Goal: Task Accomplishment & Management: Use online tool/utility

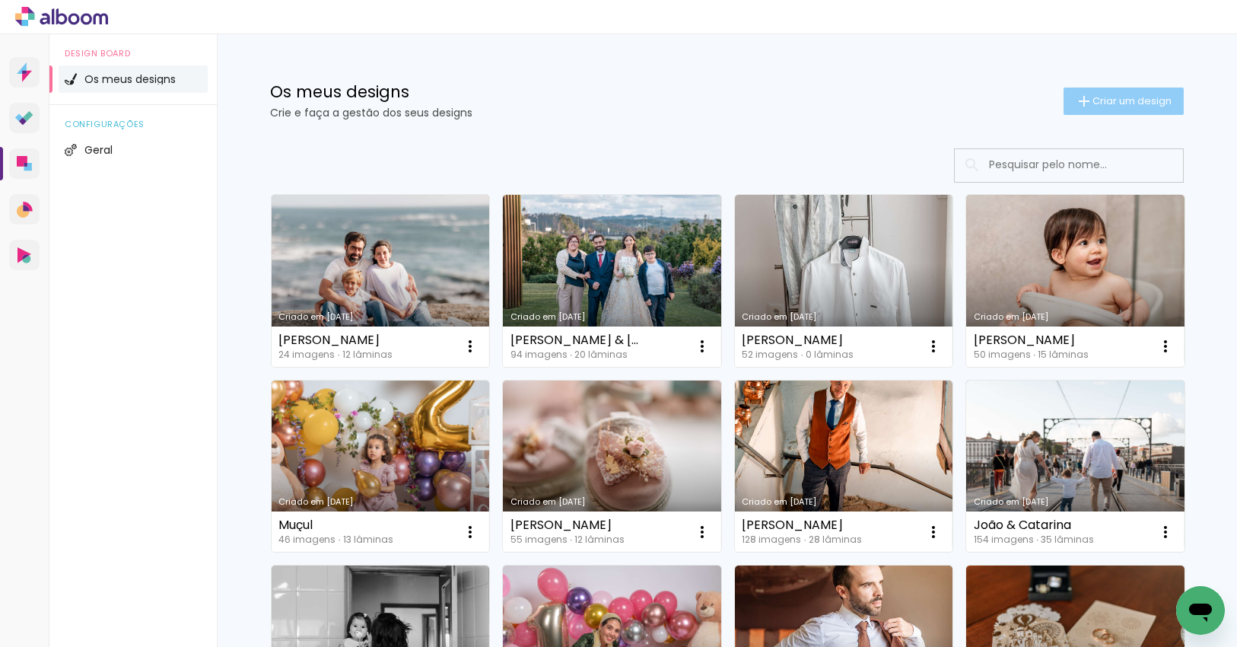
click at [1127, 107] on paper-button "Criar um design" at bounding box center [1123, 100] width 120 height 27
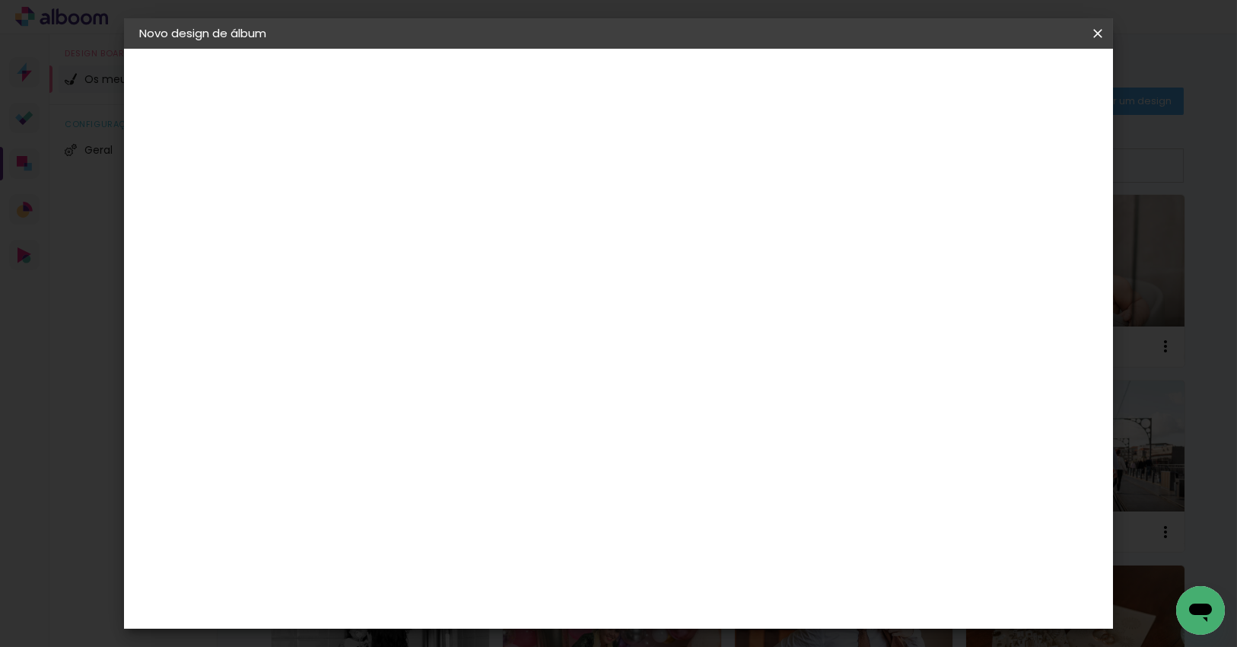
click at [388, 196] on input at bounding box center [388, 204] width 0 height 24
type input "[PERSON_NAME]"
type paper-input "[PERSON_NAME]"
click at [0, 0] on slot "Avançar" at bounding box center [0, 0] width 0 height 0
click at [477, 338] on div "DreambooksPro" at bounding box center [427, 344] width 99 height 12
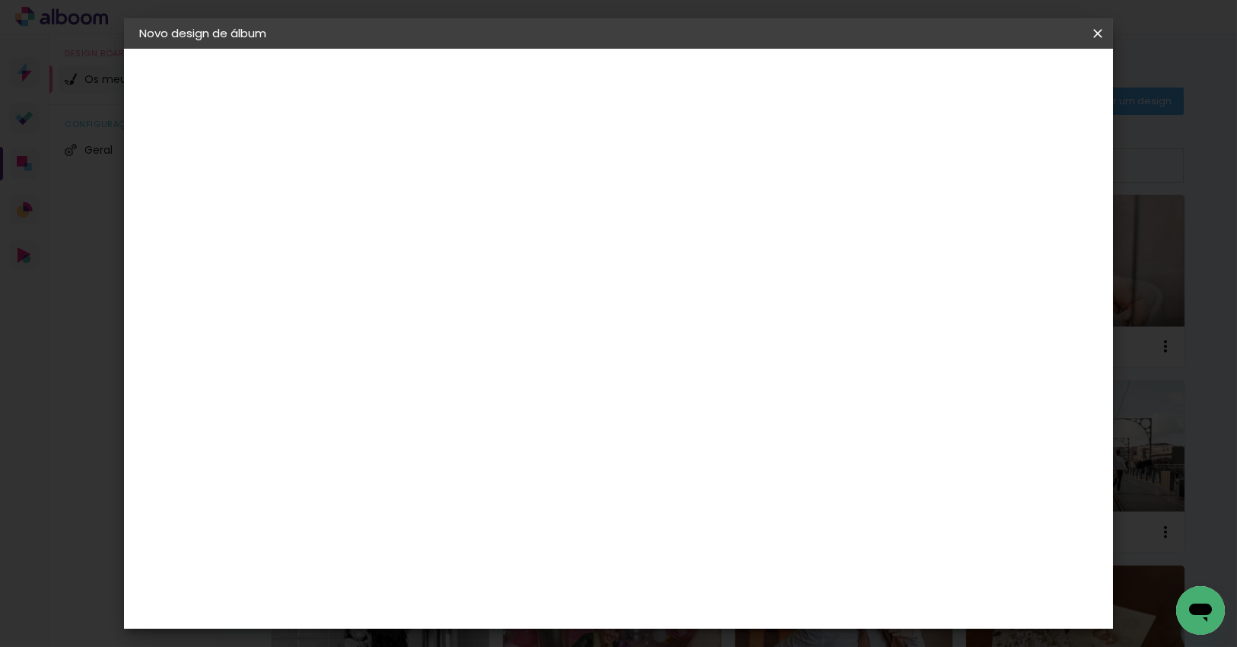
click at [611, 91] on paper-button "Avançar" at bounding box center [573, 81] width 75 height 26
click at [447, 253] on input "text" at bounding box center [417, 265] width 59 height 24
click at [721, 253] on paper-item "Álbum" at bounding box center [717, 252] width 304 height 30
type input "Álbum"
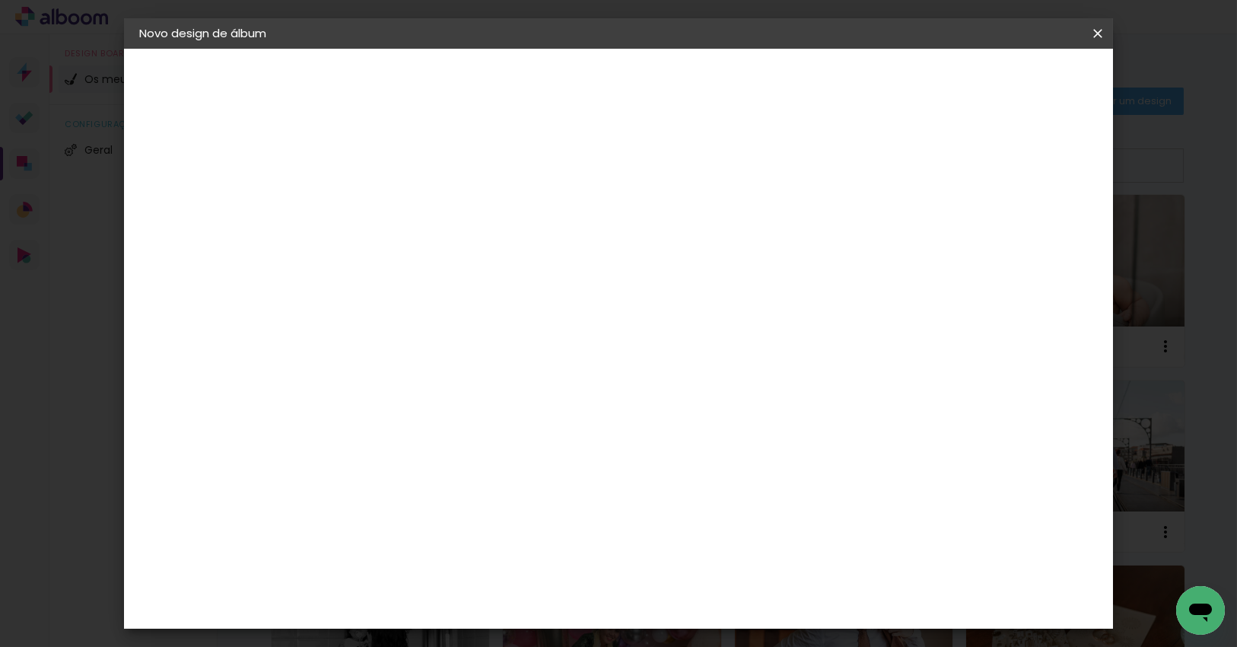
click at [491, 570] on span "25 × 25" at bounding box center [455, 585] width 71 height 31
click at [0, 0] on slot "Avançar" at bounding box center [0, 0] width 0 height 0
click at [974, 164] on div "Mostrar margem" at bounding box center [963, 164] width 110 height 19
type paper-checkbox "on"
click at [1017, 91] on paper-button "Iniciar design" at bounding box center [967, 81] width 100 height 26
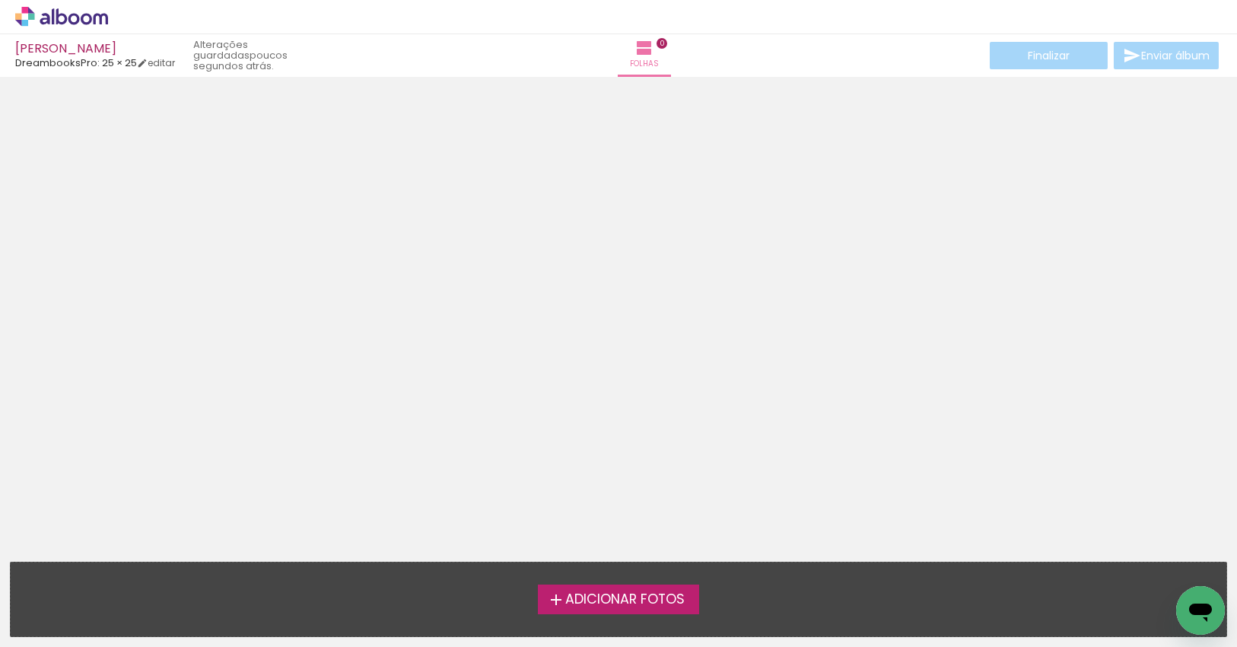
click at [679, 597] on span "Adicionar Fotos" at bounding box center [624, 600] width 119 height 14
click at [0, 0] on input "file" at bounding box center [0, 0] width 0 height 0
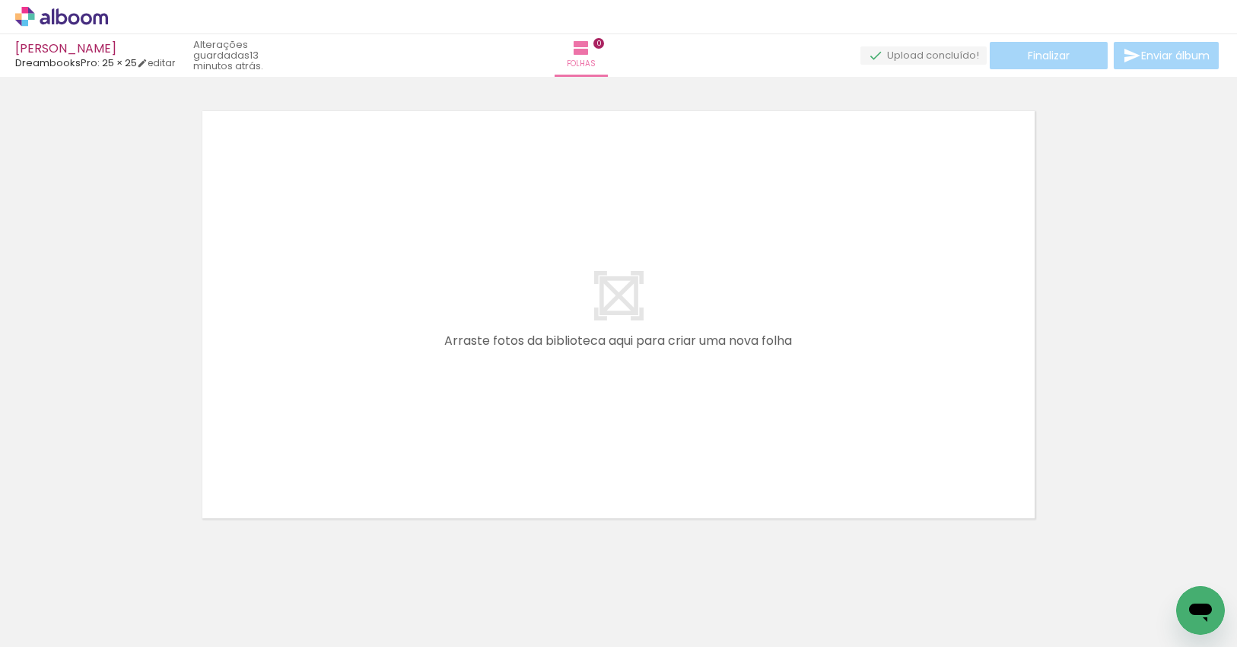
drag, startPoint x: 170, startPoint y: 598, endPoint x: 380, endPoint y: 412, distance: 280.2
click at [385, 372] on quentale-workspace at bounding box center [618, 323] width 1237 height 647
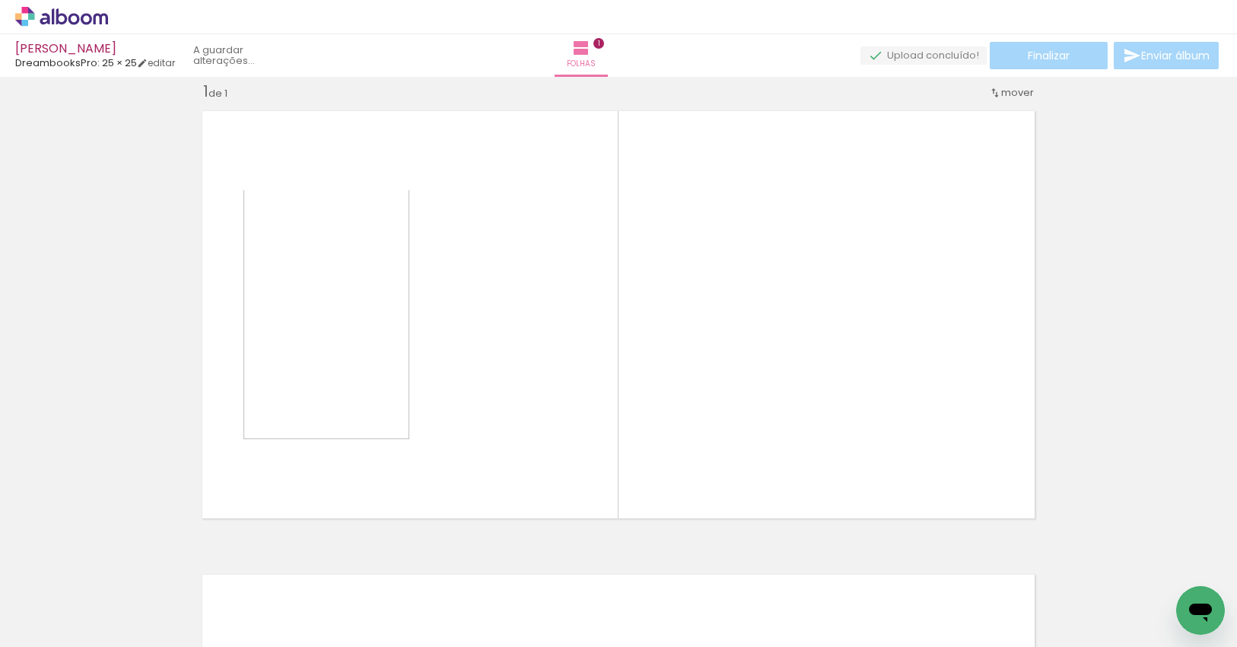
scroll to position [19, 0]
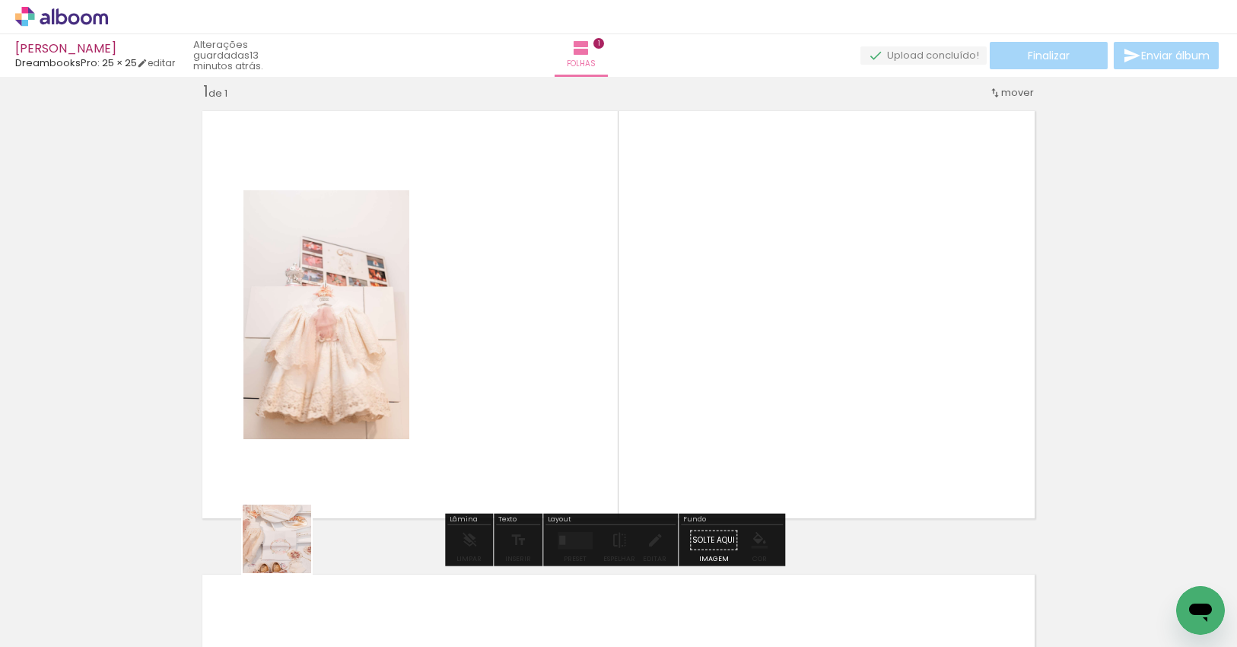
drag, startPoint x: 288, startPoint y: 550, endPoint x: 408, endPoint y: 430, distance: 170.0
click at [408, 430] on quentale-workspace at bounding box center [618, 323] width 1237 height 647
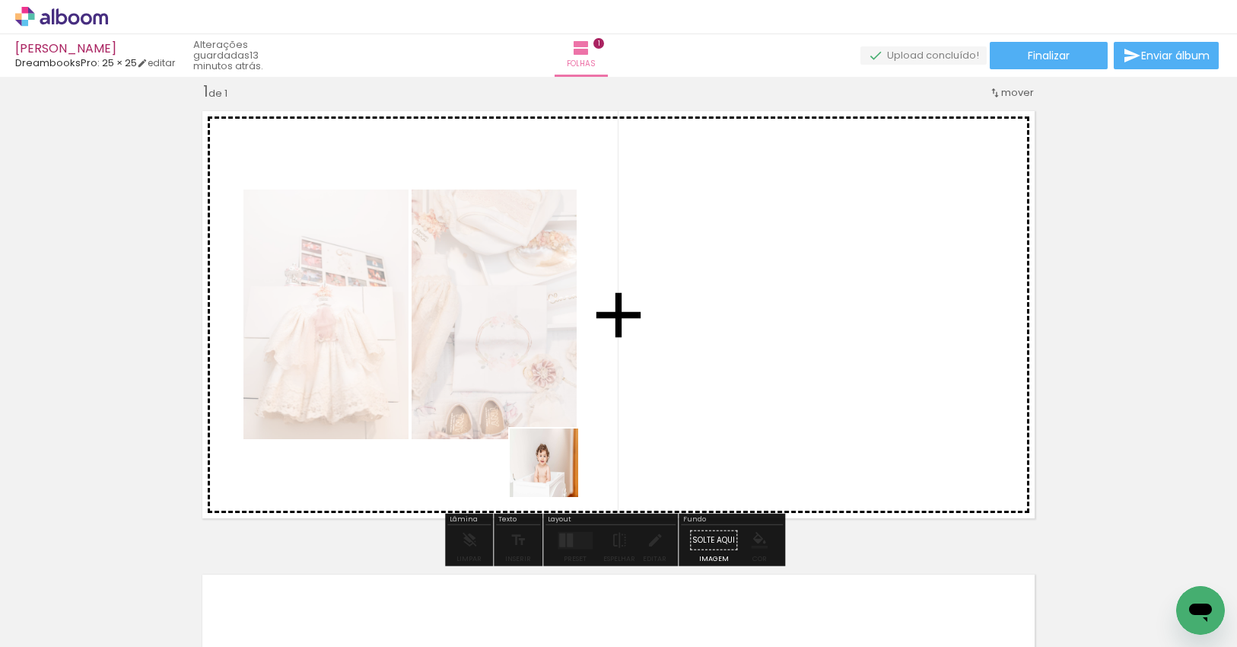
drag, startPoint x: 482, startPoint y: 512, endPoint x: 704, endPoint y: 404, distance: 247.0
click at [701, 402] on quentale-workspace at bounding box center [618, 323] width 1237 height 647
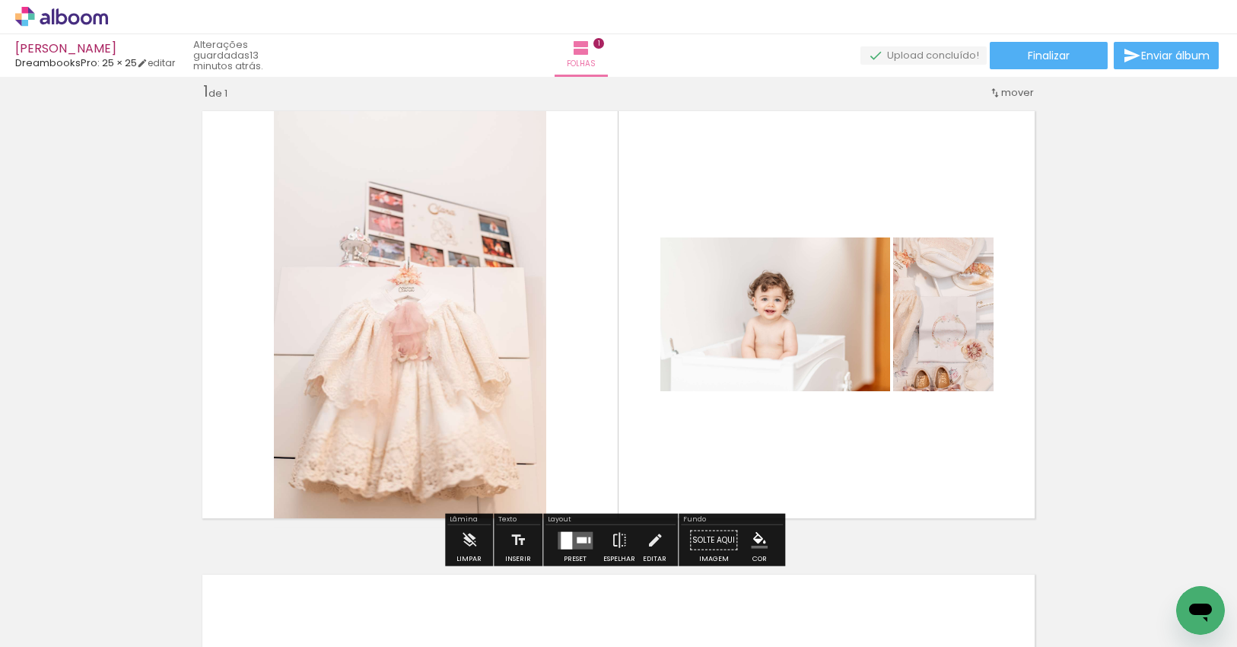
click at [567, 535] on div at bounding box center [566, 539] width 11 height 17
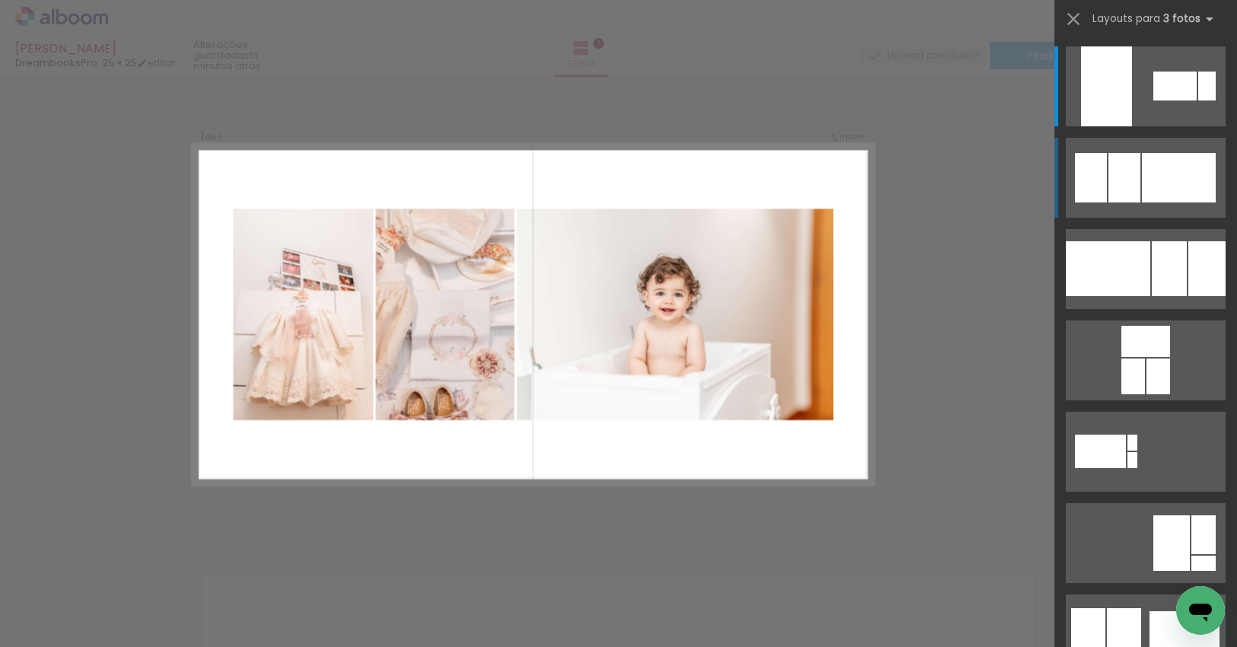
click at [1175, 175] on div at bounding box center [1179, 177] width 74 height 49
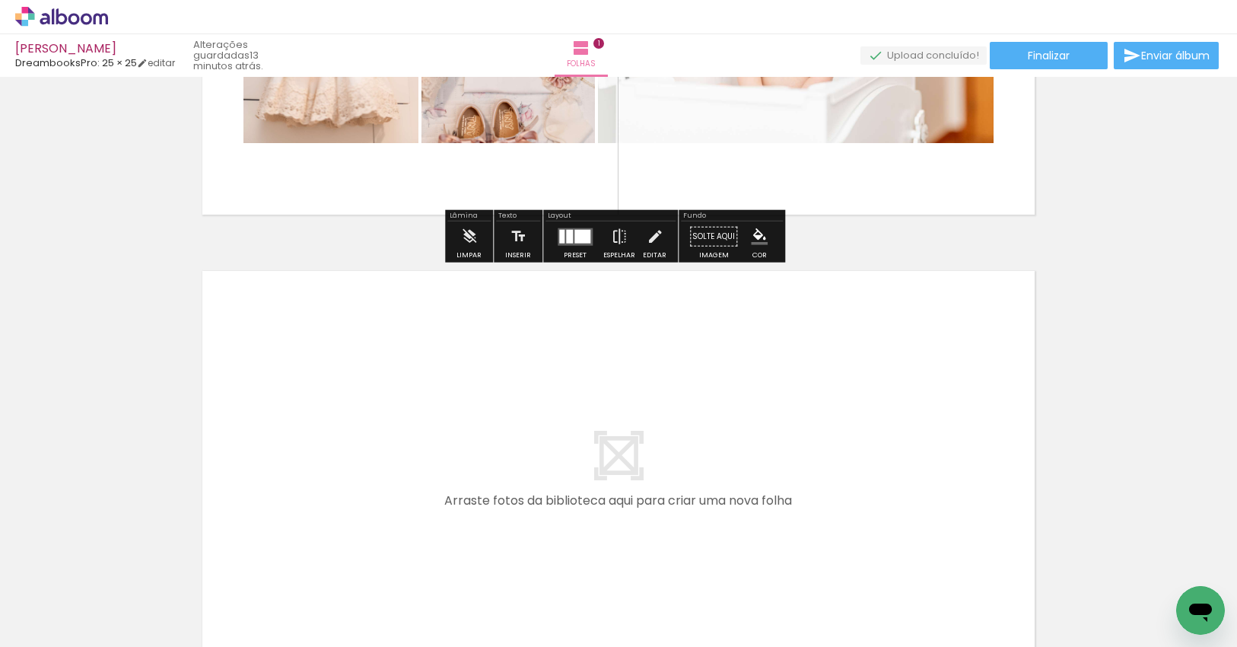
scroll to position [323, 0]
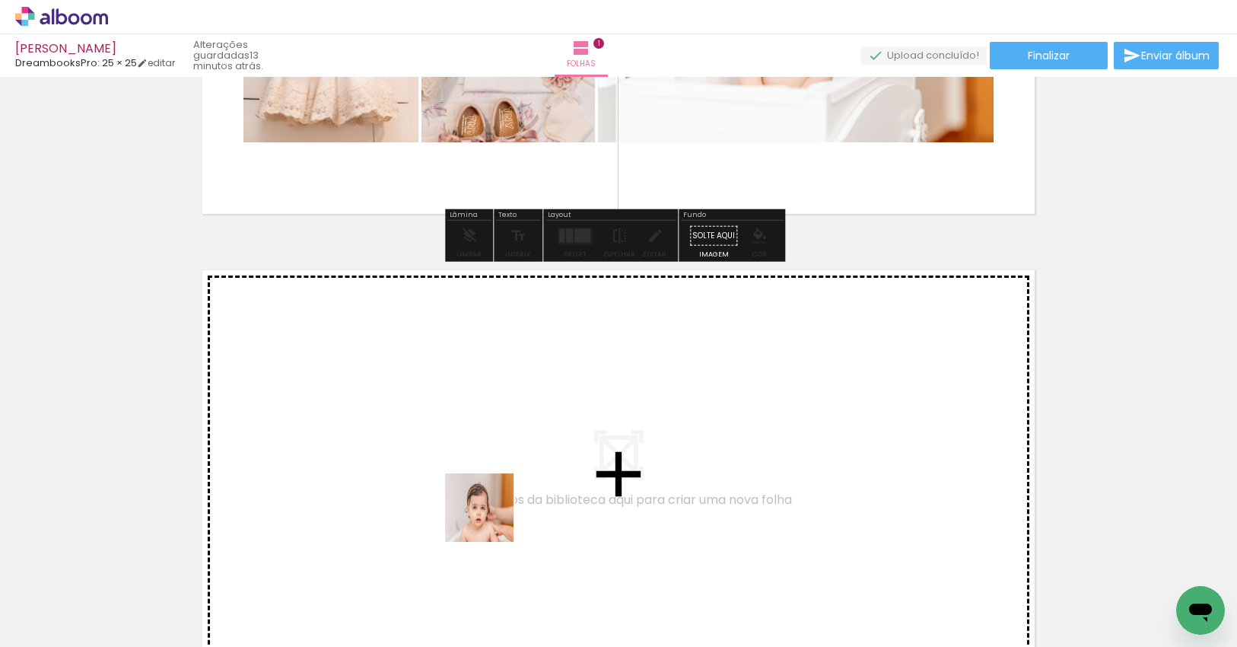
drag, startPoint x: 489, startPoint y: 596, endPoint x: 483, endPoint y: 447, distance: 149.2
click at [483, 447] on quentale-workspace at bounding box center [618, 323] width 1237 height 647
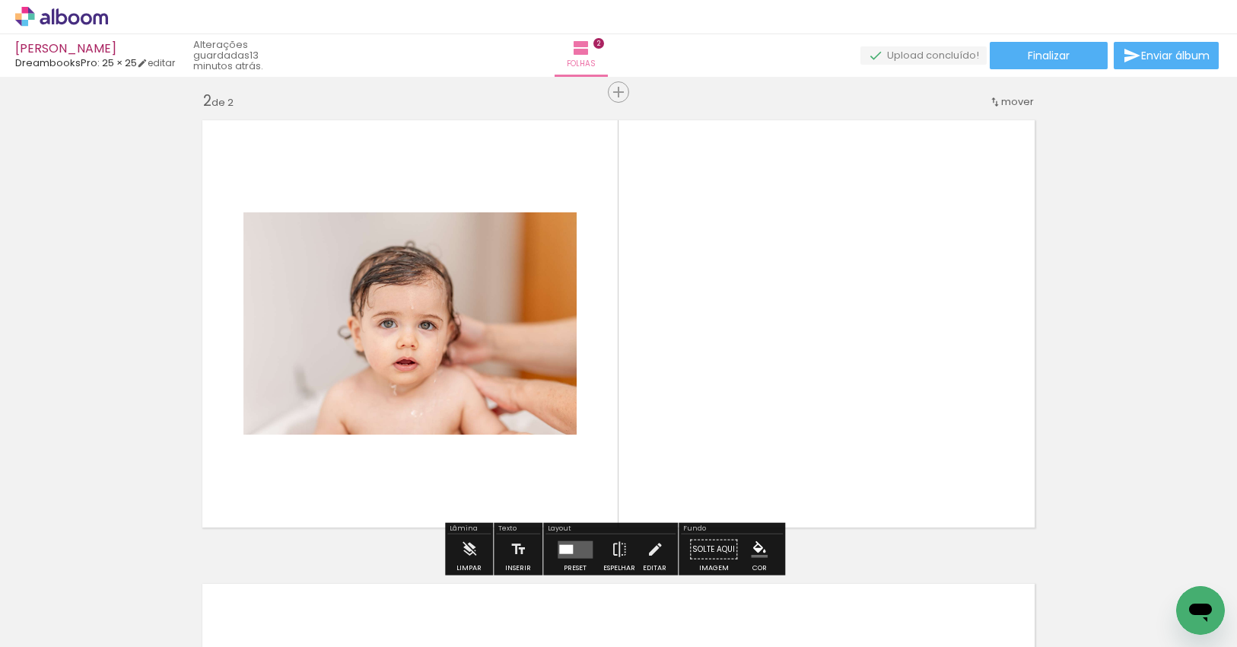
scroll to position [482, 0]
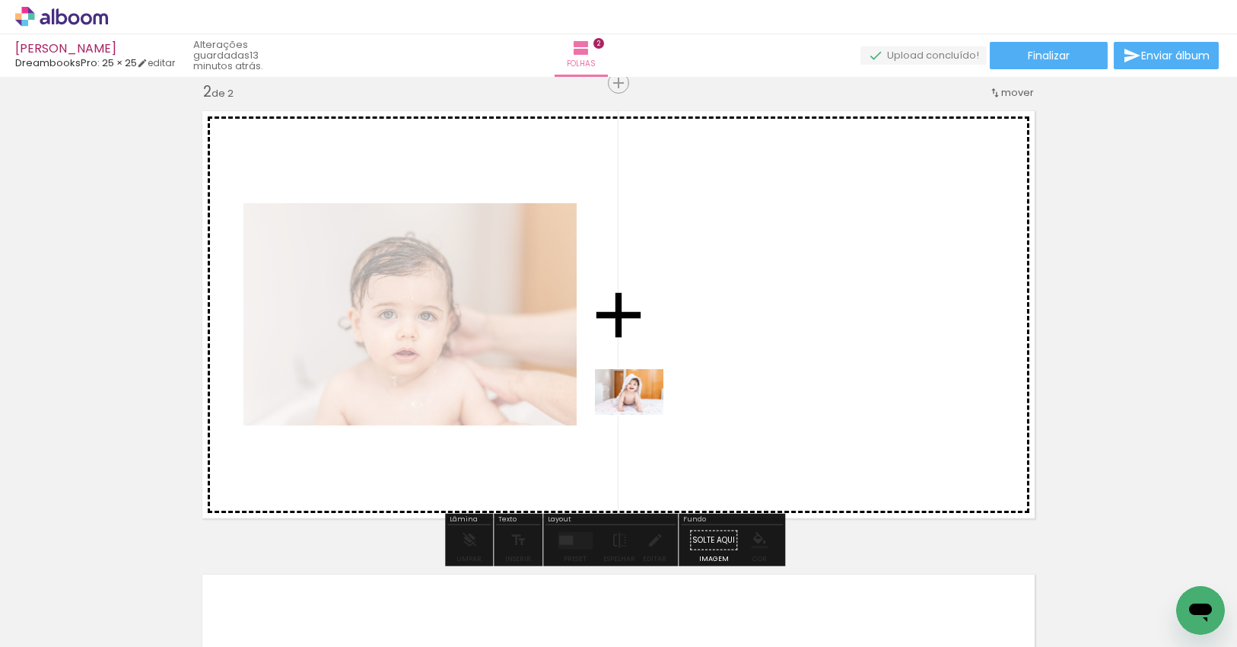
drag, startPoint x: 588, startPoint y: 593, endPoint x: 653, endPoint y: 459, distance: 149.0
click at [643, 409] on quentale-workspace at bounding box center [618, 323] width 1237 height 647
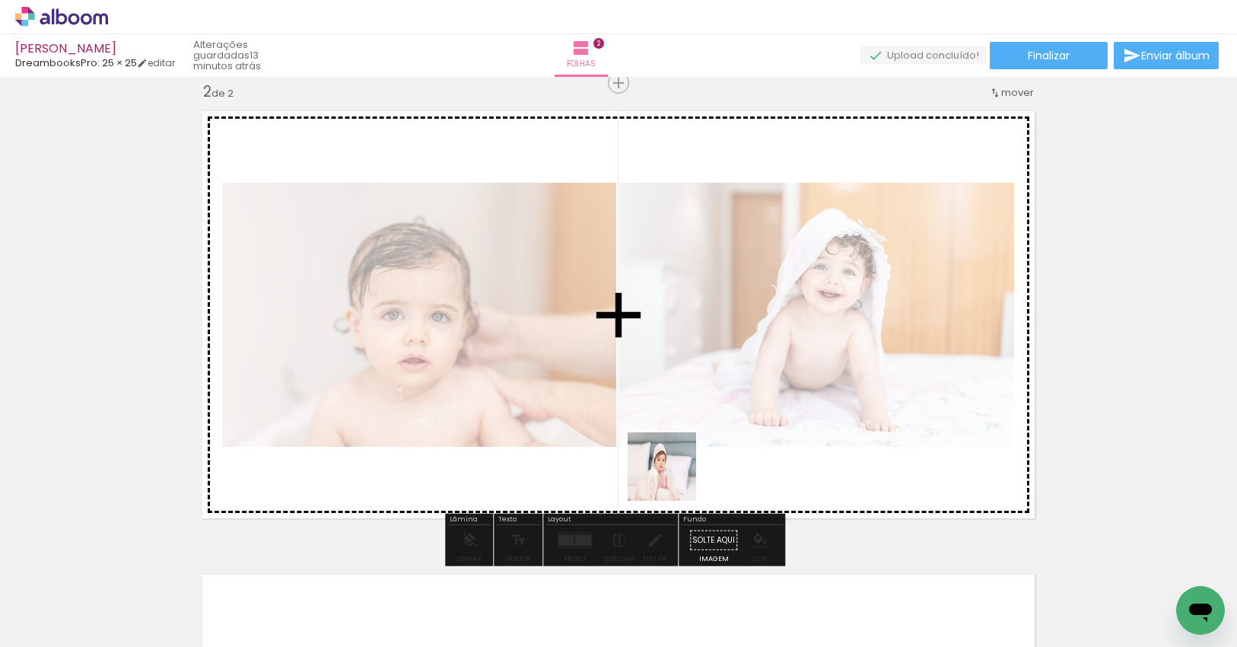
drag, startPoint x: 671, startPoint y: 593, endPoint x: 672, endPoint y: 453, distance: 140.0
click at [672, 447] on quentale-workspace at bounding box center [618, 323] width 1237 height 647
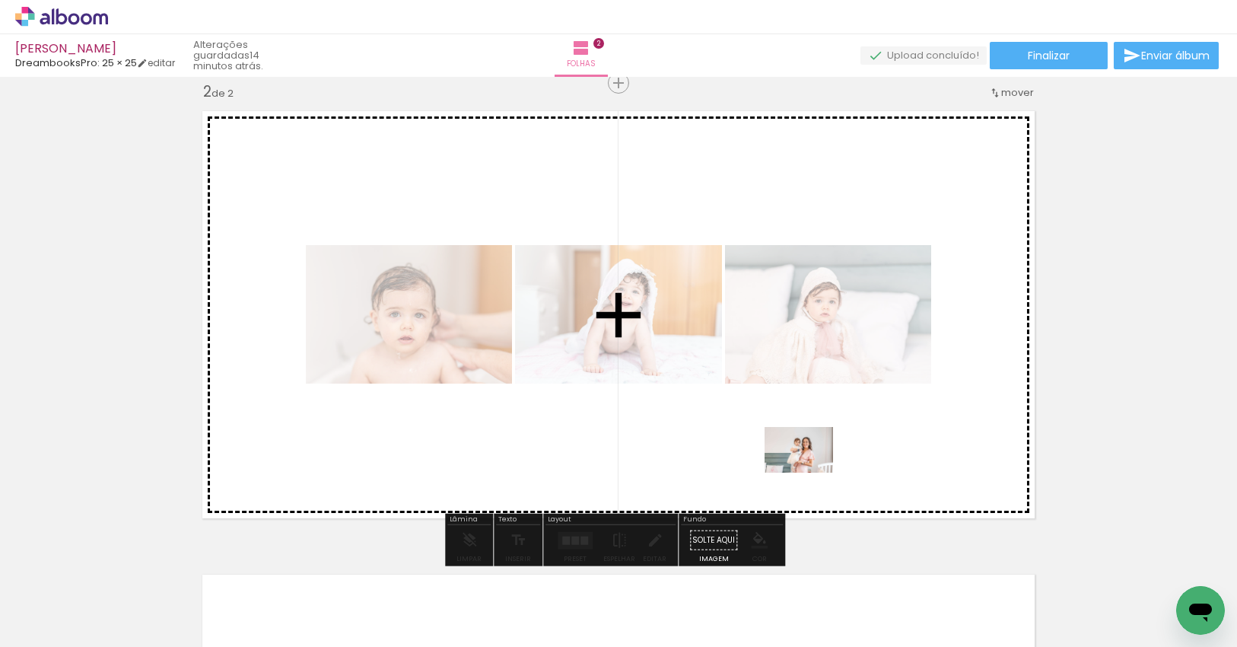
drag, startPoint x: 847, startPoint y: 606, endPoint x: 809, endPoint y: 478, distance: 133.9
click at [809, 472] on quentale-workspace at bounding box center [618, 323] width 1237 height 647
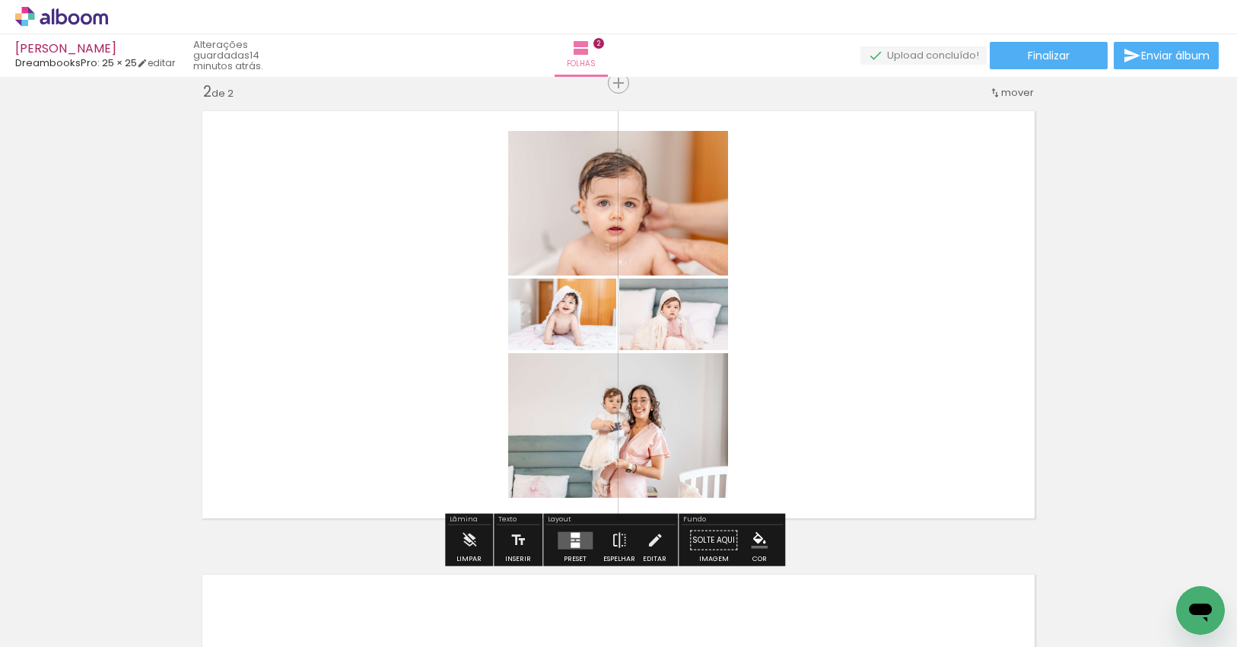
click at [571, 536] on div at bounding box center [575, 534] width 9 height 5
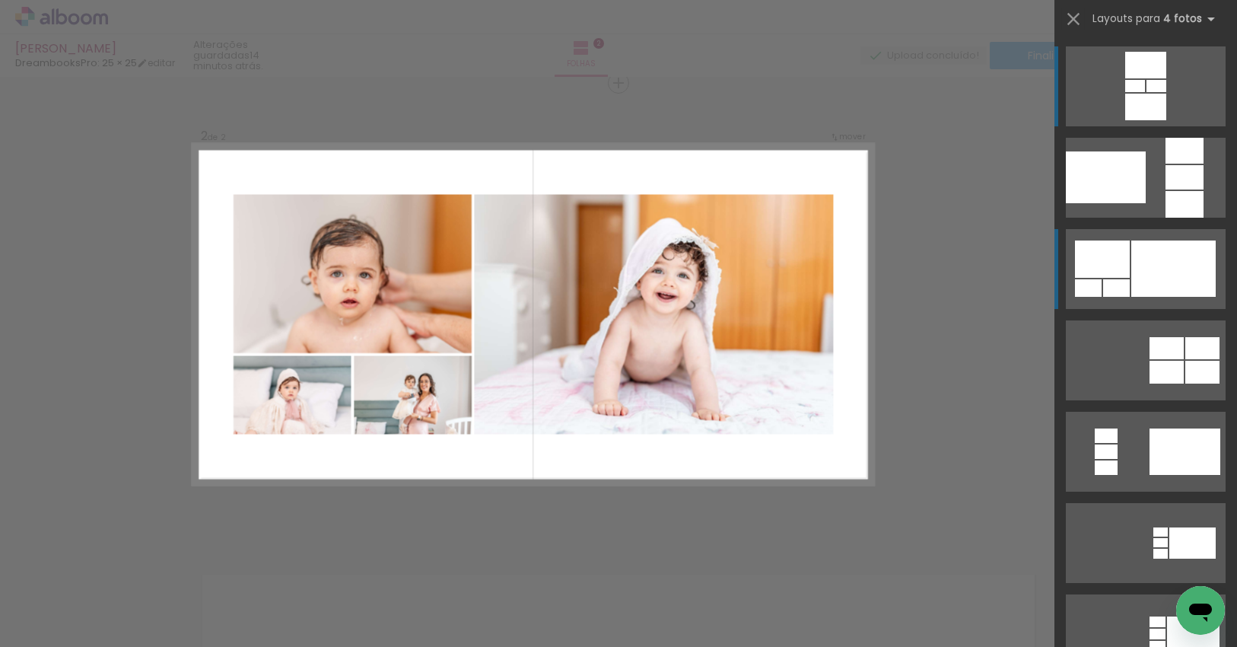
click at [1121, 275] on div at bounding box center [1102, 258] width 55 height 37
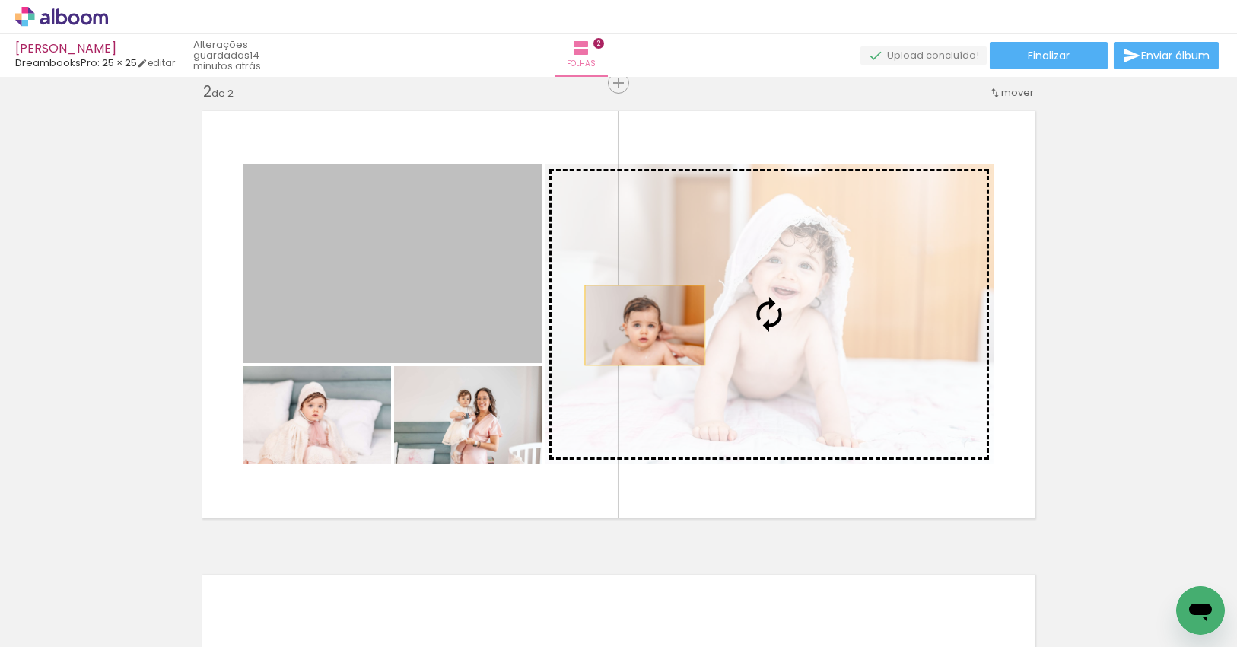
drag, startPoint x: 391, startPoint y: 293, endPoint x: 660, endPoint y: 326, distance: 270.6
click at [0, 0] on slot at bounding box center [0, 0] width 0 height 0
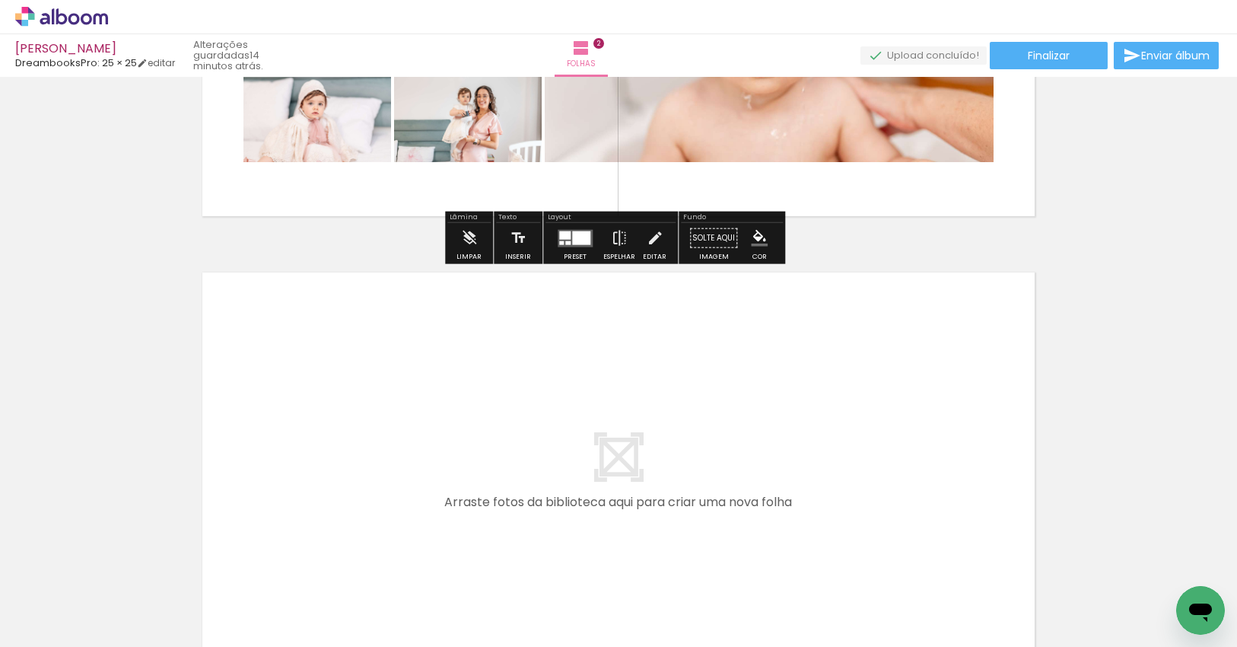
scroll to position [787, 0]
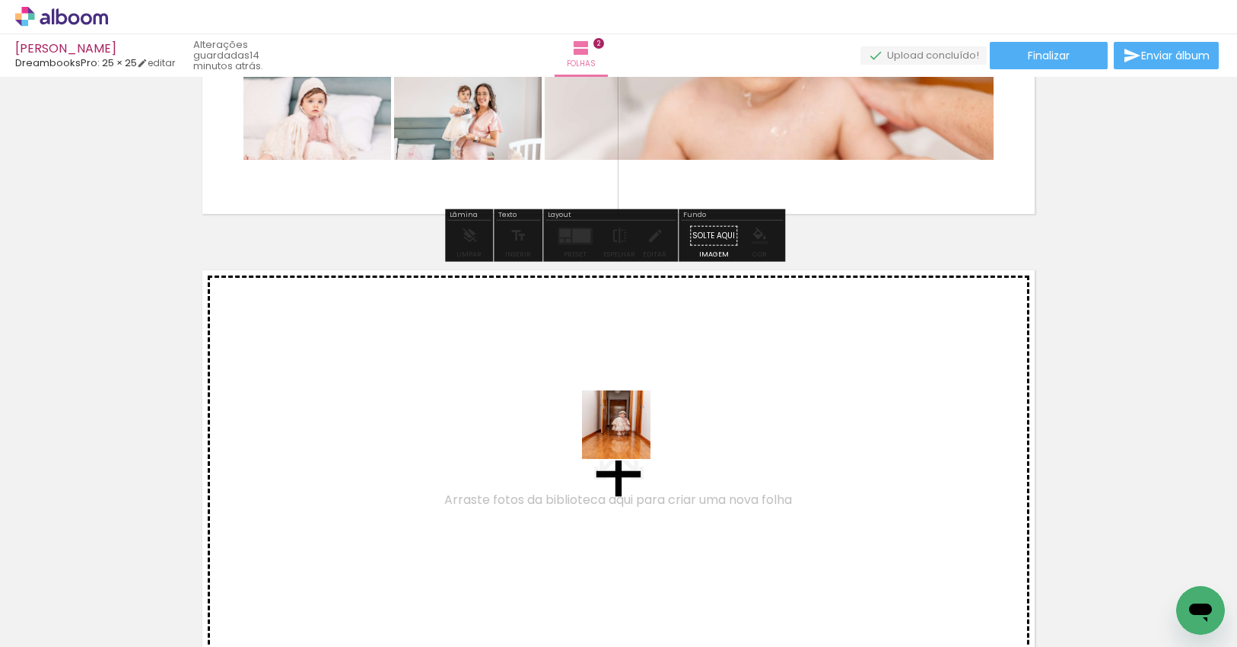
drag, startPoint x: 742, startPoint y: 568, endPoint x: 624, endPoint y: 434, distance: 179.0
click at [624, 434] on quentale-workspace at bounding box center [618, 323] width 1237 height 647
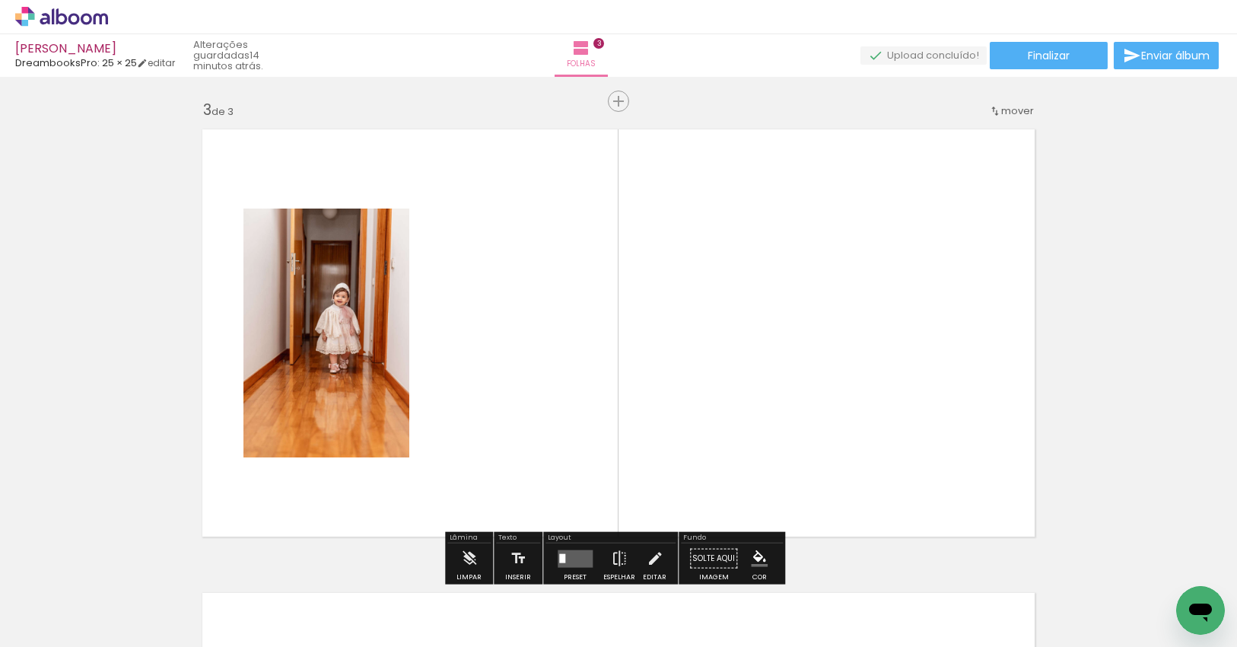
scroll to position [946, 0]
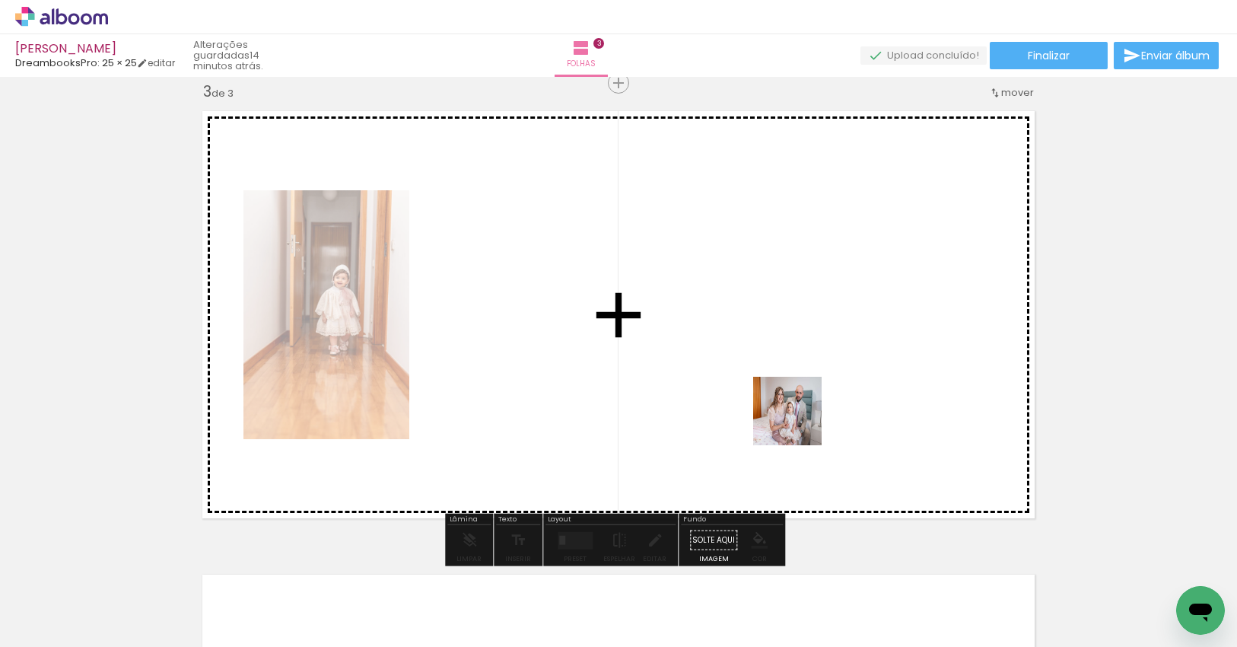
drag, startPoint x: 820, startPoint y: 448, endPoint x: 796, endPoint y: 419, distance: 37.8
click at [796, 419] on quentale-workspace at bounding box center [618, 323] width 1237 height 647
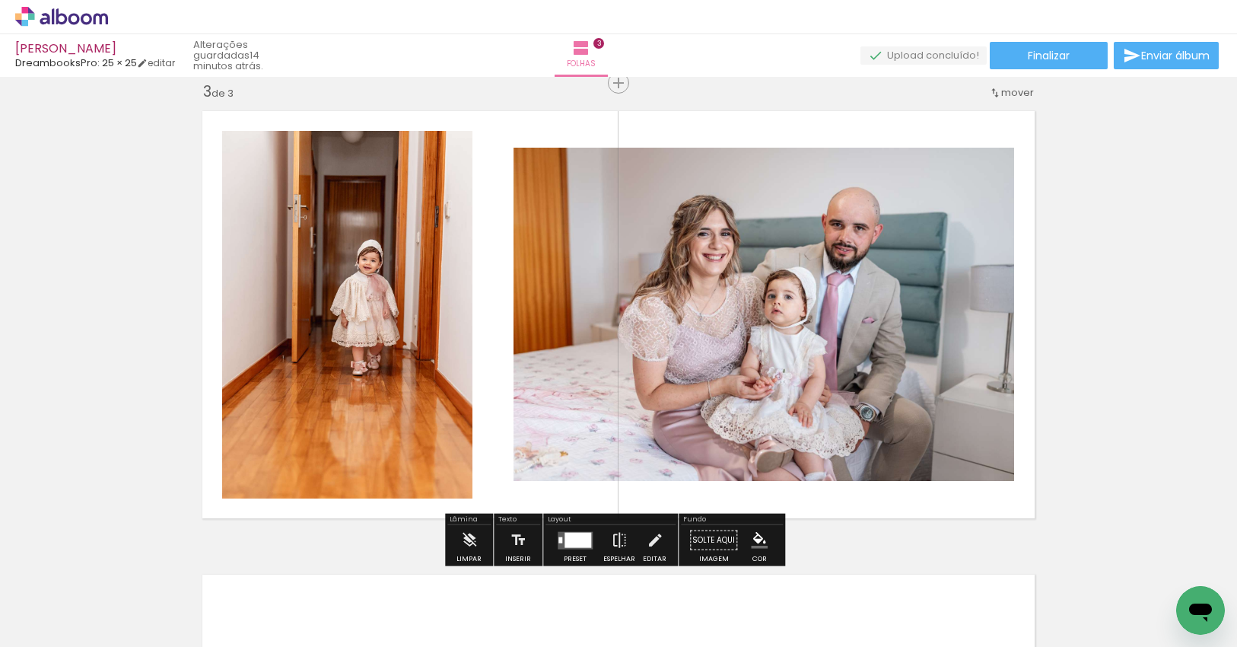
drag, startPoint x: 1016, startPoint y: 602, endPoint x: 974, endPoint y: 465, distance: 143.9
click at [942, 430] on quentale-workspace at bounding box center [618, 323] width 1237 height 647
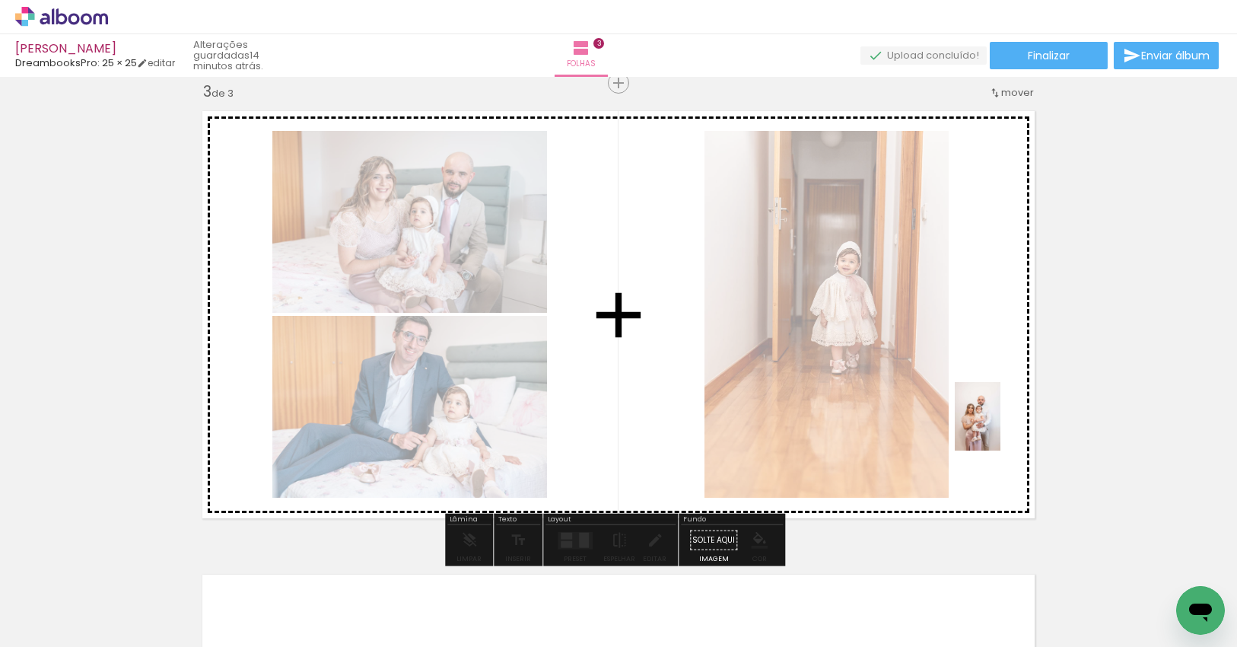
drag, startPoint x: 1098, startPoint y: 585, endPoint x: 1000, endPoint y: 428, distance: 185.1
click at [1000, 428] on quentale-workspace at bounding box center [618, 323] width 1237 height 647
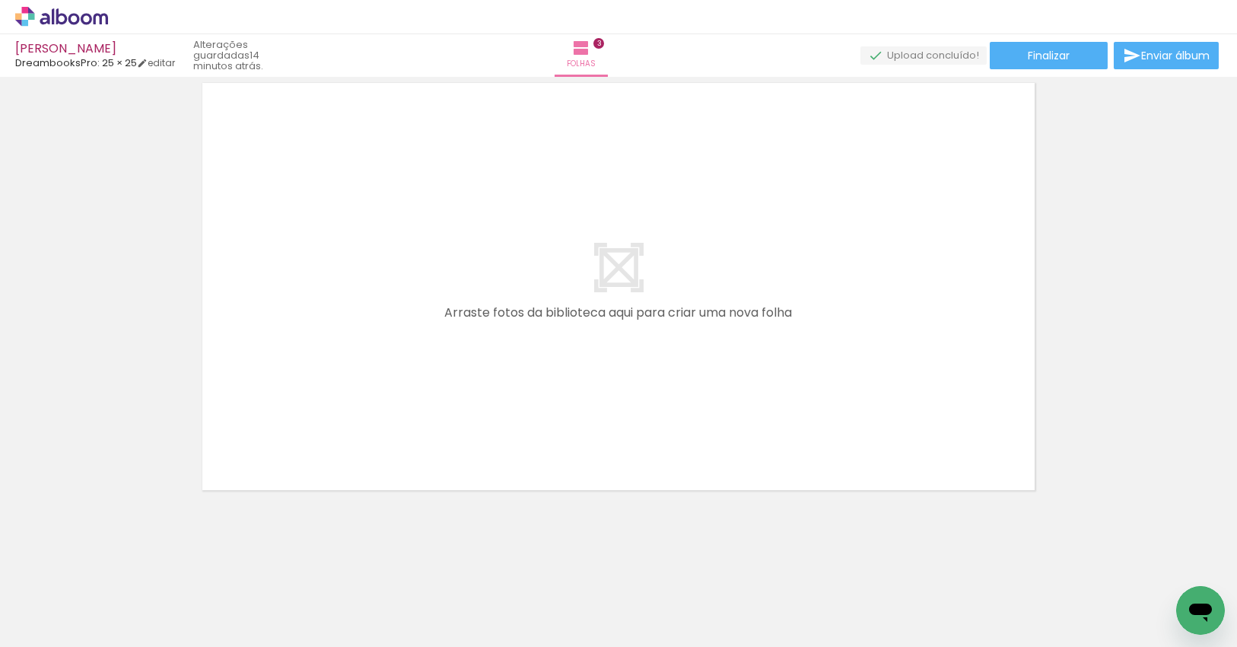
scroll to position [0, 823]
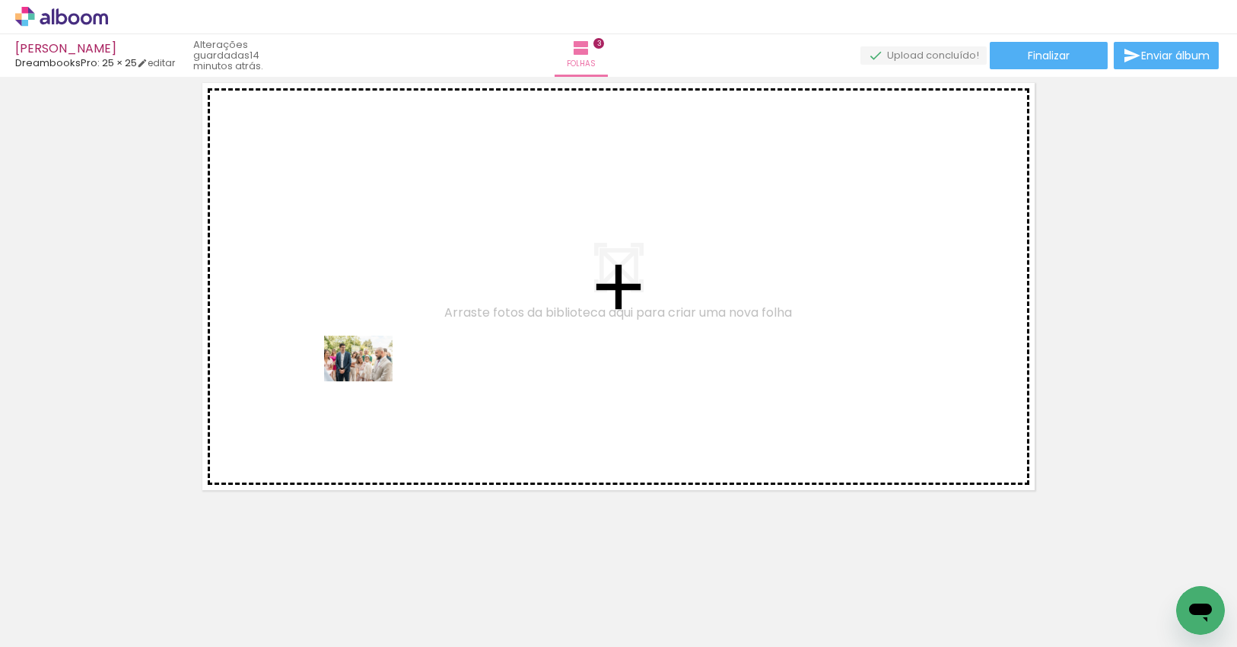
drag, startPoint x: 375, startPoint y: 596, endPoint x: 370, endPoint y: 381, distance: 214.6
click at [370, 381] on quentale-workspace at bounding box center [618, 323] width 1237 height 647
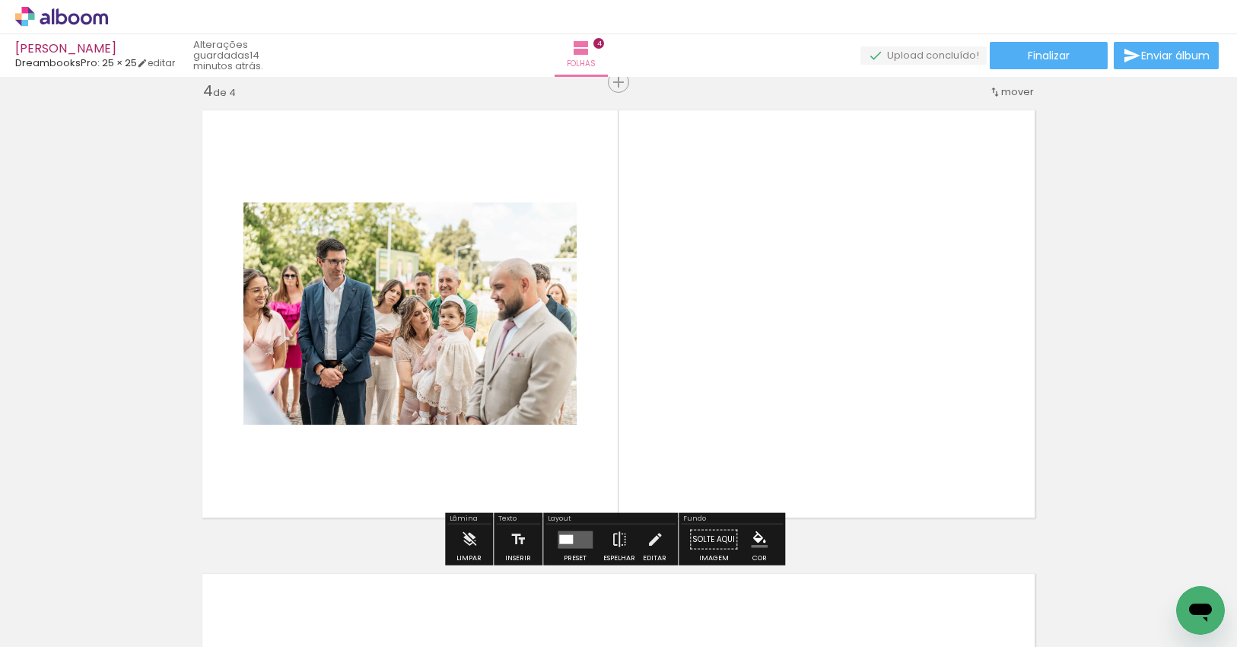
scroll to position [1409, 0]
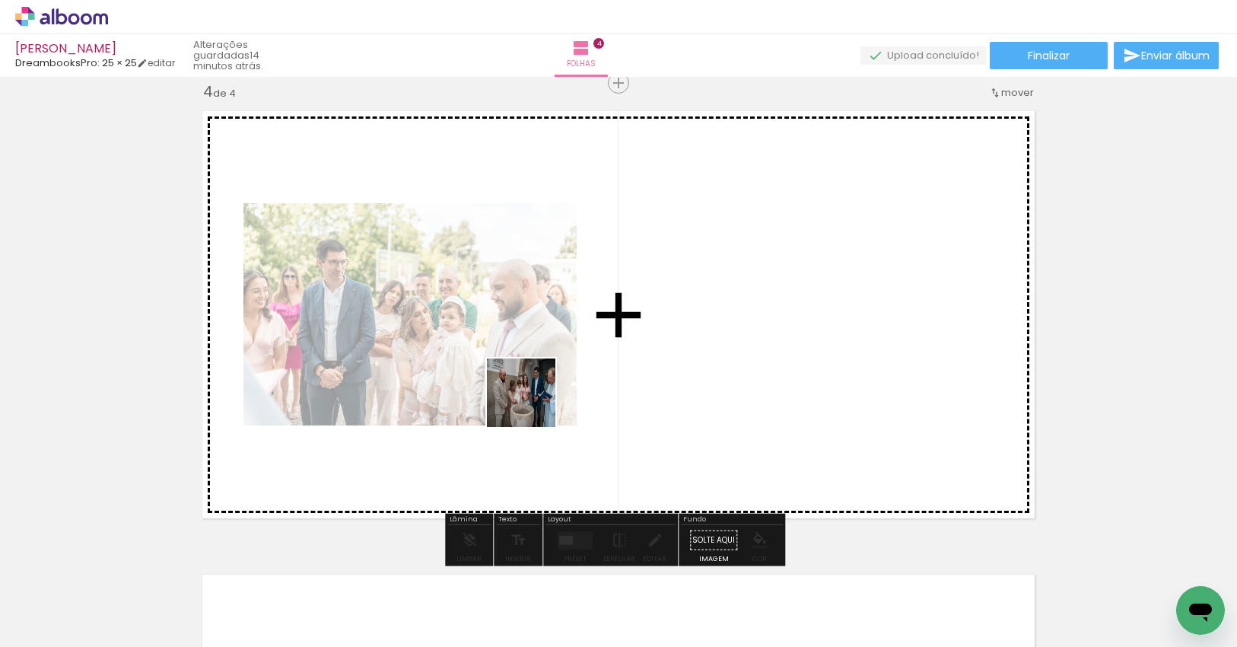
drag, startPoint x: 435, startPoint y: 598, endPoint x: 532, endPoint y: 404, distance: 217.0
click at [532, 404] on quentale-workspace at bounding box center [618, 323] width 1237 height 647
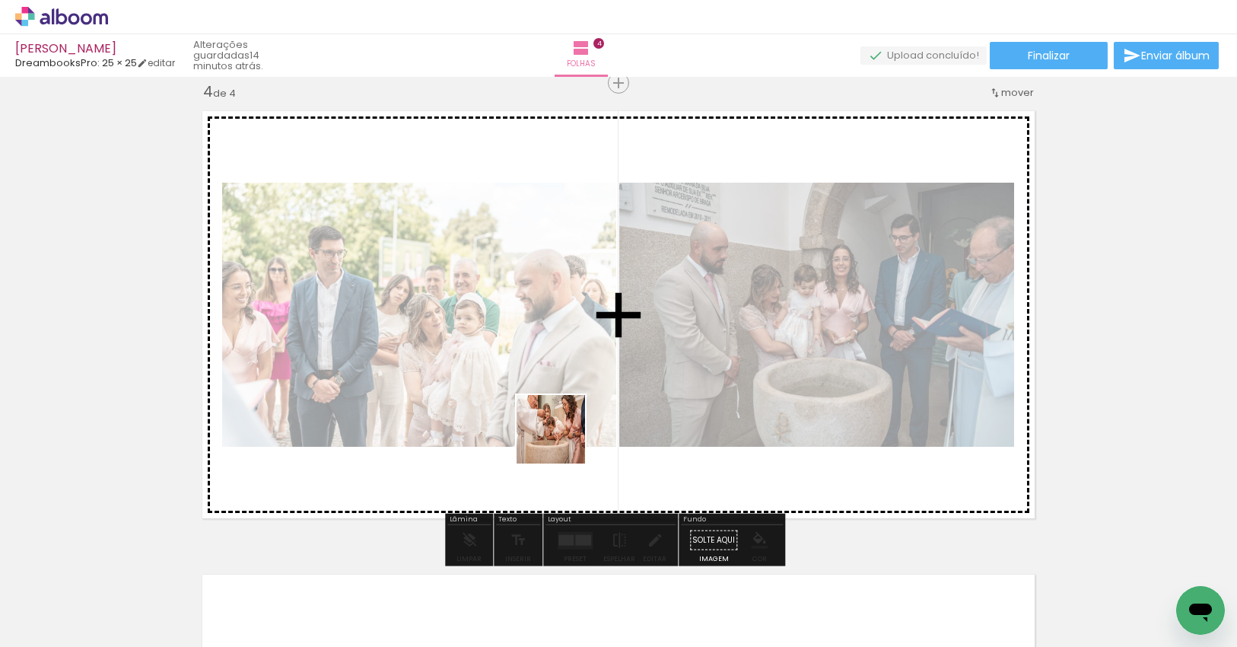
drag, startPoint x: 530, startPoint y: 585, endPoint x: 591, endPoint y: 482, distance: 119.4
click at [567, 424] on quentale-workspace at bounding box center [618, 323] width 1237 height 647
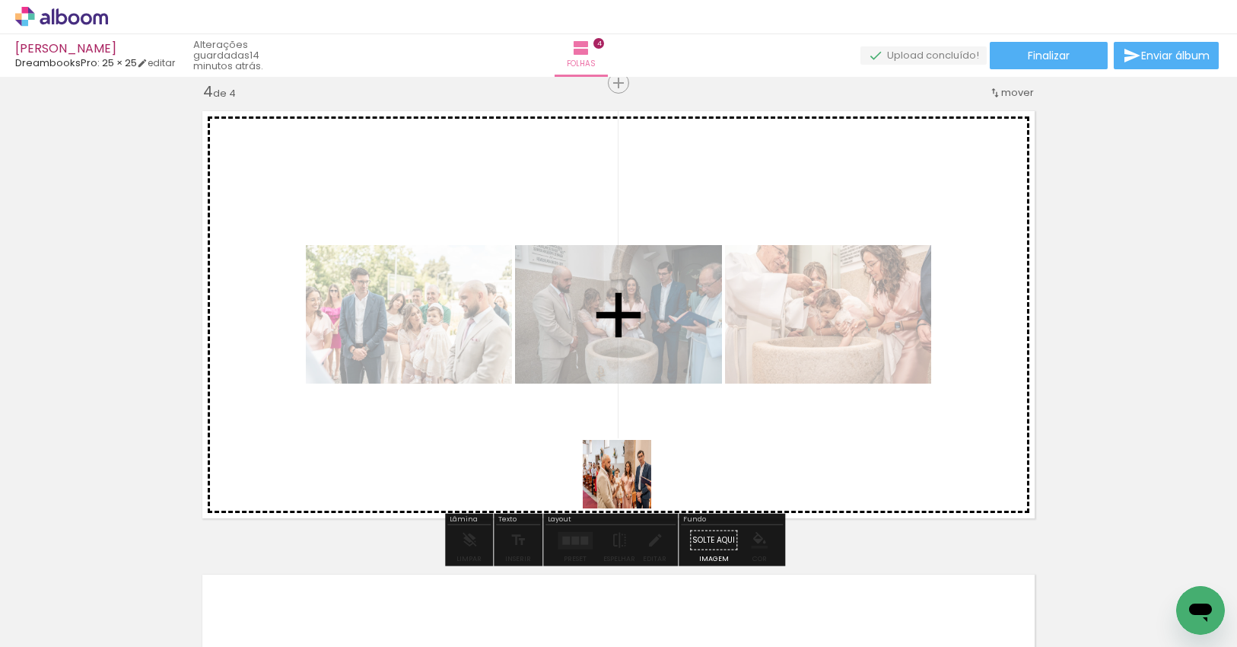
drag, startPoint x: 621, startPoint y: 606, endPoint x: 631, endPoint y: 463, distance: 143.3
click at [631, 463] on quentale-workspace at bounding box center [618, 323] width 1237 height 647
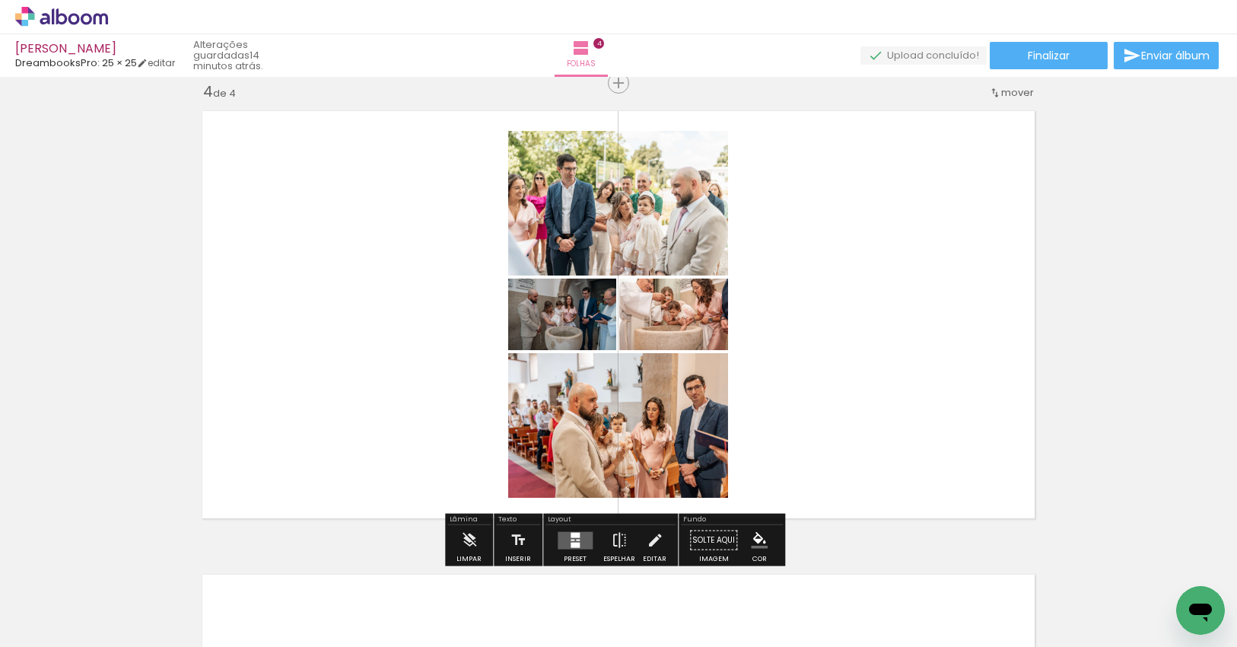
drag, startPoint x: 573, startPoint y: 532, endPoint x: 596, endPoint y: 529, distance: 23.7
click at [572, 532] on div at bounding box center [575, 534] width 9 height 5
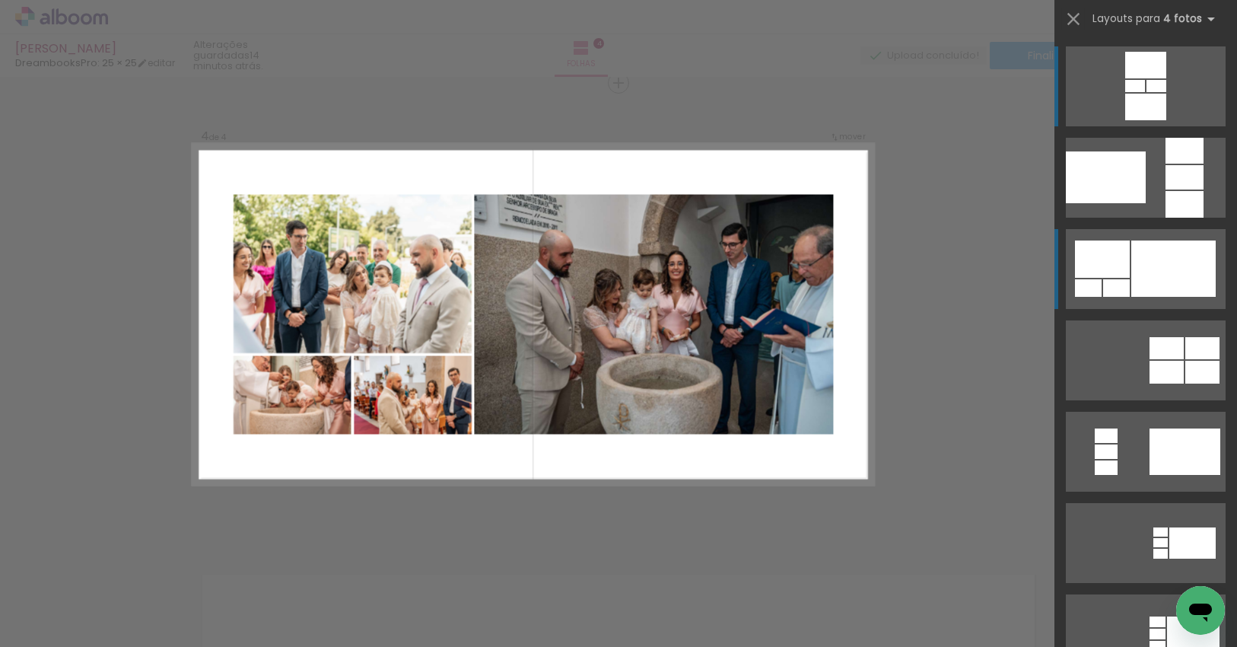
click at [1148, 264] on div at bounding box center [1173, 268] width 84 height 56
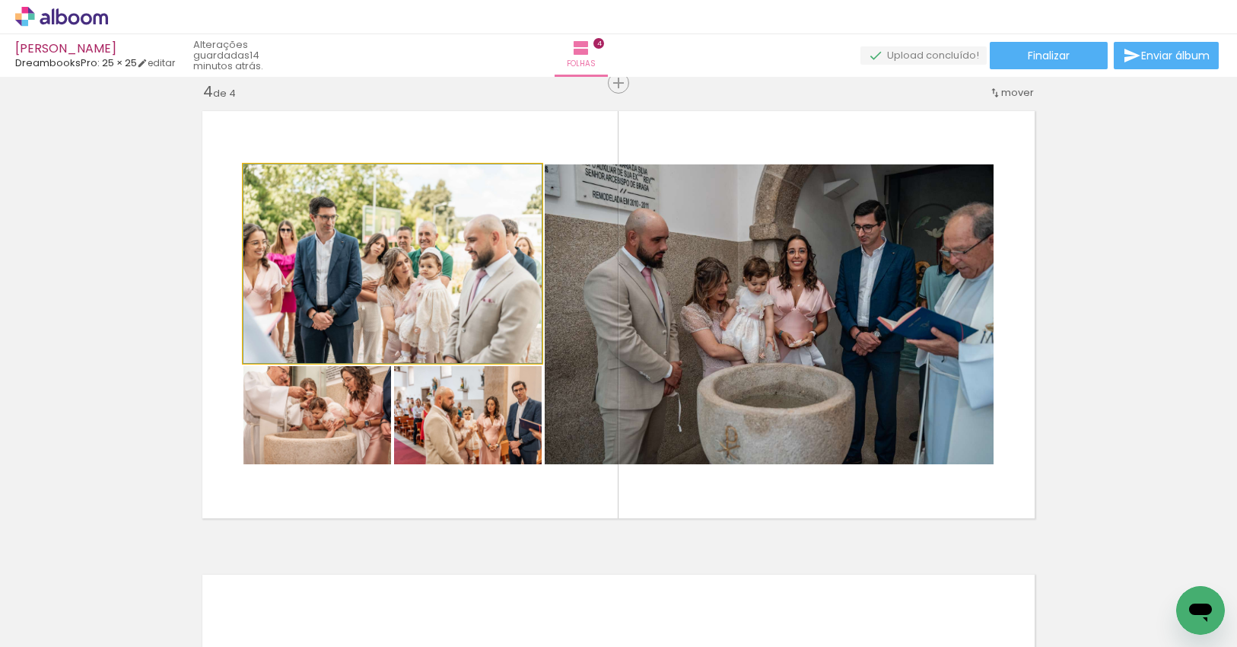
drag, startPoint x: 452, startPoint y: 298, endPoint x: 745, endPoint y: 331, distance: 295.4
click at [0, 0] on slot at bounding box center [0, 0] width 0 height 0
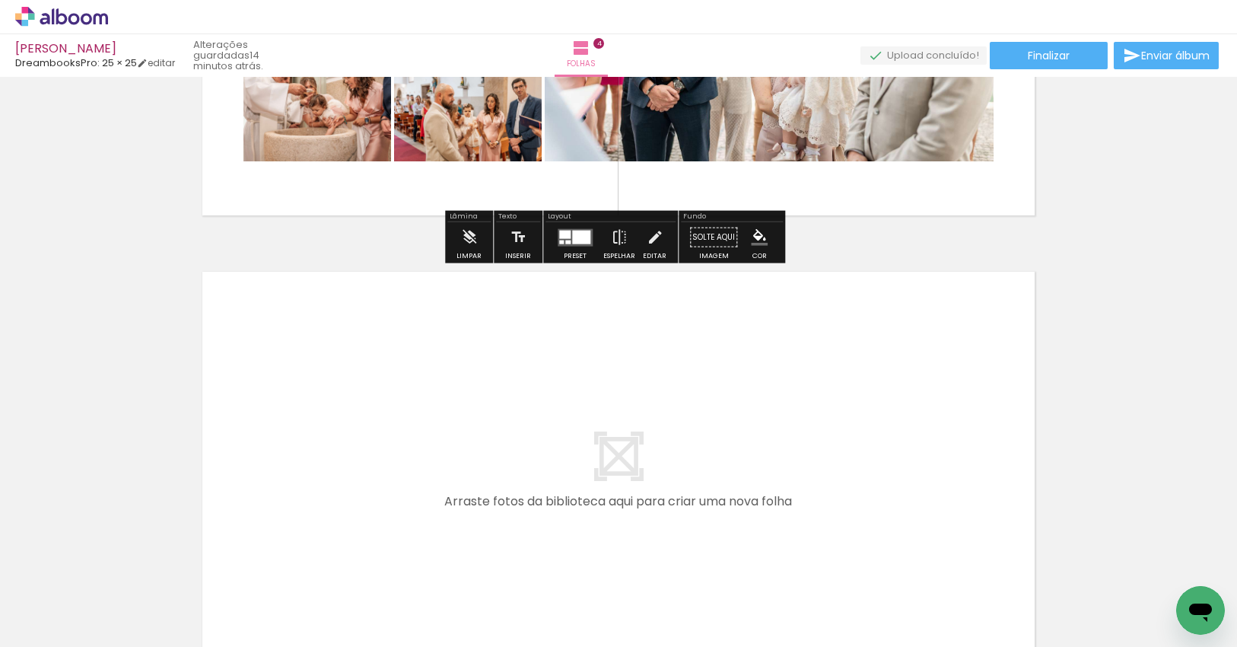
scroll to position [1790, 0]
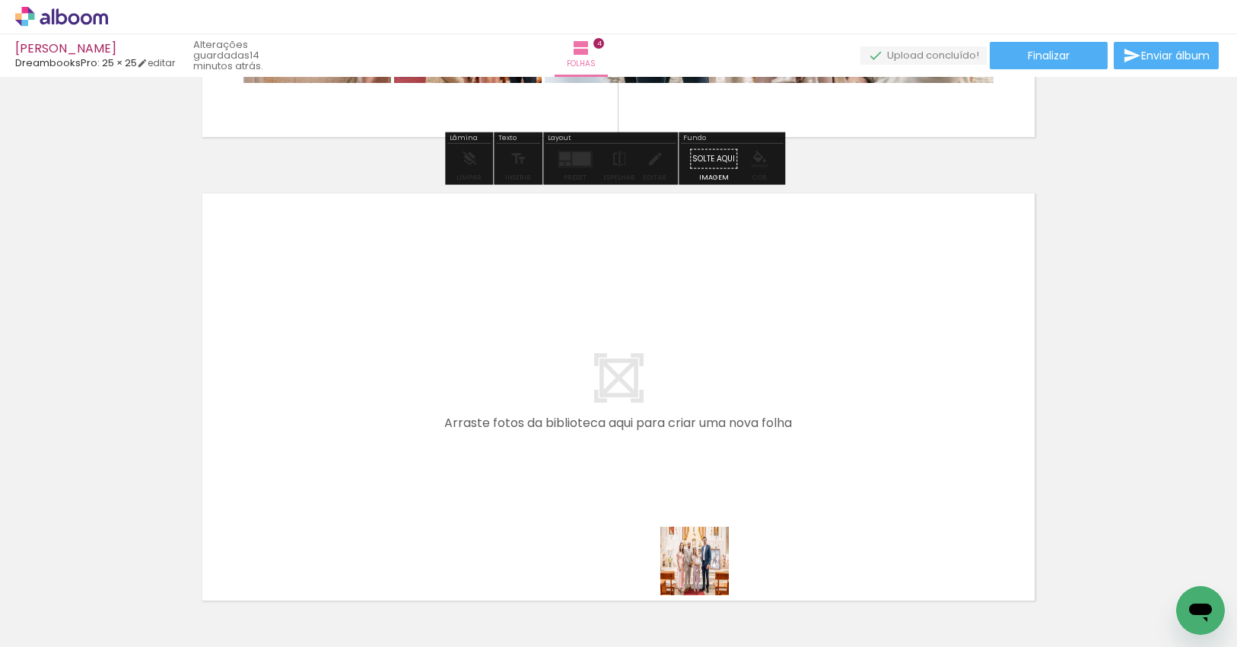
drag, startPoint x: 707, startPoint y: 578, endPoint x: 702, endPoint y: 443, distance: 134.7
click at [702, 443] on quentale-workspace at bounding box center [618, 323] width 1237 height 647
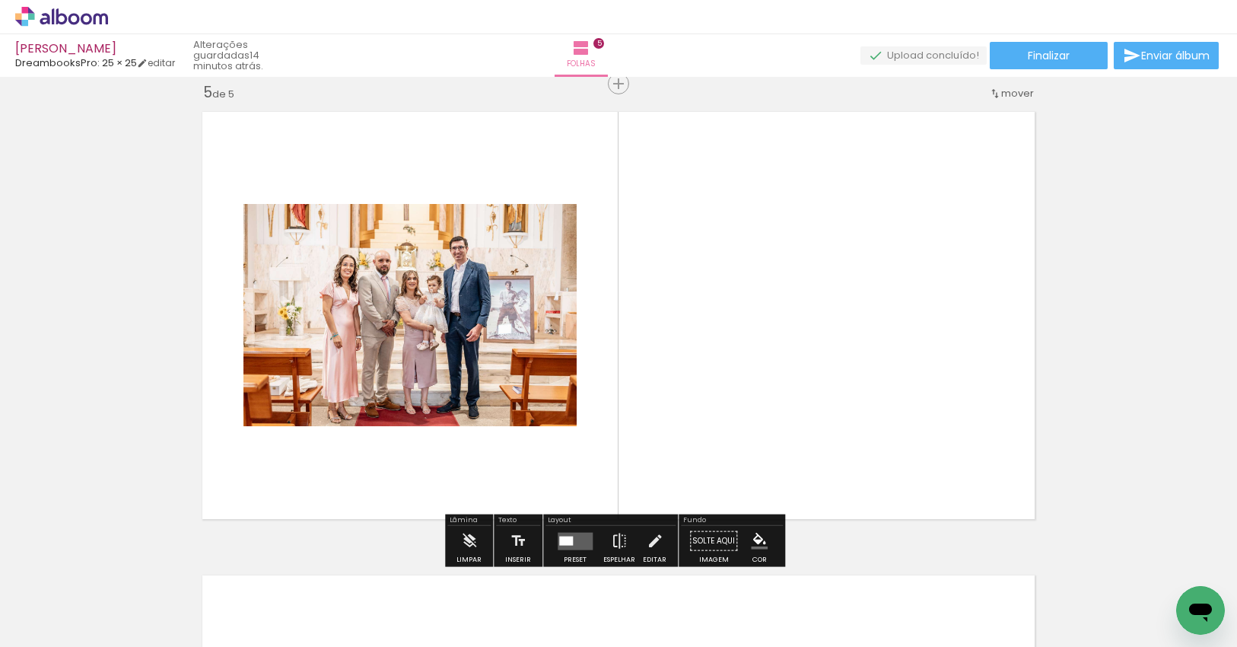
scroll to position [1872, 0]
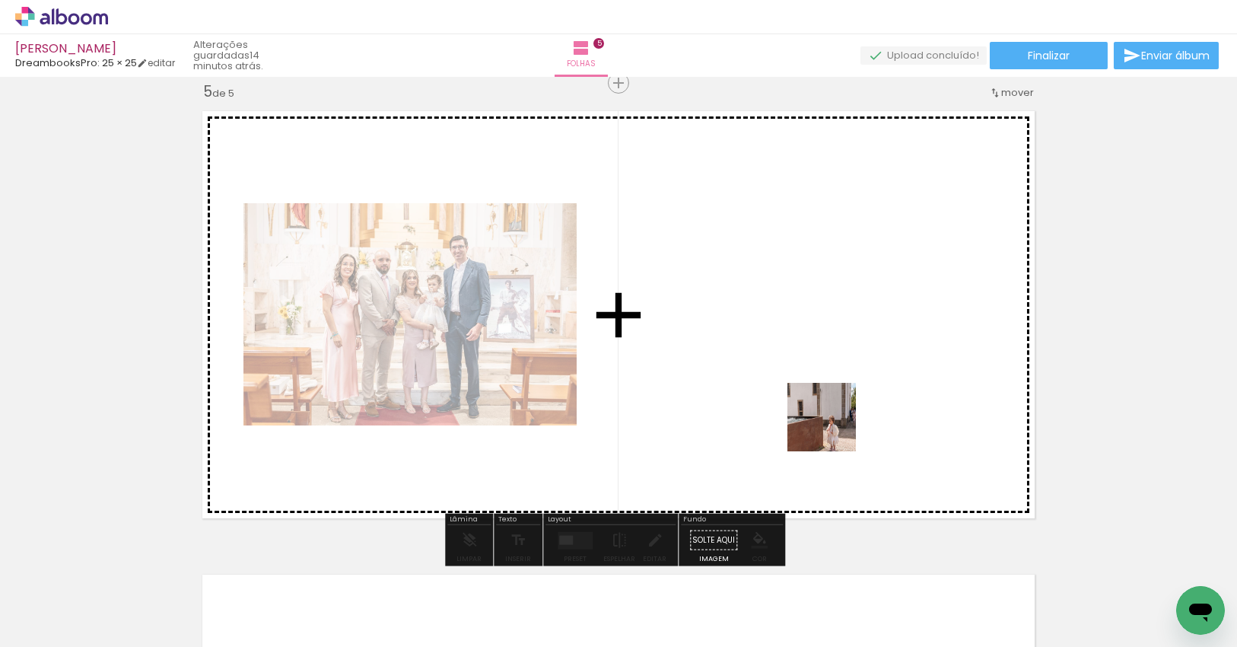
drag, startPoint x: 876, startPoint y: 590, endPoint x: 851, endPoint y: 451, distance: 141.3
click at [832, 425] on quentale-workspace at bounding box center [618, 323] width 1237 height 647
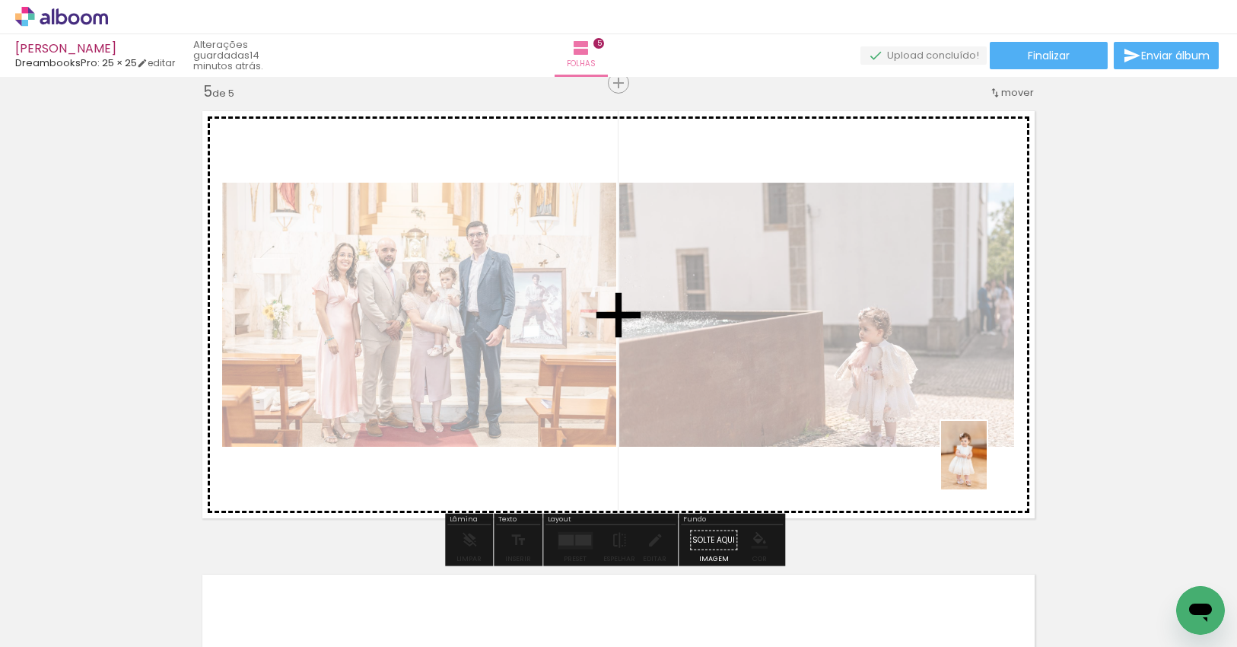
drag, startPoint x: 1041, startPoint y: 596, endPoint x: 987, endPoint y: 466, distance: 140.1
click at [987, 466] on quentale-workspace at bounding box center [618, 323] width 1237 height 647
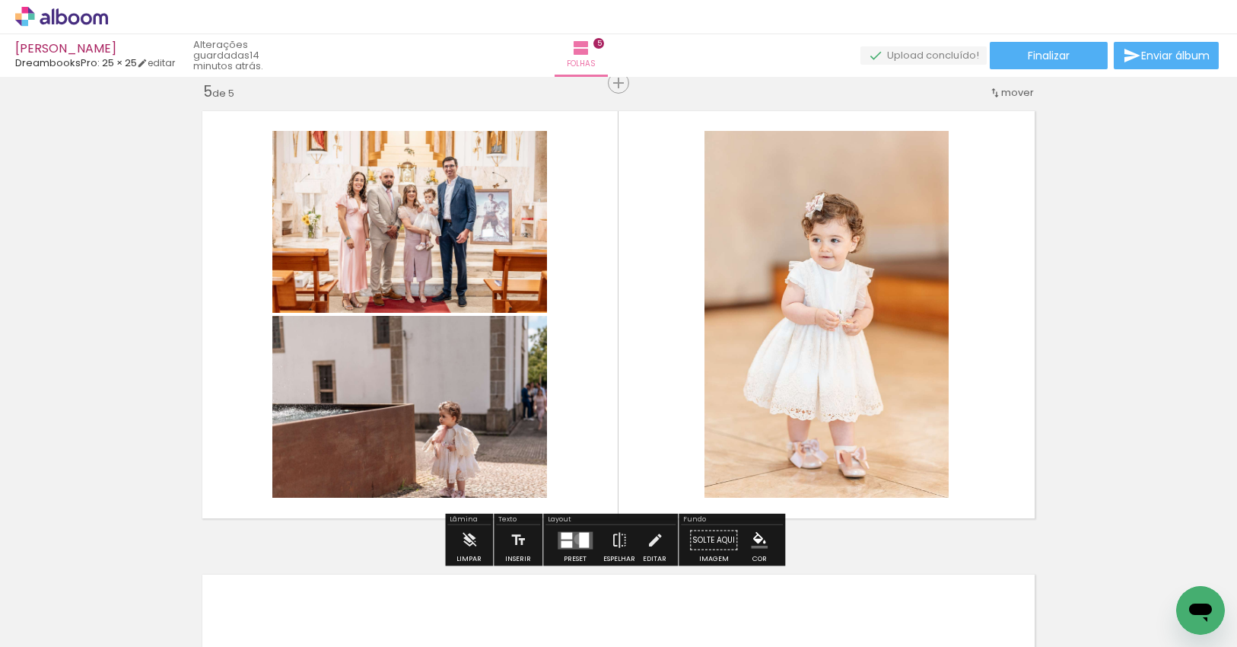
click at [579, 538] on div at bounding box center [584, 539] width 10 height 15
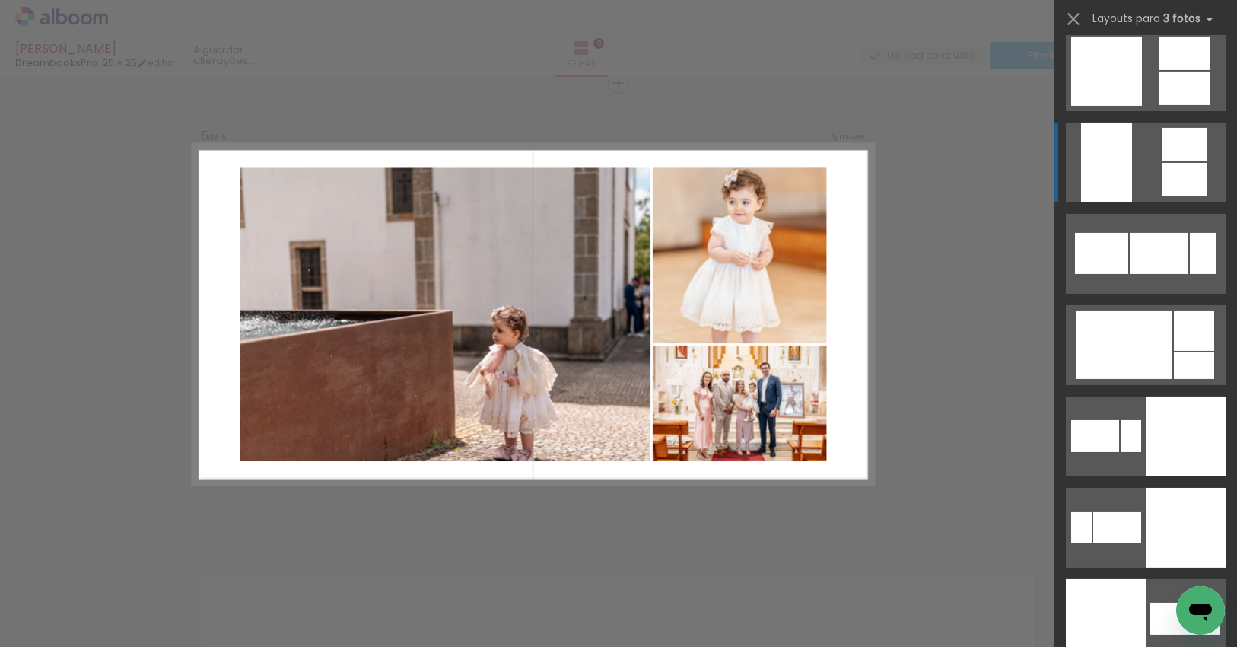
scroll to position [3195, 0]
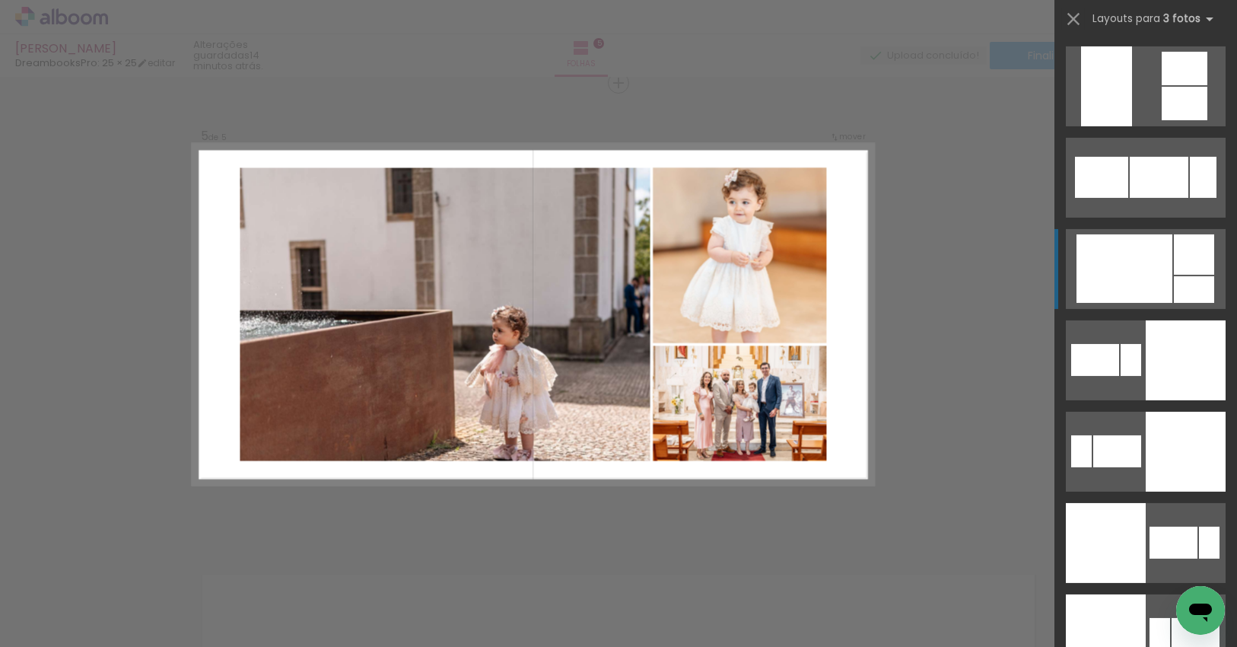
click at [1152, 268] on div at bounding box center [1124, 268] width 96 height 68
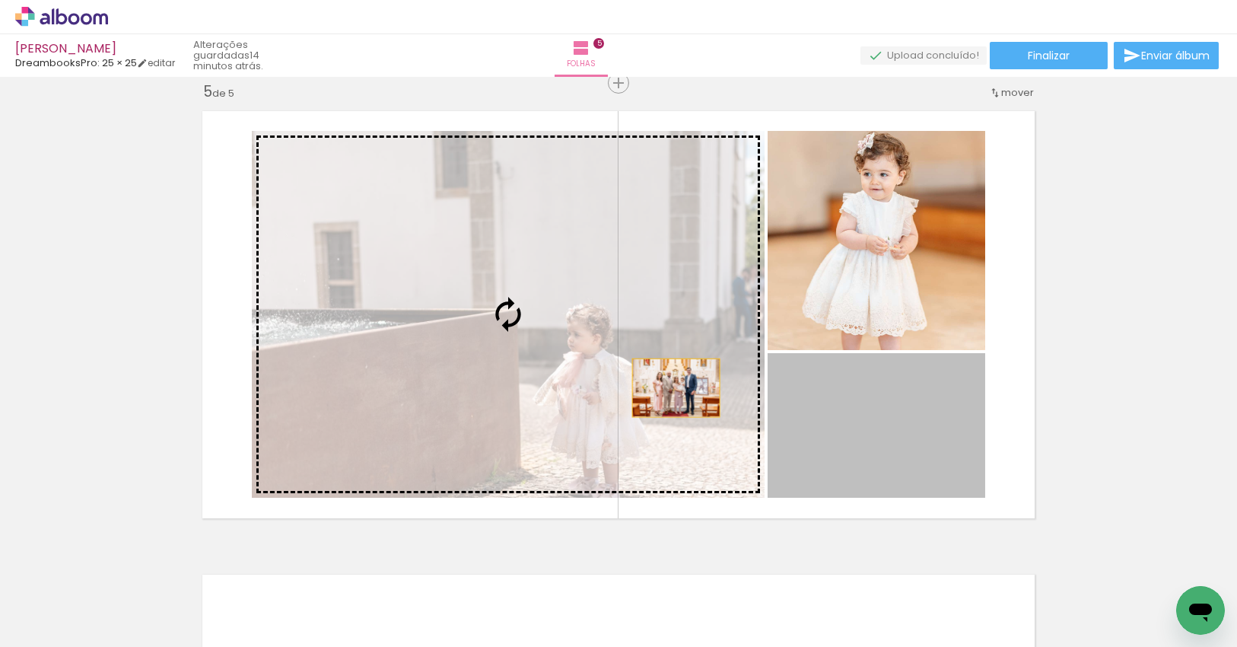
drag, startPoint x: 904, startPoint y: 438, endPoint x: 670, endPoint y: 387, distance: 239.8
click at [0, 0] on slot at bounding box center [0, 0] width 0 height 0
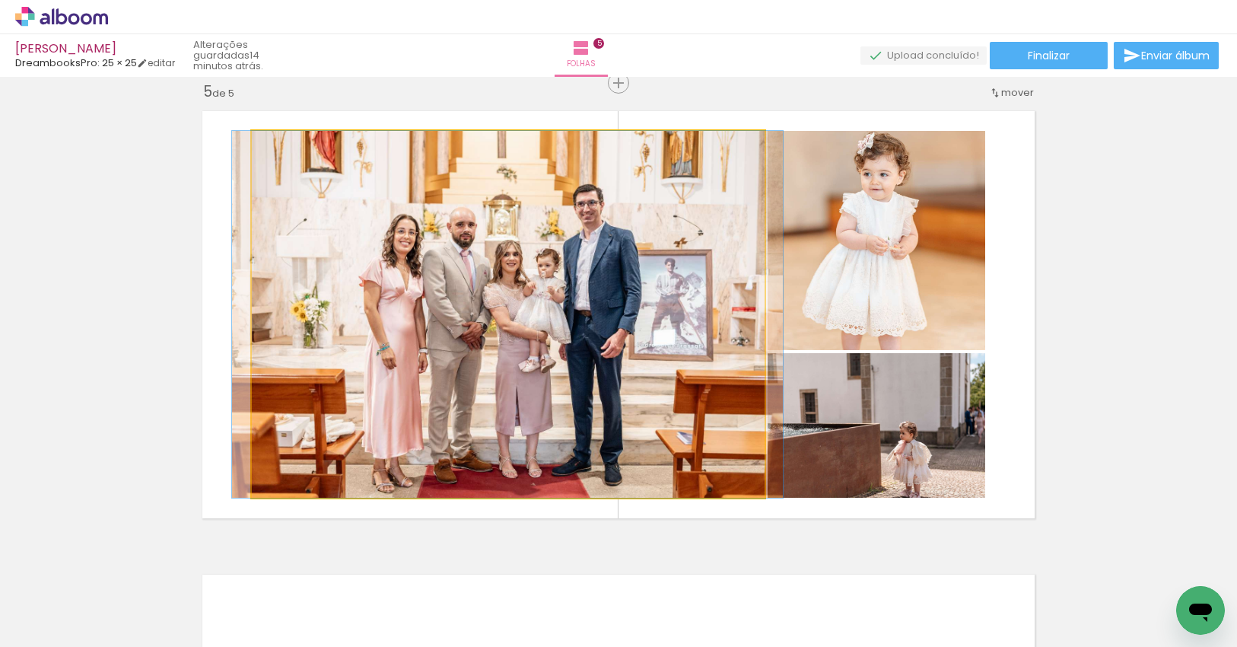
drag, startPoint x: 546, startPoint y: 380, endPoint x: 545, endPoint y: 360, distance: 19.8
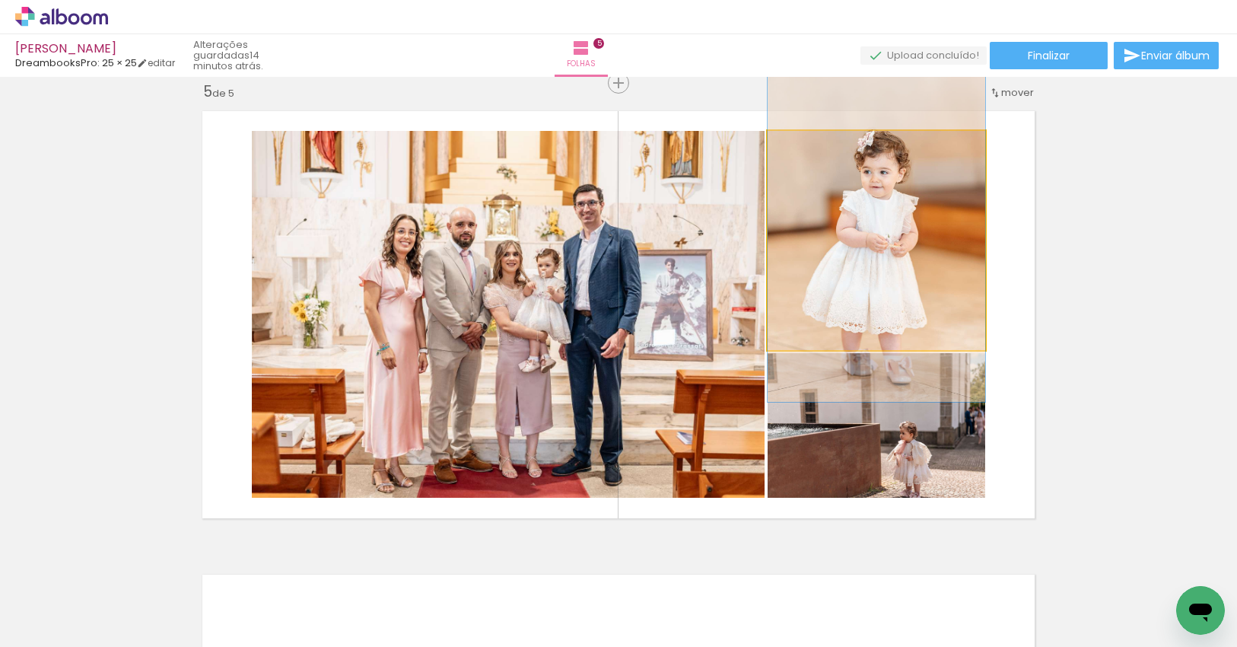
drag, startPoint x: 917, startPoint y: 295, endPoint x: 927, endPoint y: 293, distance: 10.1
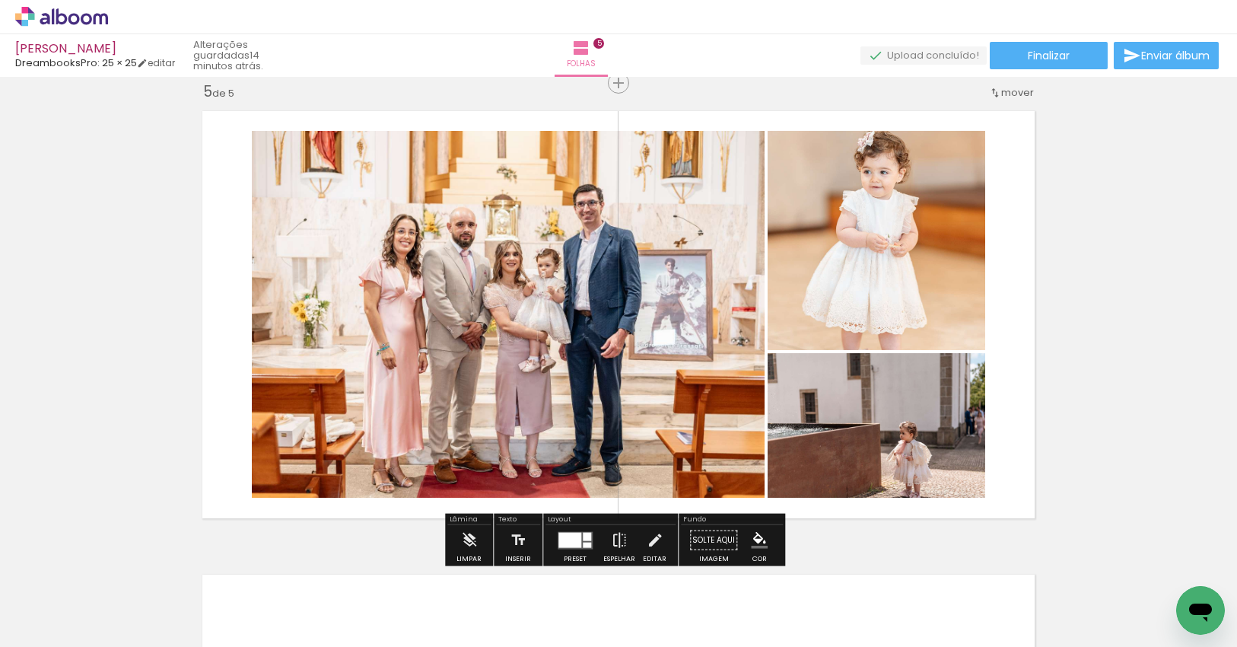
click at [583, 542] on div at bounding box center [587, 544] width 8 height 5
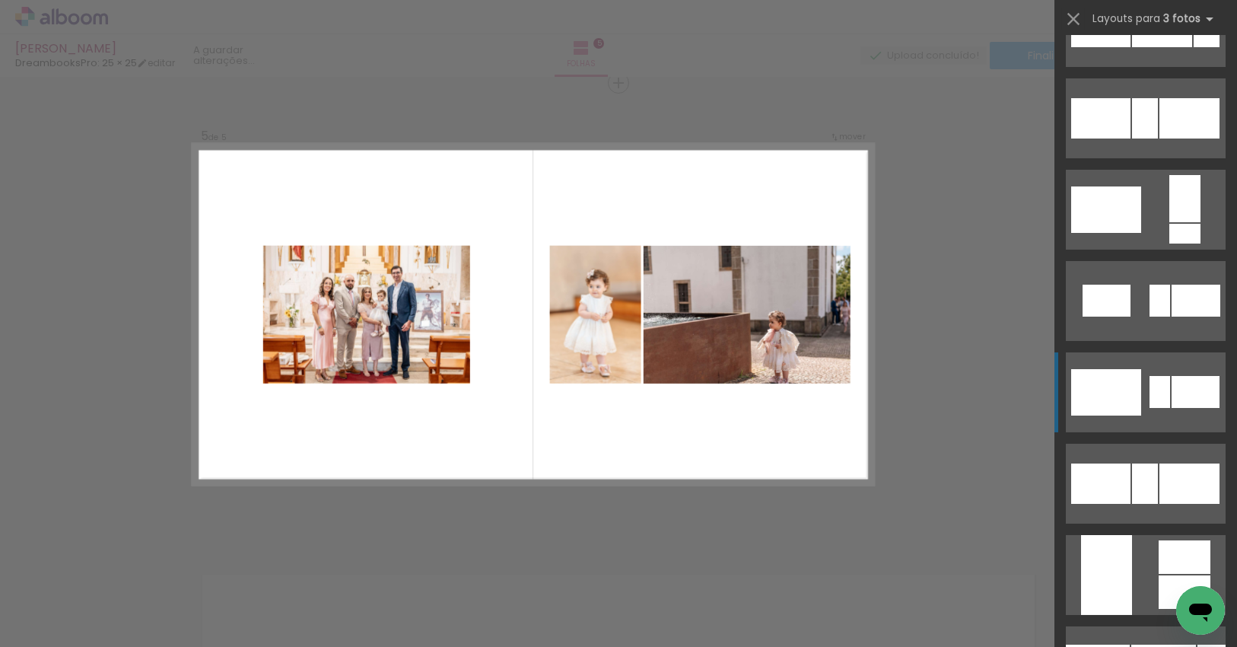
scroll to position [1521, 0]
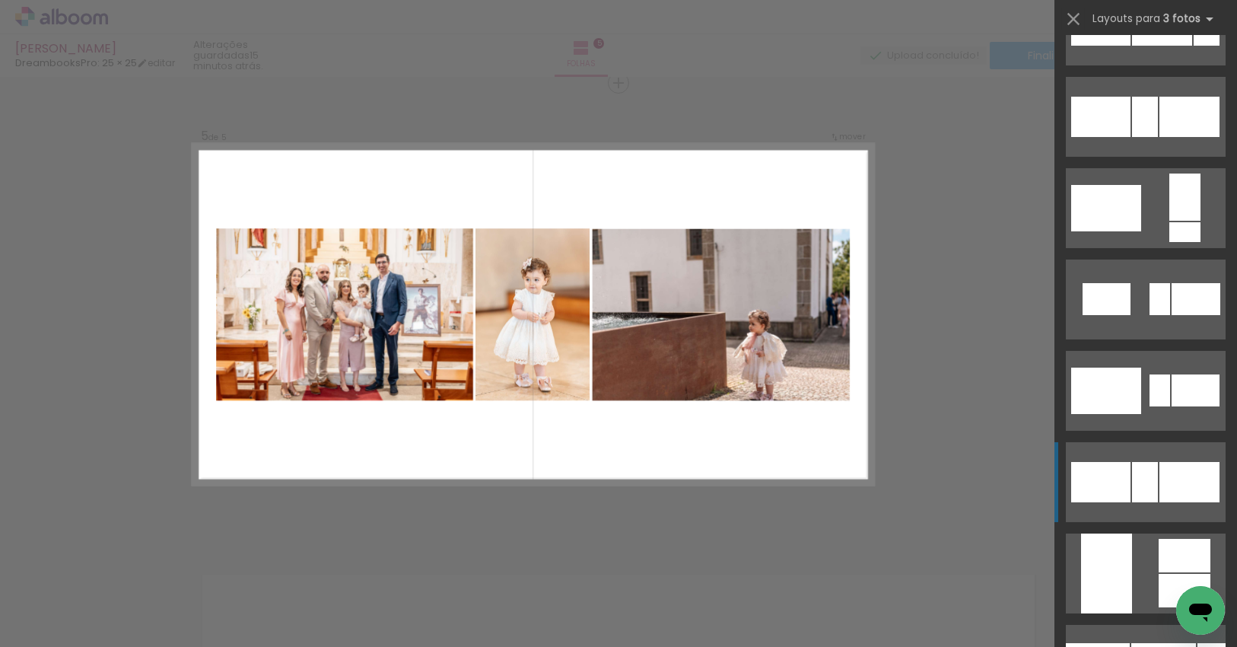
click at [1169, 470] on div at bounding box center [1189, 482] width 60 height 40
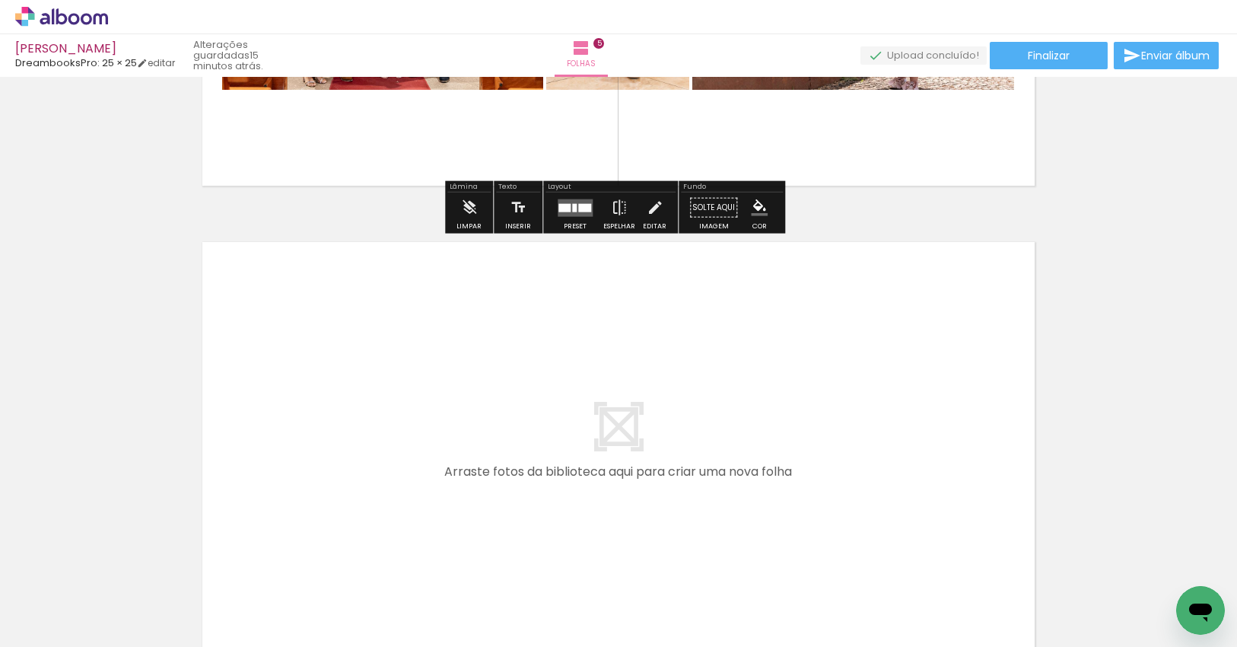
scroll to position [2252, 0]
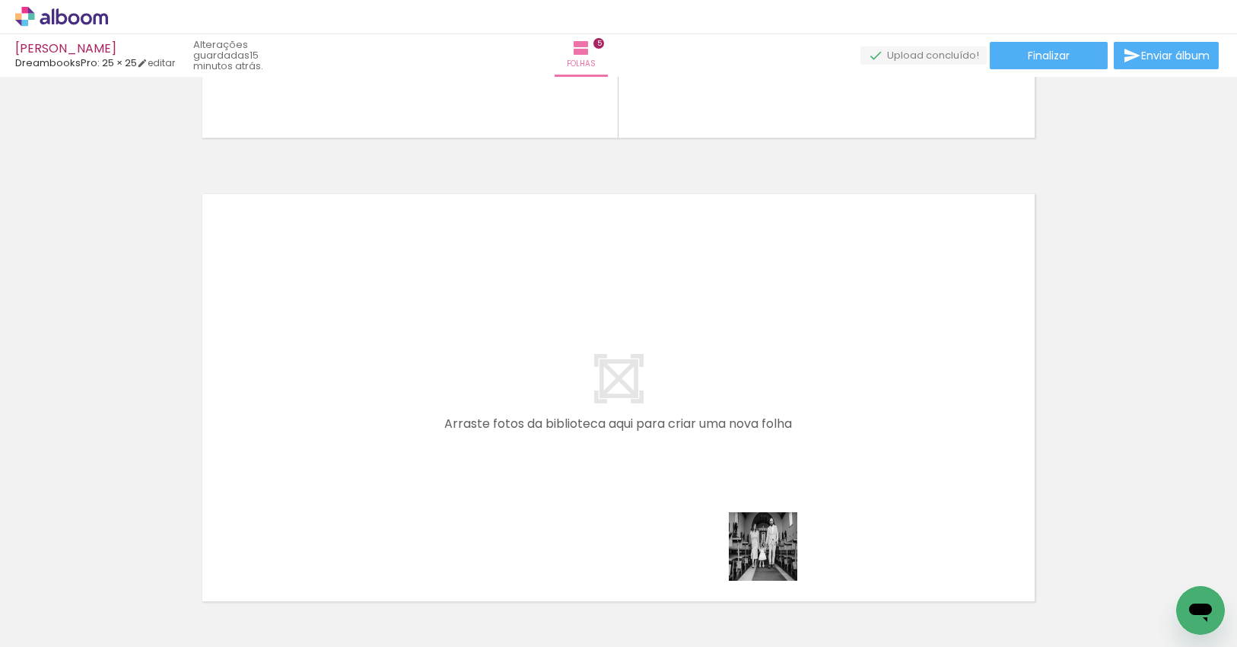
drag, startPoint x: 787, startPoint y: 582, endPoint x: 634, endPoint y: 404, distance: 234.7
click at [634, 404] on quentale-workspace at bounding box center [618, 323] width 1237 height 647
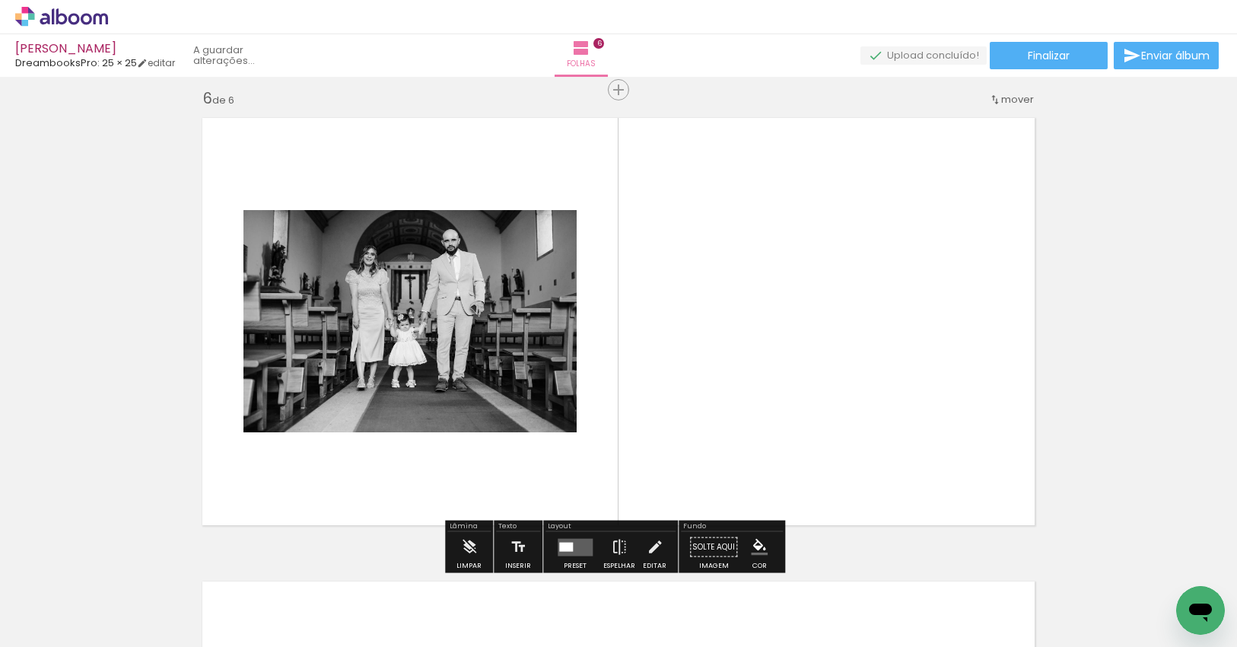
scroll to position [2335, 0]
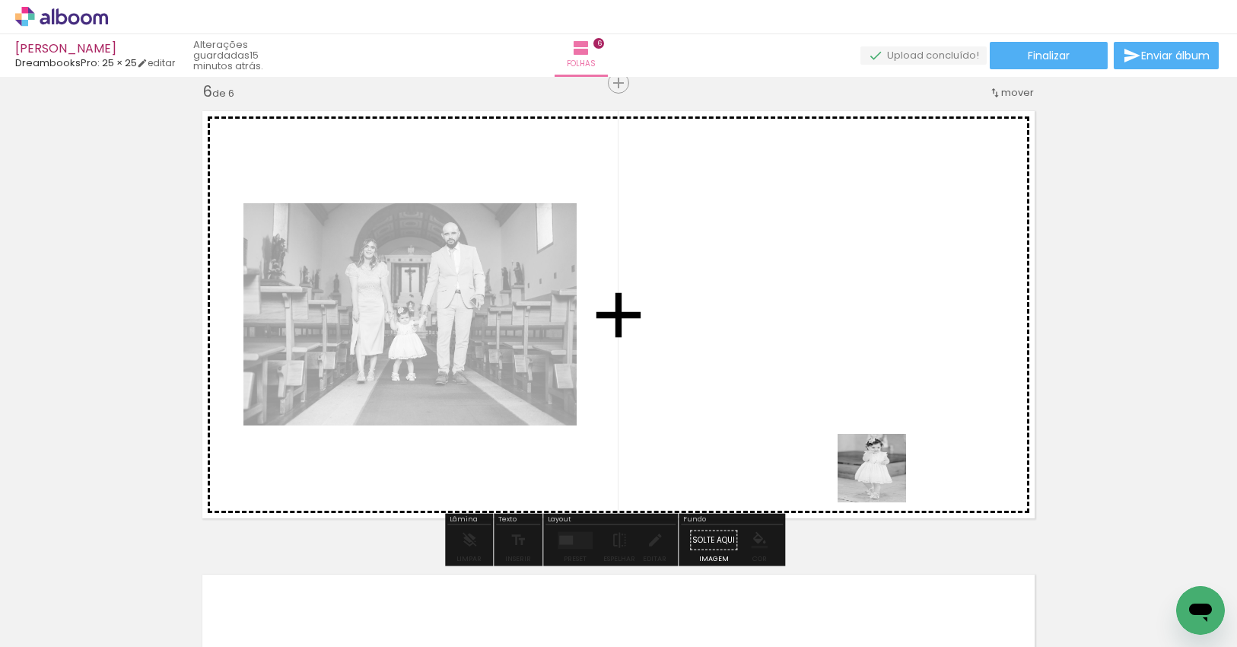
drag, startPoint x: 963, startPoint y: 567, endPoint x: 819, endPoint y: 438, distance: 193.9
click at [830, 417] on quentale-workspace at bounding box center [618, 323] width 1237 height 647
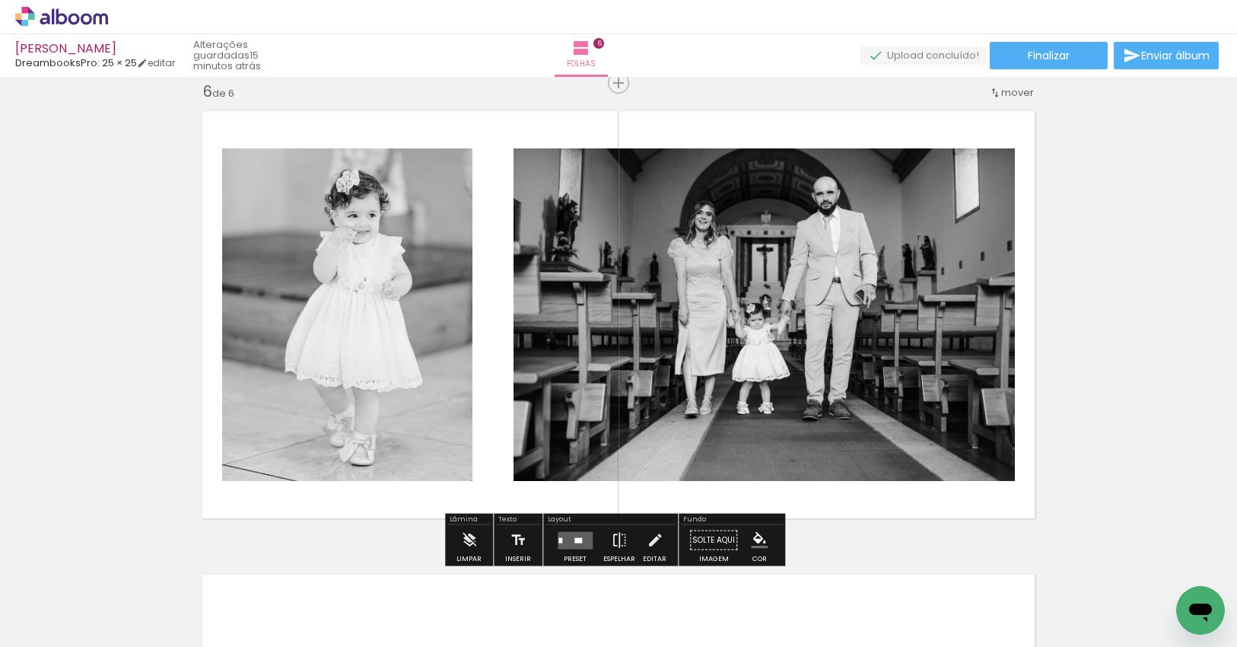
scroll to position [0, 0]
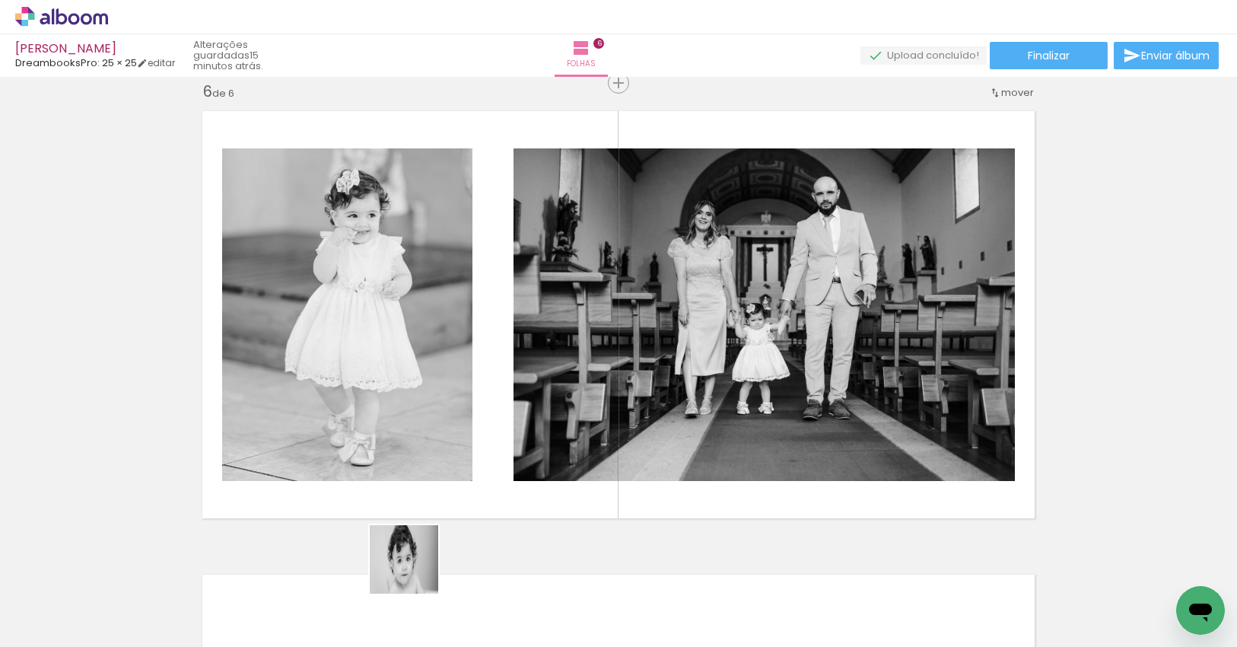
drag, startPoint x: 405, startPoint y: 593, endPoint x: 469, endPoint y: 440, distance: 166.4
click at [466, 438] on quentale-workspace at bounding box center [618, 323] width 1237 height 647
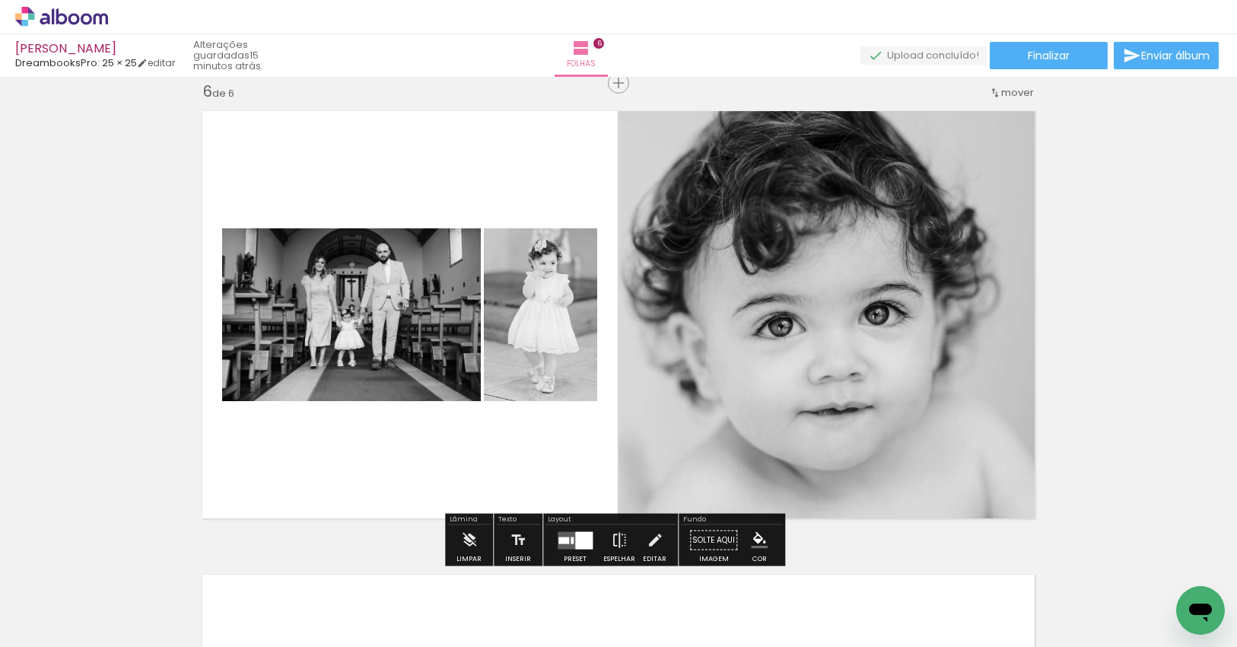
click at [583, 536] on div at bounding box center [583, 539] width 17 height 17
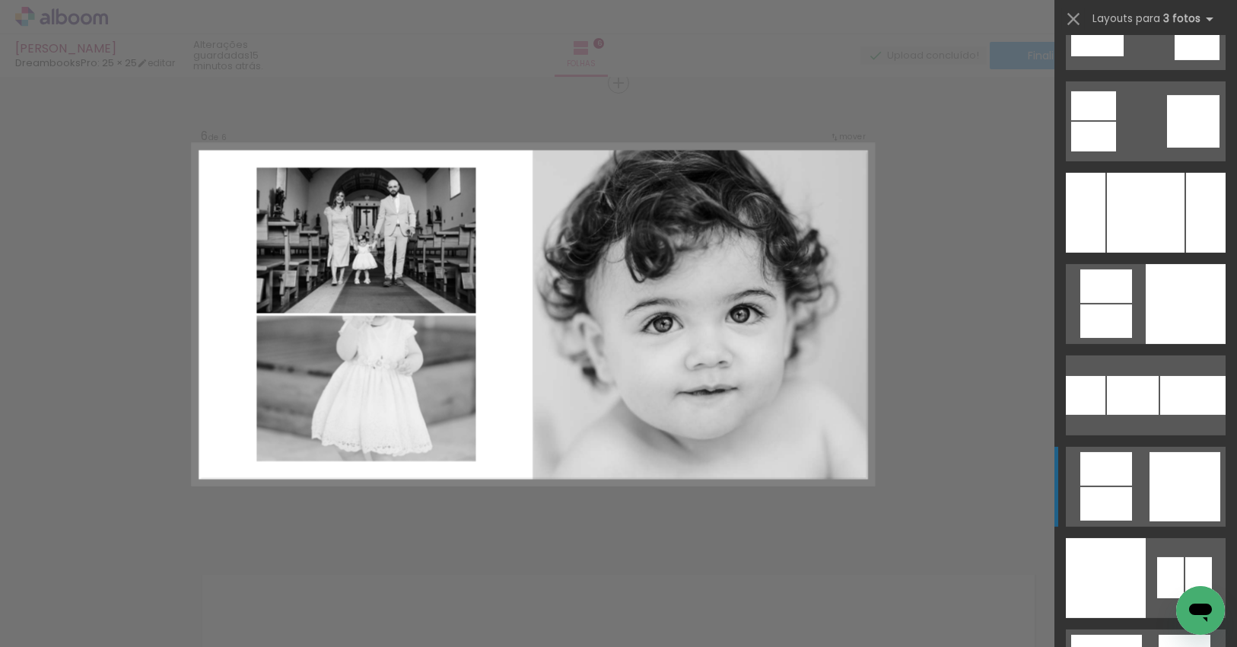
scroll to position [3804, 0]
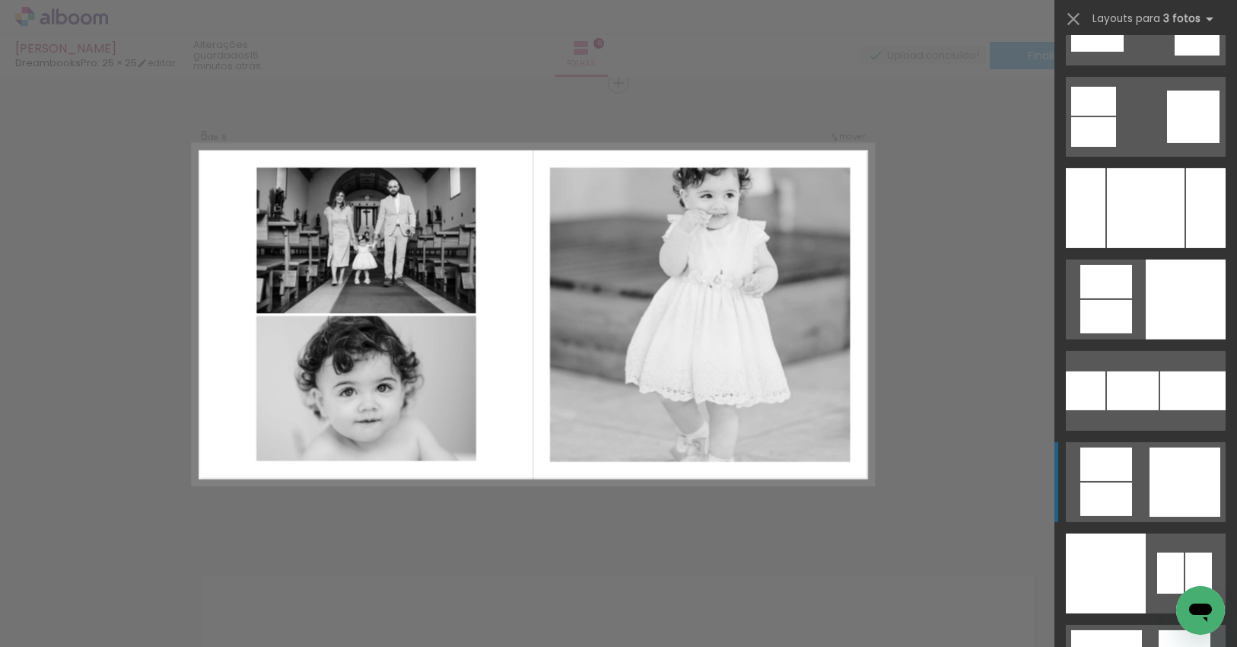
click at [1168, 470] on div at bounding box center [1184, 481] width 71 height 69
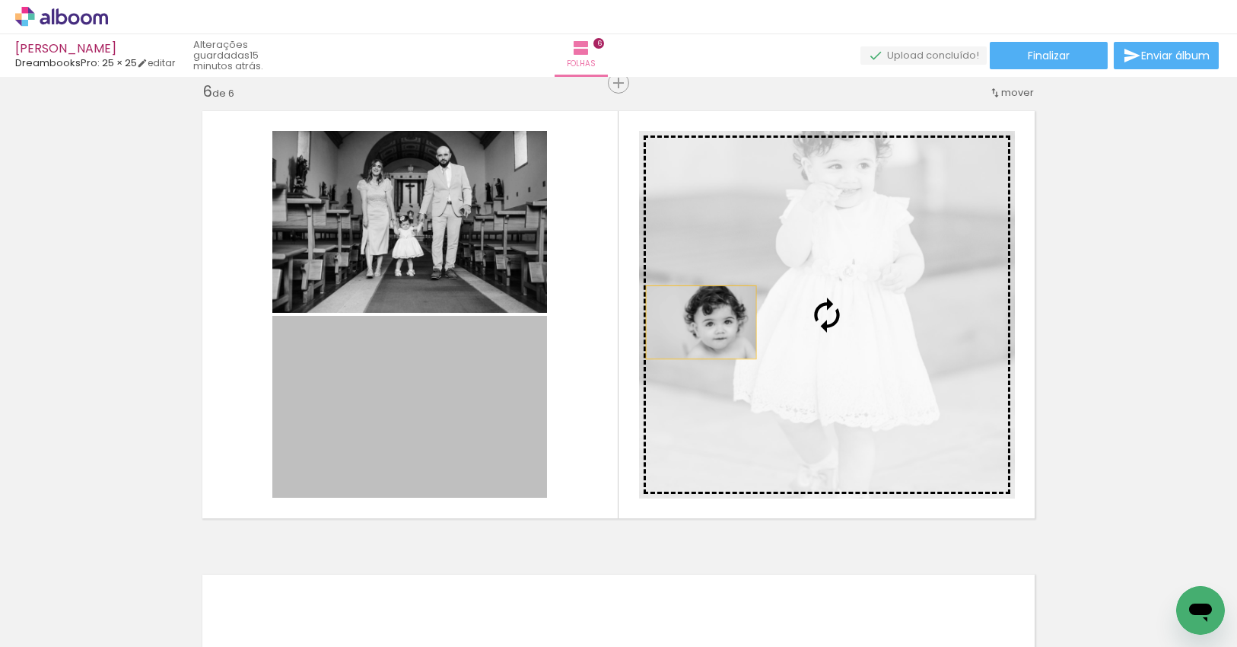
drag, startPoint x: 435, startPoint y: 403, endPoint x: 696, endPoint y: 322, distance: 273.3
click at [0, 0] on slot at bounding box center [0, 0] width 0 height 0
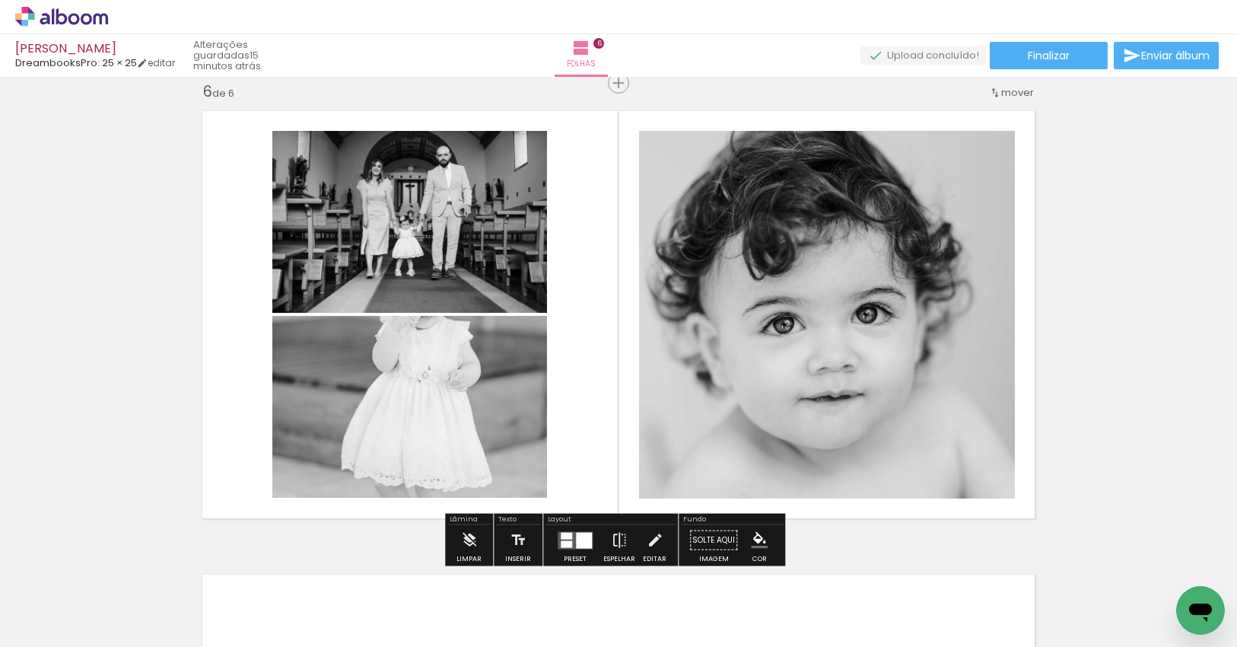
drag, startPoint x: 572, startPoint y: 534, endPoint x: 600, endPoint y: 536, distance: 28.2
click at [573, 534] on quentale-layouter at bounding box center [575, 539] width 35 height 17
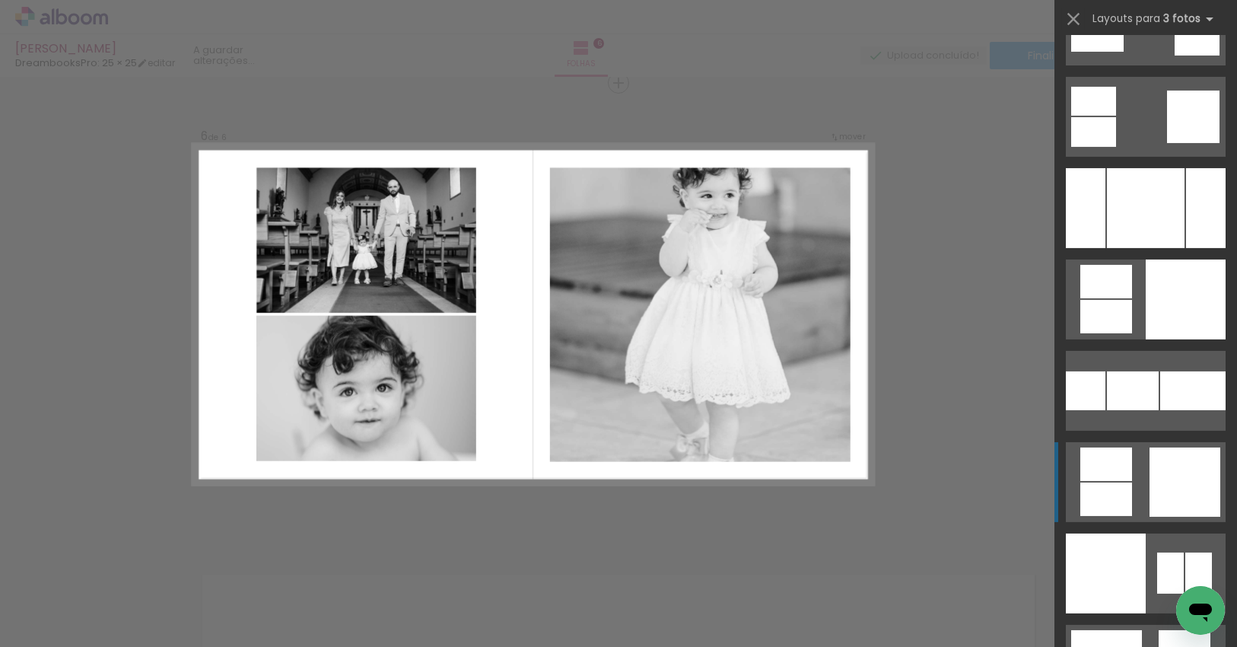
scroll to position [4199, 0]
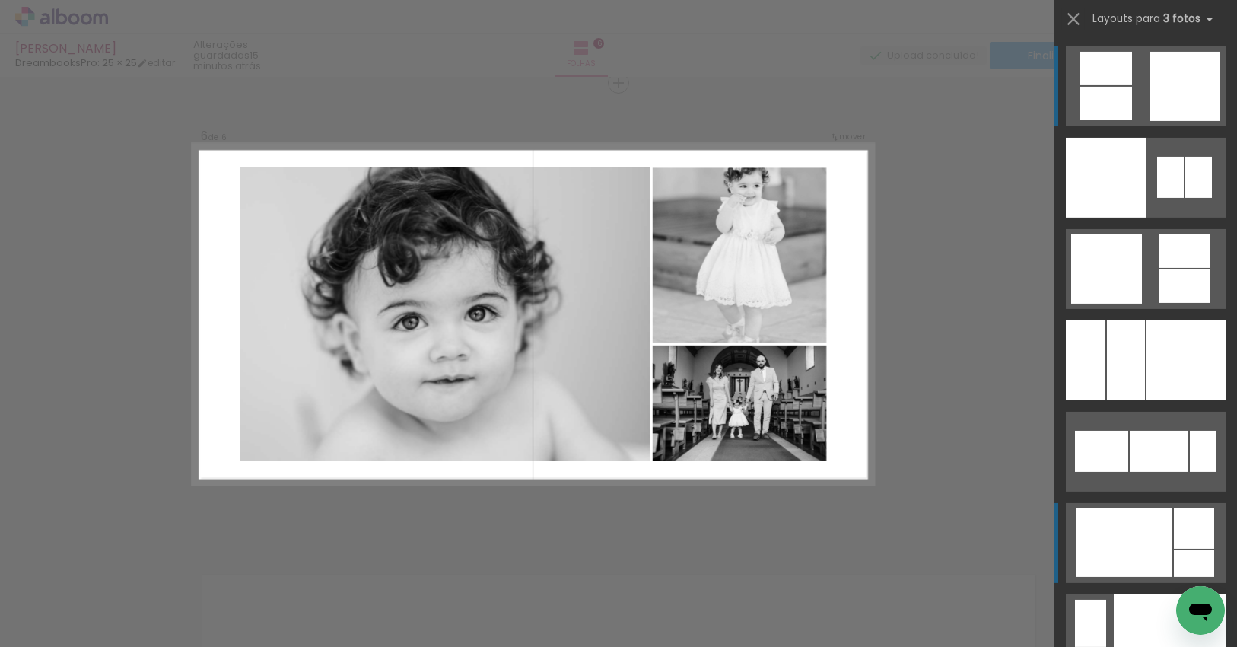
click at [1152, 539] on div at bounding box center [1124, 542] width 96 height 68
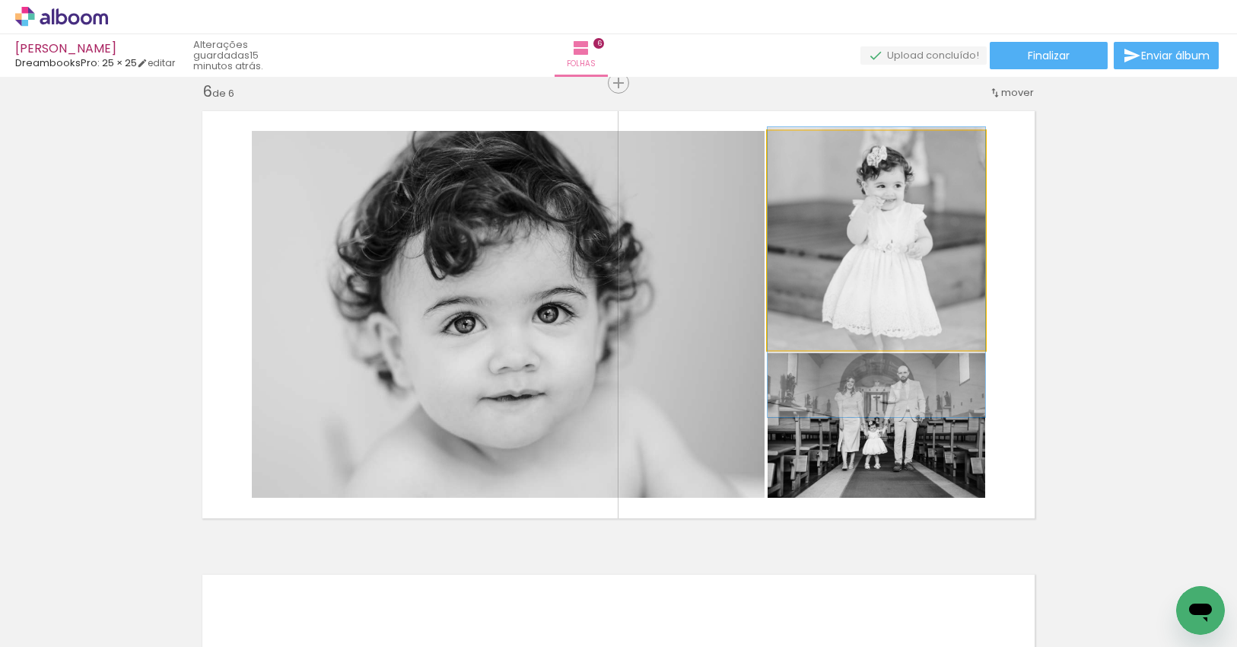
drag, startPoint x: 912, startPoint y: 234, endPoint x: 912, endPoint y: 266, distance: 31.9
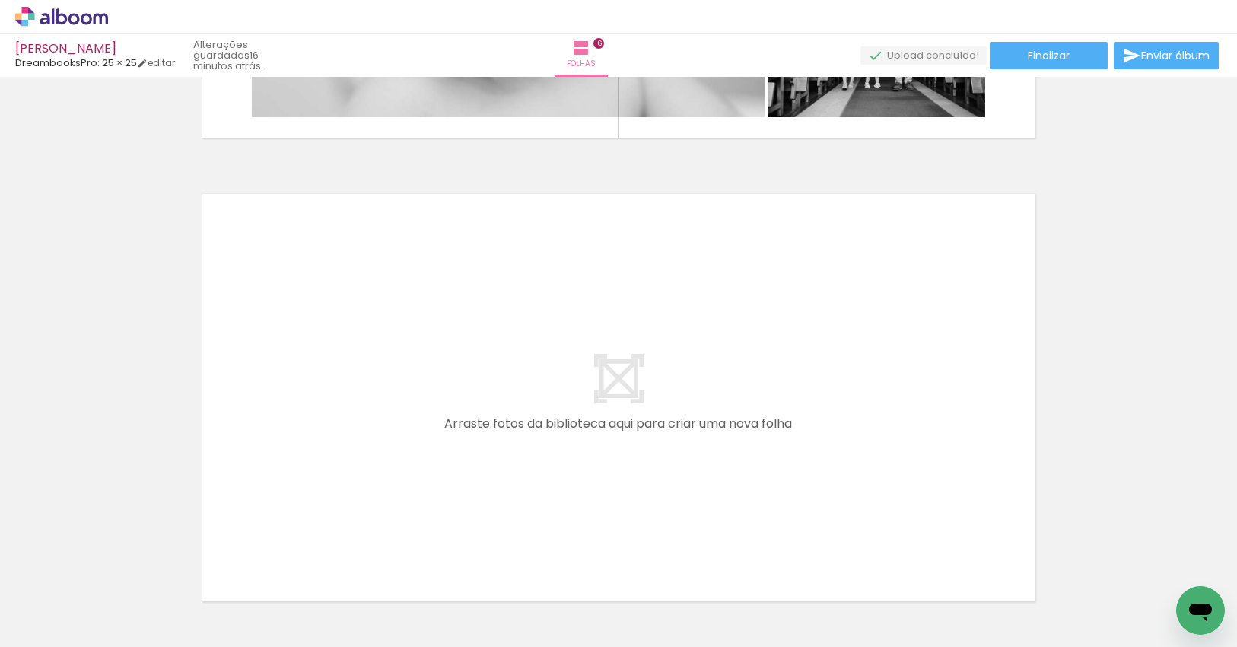
scroll to position [0, 1529]
drag, startPoint x: 427, startPoint y: 561, endPoint x: 403, endPoint y: 500, distance: 66.0
click at [403, 500] on quentale-workspace at bounding box center [618, 323] width 1237 height 647
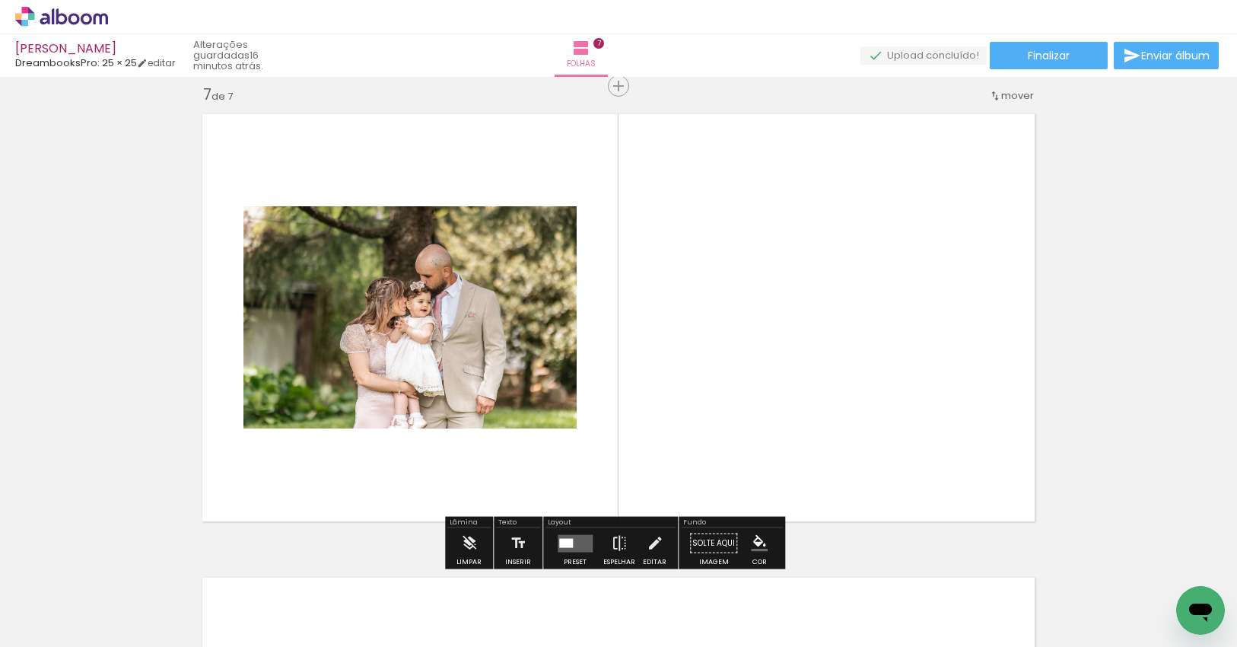
scroll to position [2799, 0]
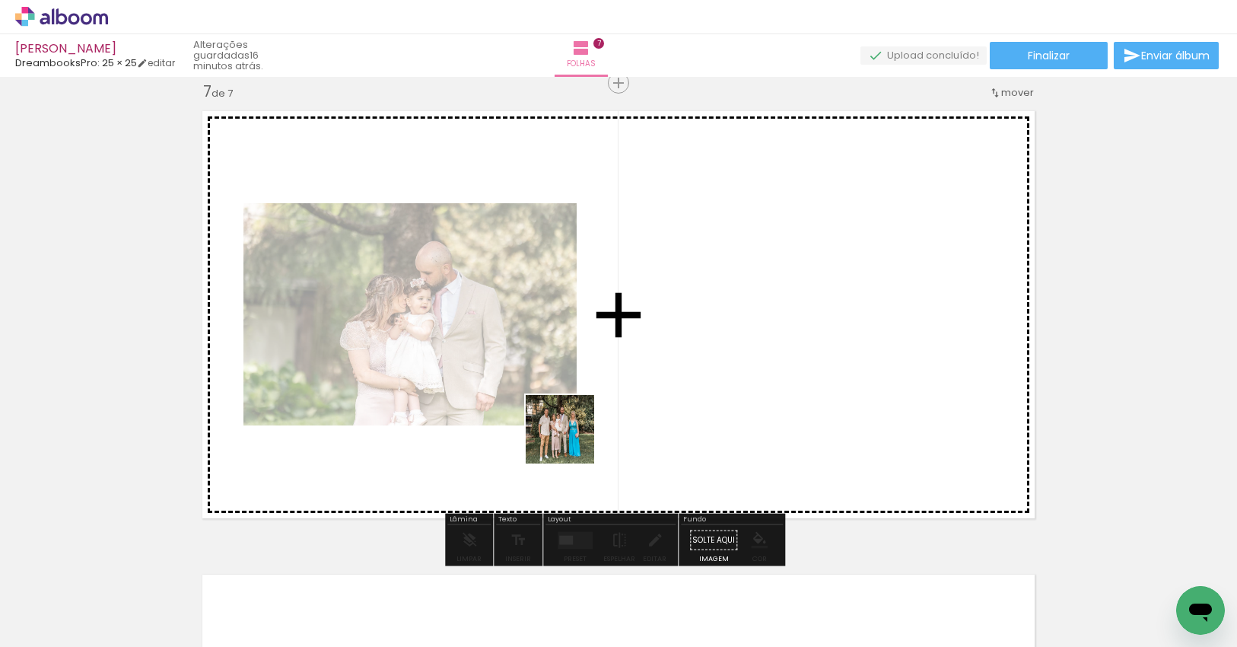
drag, startPoint x: 516, startPoint y: 592, endPoint x: 571, endPoint y: 440, distance: 161.2
click at [571, 440] on quentale-workspace at bounding box center [618, 323] width 1237 height 647
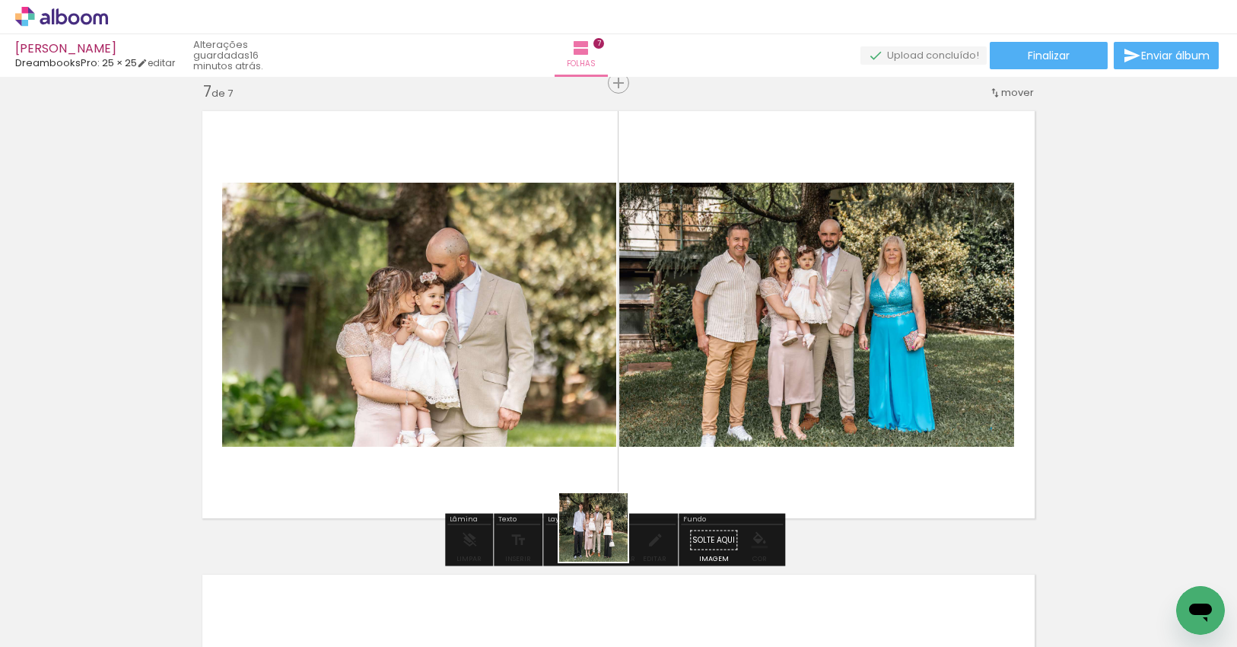
drag, startPoint x: 602, startPoint y: 581, endPoint x: 625, endPoint y: 511, distance: 73.9
click at [608, 447] on quentale-workspace at bounding box center [618, 323] width 1237 height 647
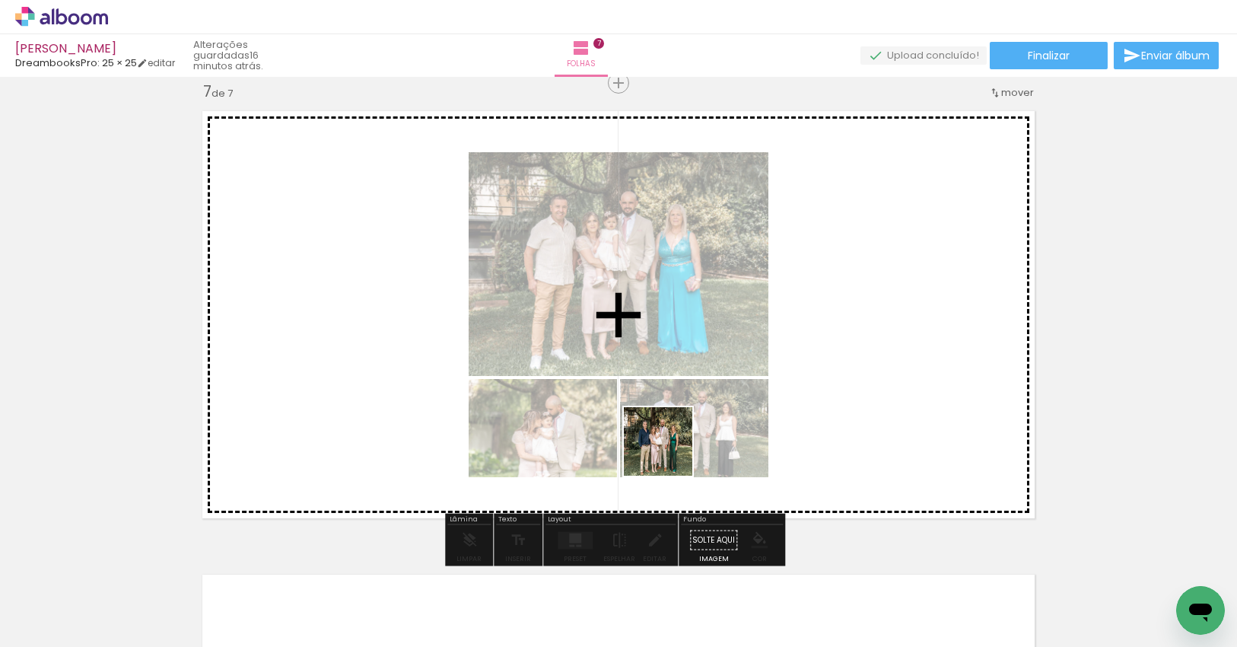
drag, startPoint x: 671, startPoint y: 524, endPoint x: 669, endPoint y: 453, distance: 71.5
click at [669, 453] on quentale-workspace at bounding box center [618, 323] width 1237 height 647
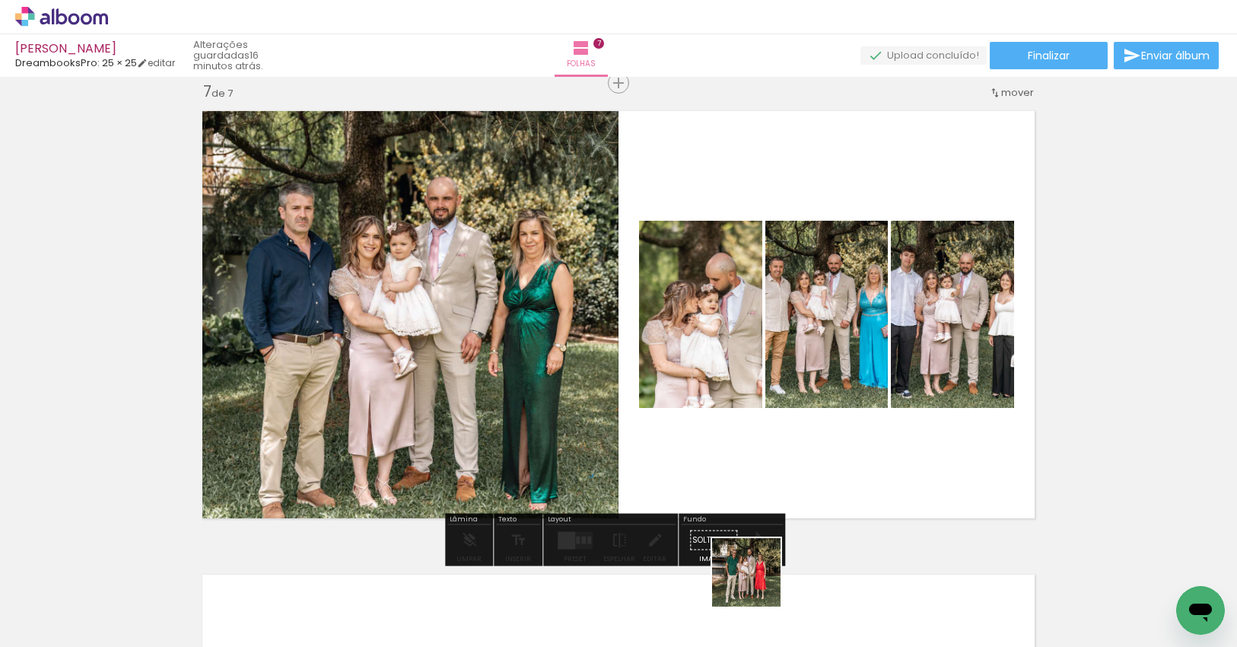
drag, startPoint x: 758, startPoint y: 583, endPoint x: 799, endPoint y: 567, distance: 44.4
click at [736, 445] on quentale-workspace at bounding box center [618, 323] width 1237 height 647
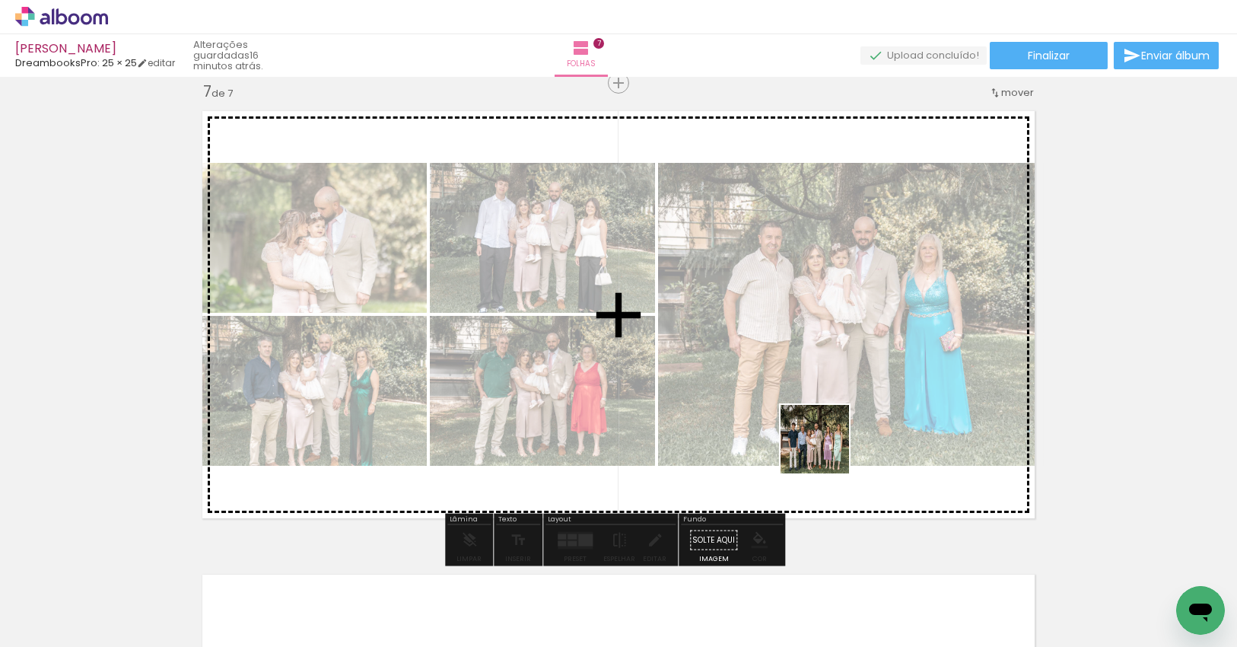
drag, startPoint x: 848, startPoint y: 603, endPoint x: 898, endPoint y: 585, distance: 52.7
click at [826, 447] on quentale-workspace at bounding box center [618, 323] width 1237 height 647
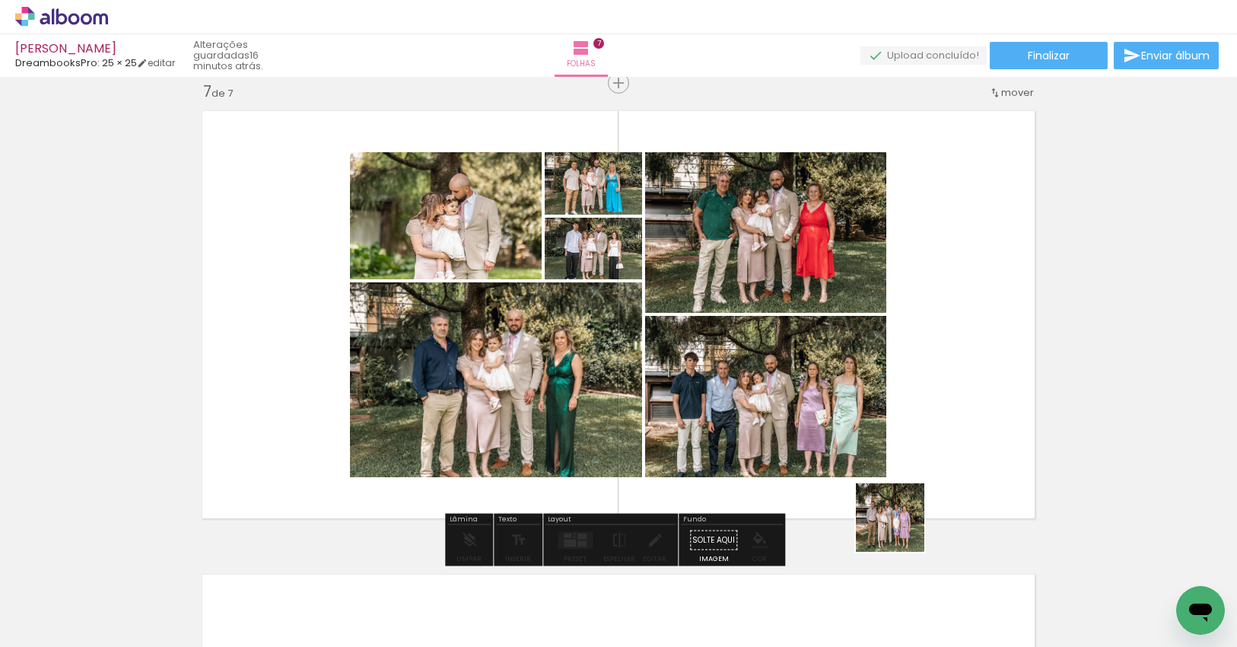
drag, startPoint x: 911, startPoint y: 604, endPoint x: 962, endPoint y: 546, distance: 76.6
click at [904, 466] on quentale-workspace at bounding box center [618, 323] width 1237 height 647
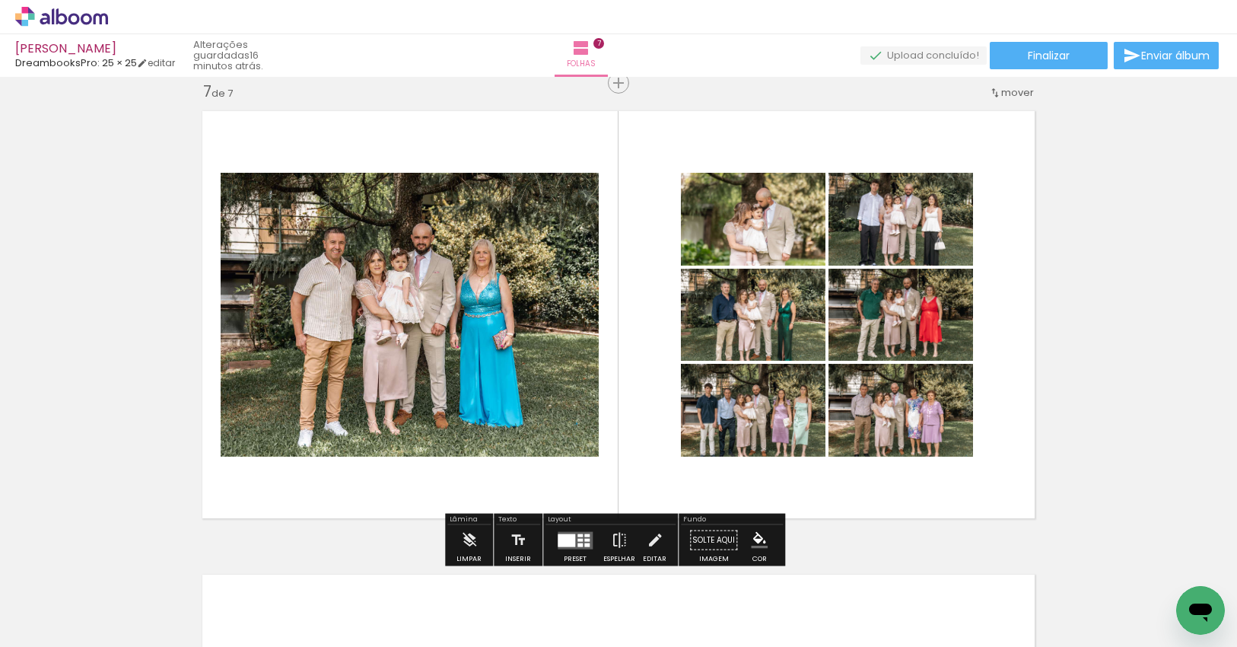
drag, startPoint x: 1019, startPoint y: 602, endPoint x: 962, endPoint y: 424, distance: 187.9
click at [962, 424] on quentale-workspace at bounding box center [618, 323] width 1237 height 647
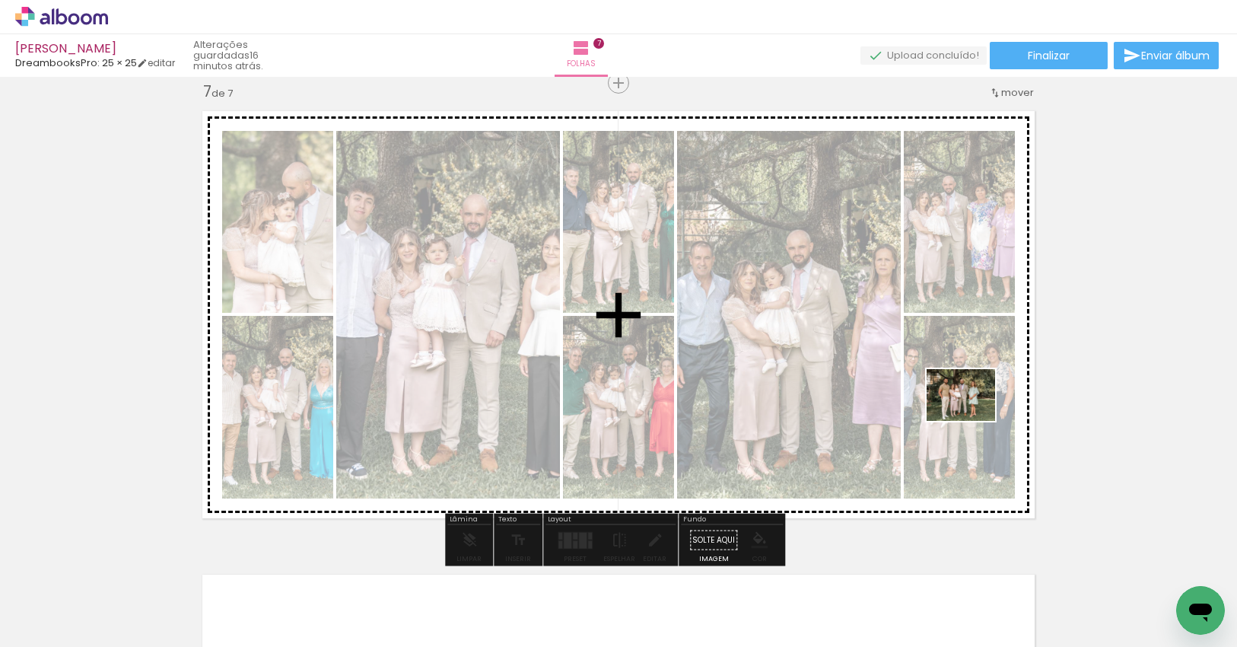
drag, startPoint x: 1098, startPoint y: 602, endPoint x: 979, endPoint y: 469, distance: 178.8
click at [972, 415] on quentale-workspace at bounding box center [618, 323] width 1237 height 647
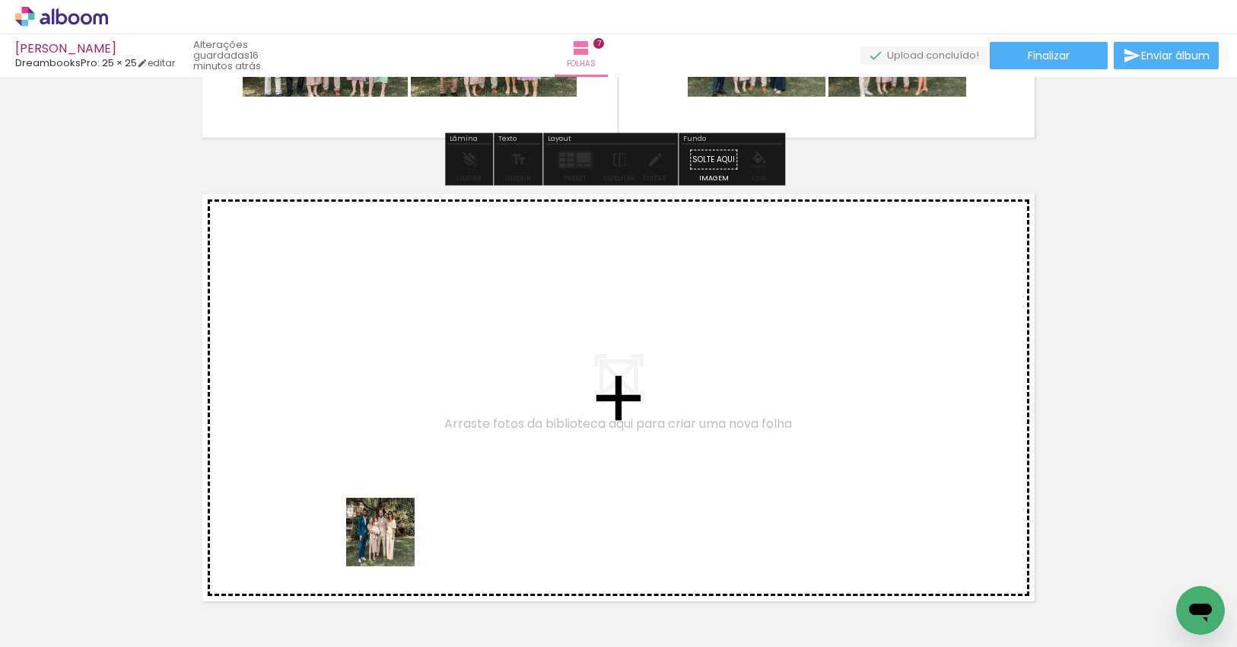
drag, startPoint x: 388, startPoint y: 587, endPoint x: 403, endPoint y: 510, distance: 78.3
click at [403, 510] on quentale-workspace at bounding box center [618, 323] width 1237 height 647
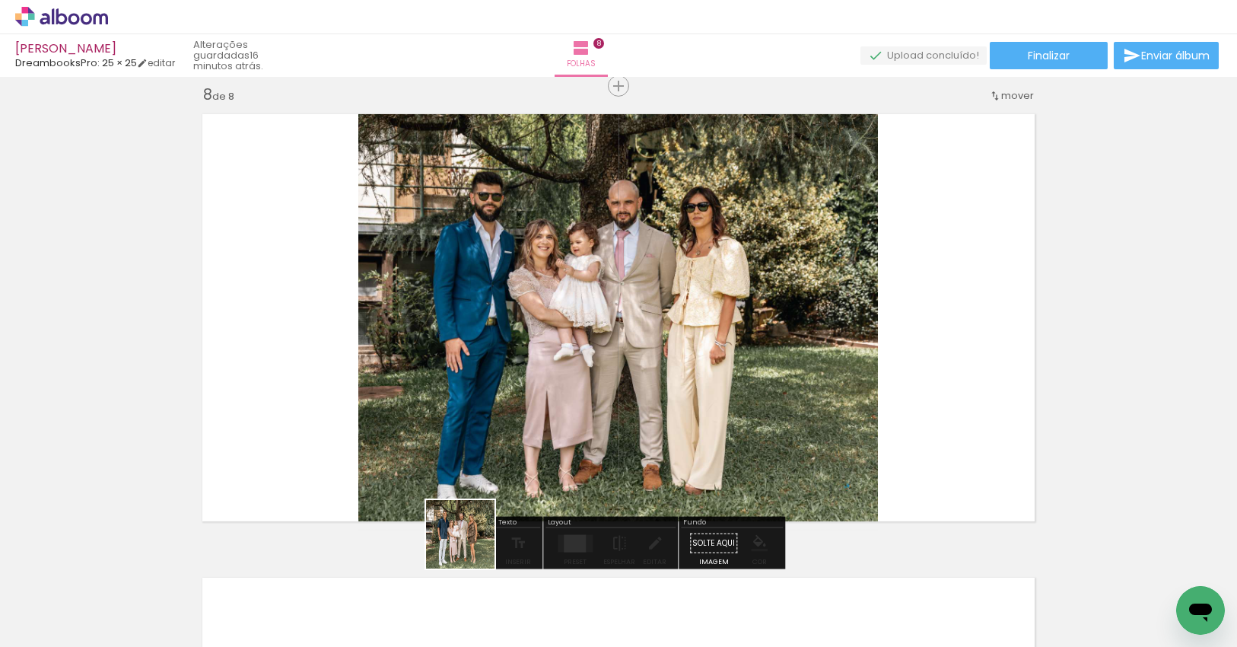
scroll to position [3262, 0]
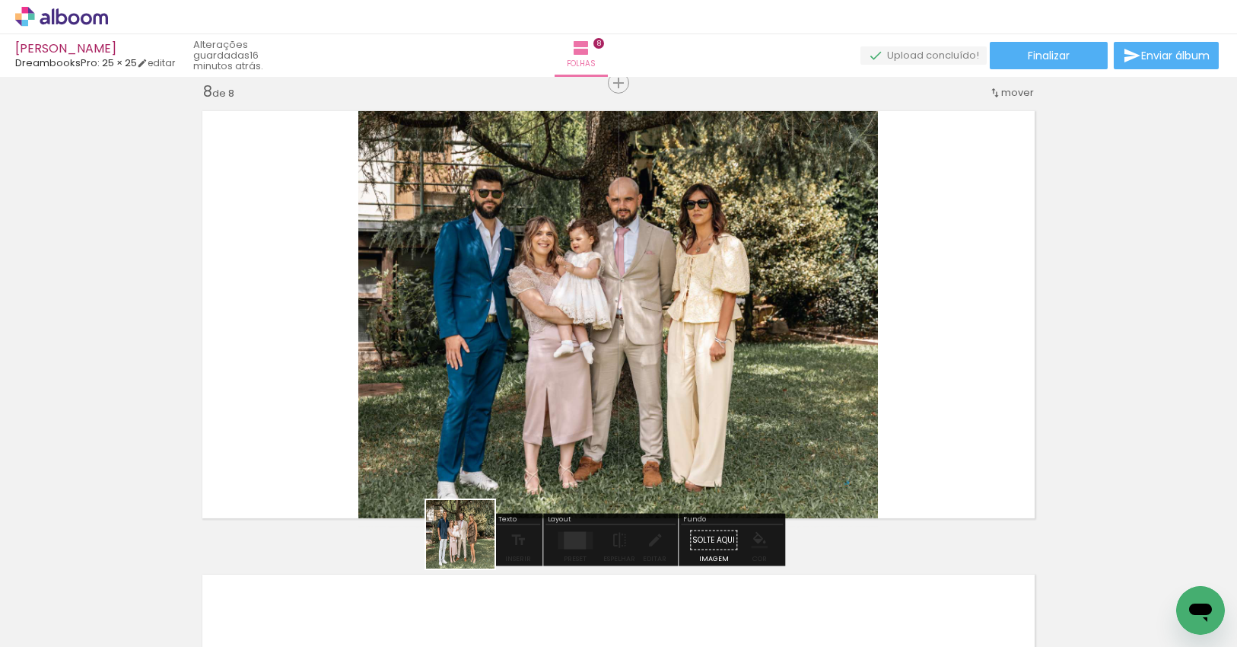
drag, startPoint x: 459, startPoint y: 597, endPoint x: 511, endPoint y: 458, distance: 148.8
click at [502, 417] on quentale-workspace at bounding box center [618, 323] width 1237 height 647
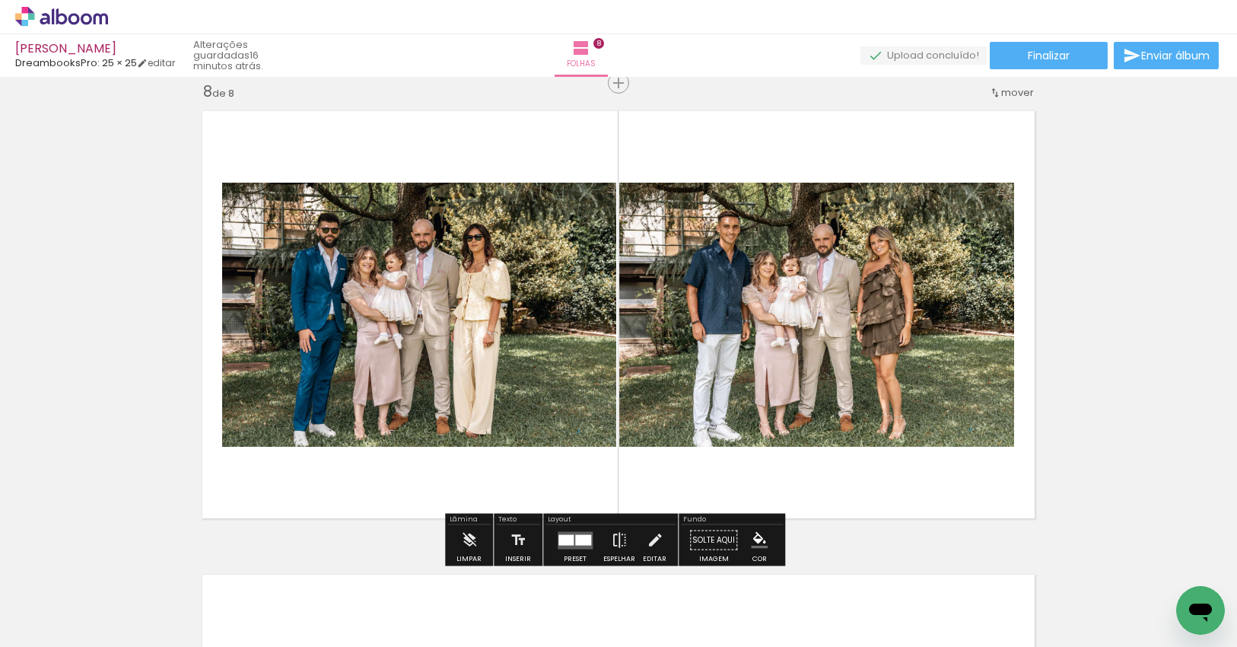
drag, startPoint x: 542, startPoint y: 508, endPoint x: 564, endPoint y: 469, distance: 44.3
click at [544, 427] on quentale-workspace at bounding box center [618, 323] width 1237 height 647
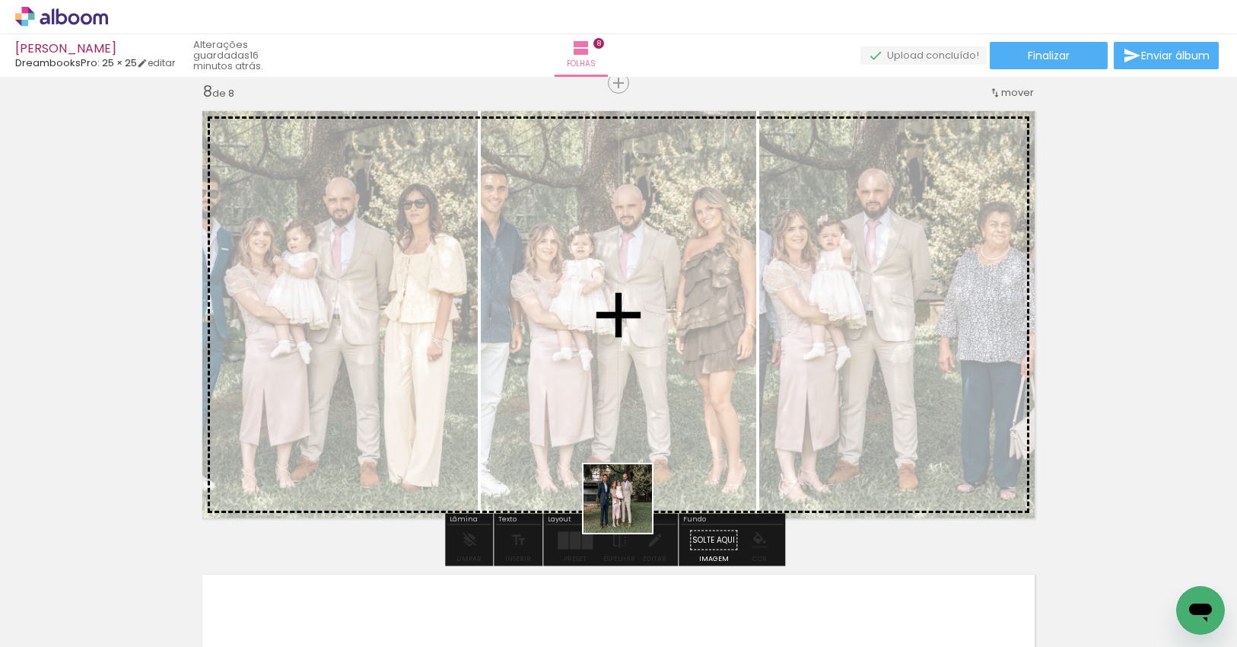
drag, startPoint x: 639, startPoint y: 580, endPoint x: 664, endPoint y: 520, distance: 64.4
click at [631, 451] on quentale-workspace at bounding box center [618, 323] width 1237 height 647
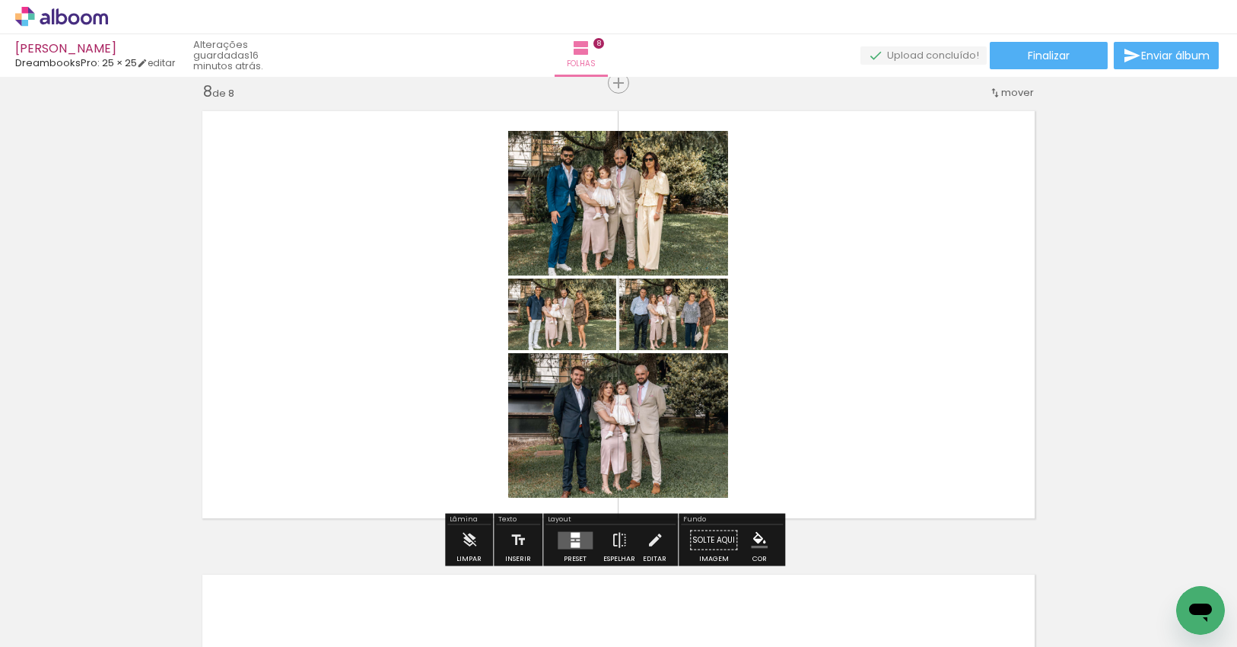
drag, startPoint x: 707, startPoint y: 603, endPoint x: 729, endPoint y: 504, distance: 101.9
click at [702, 434] on quentale-workspace at bounding box center [618, 323] width 1237 height 647
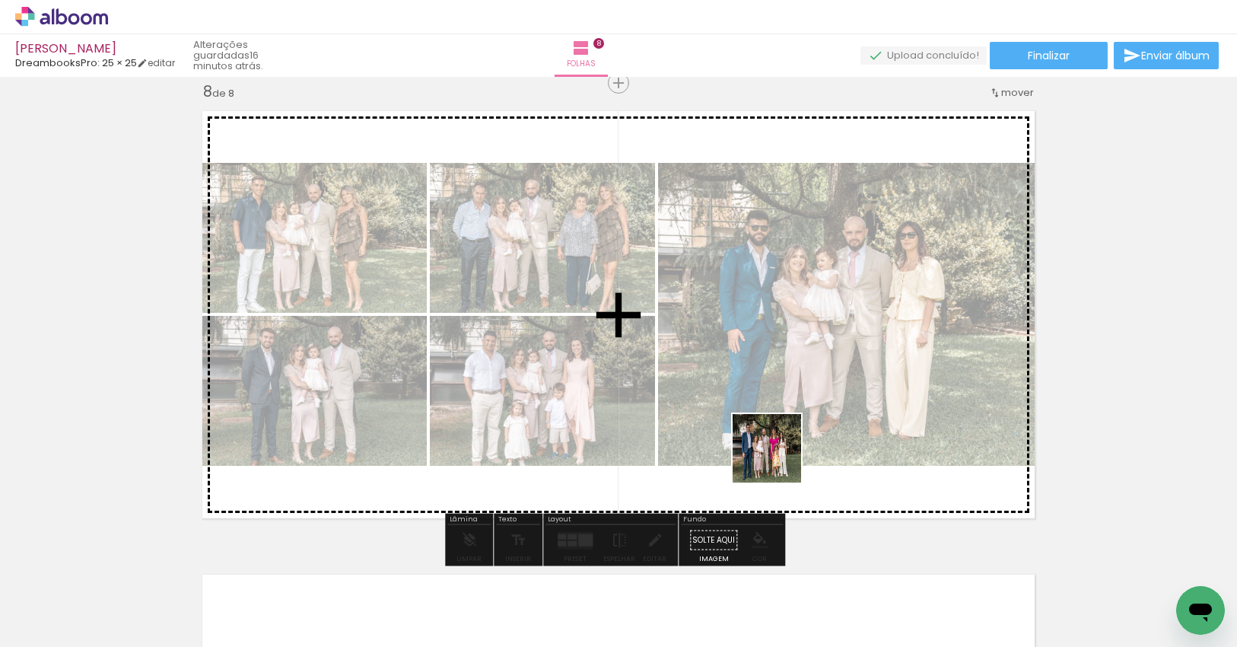
drag, startPoint x: 777, startPoint y: 488, endPoint x: 835, endPoint y: 528, distance: 70.5
click at [783, 428] on quentale-workspace at bounding box center [618, 323] width 1237 height 647
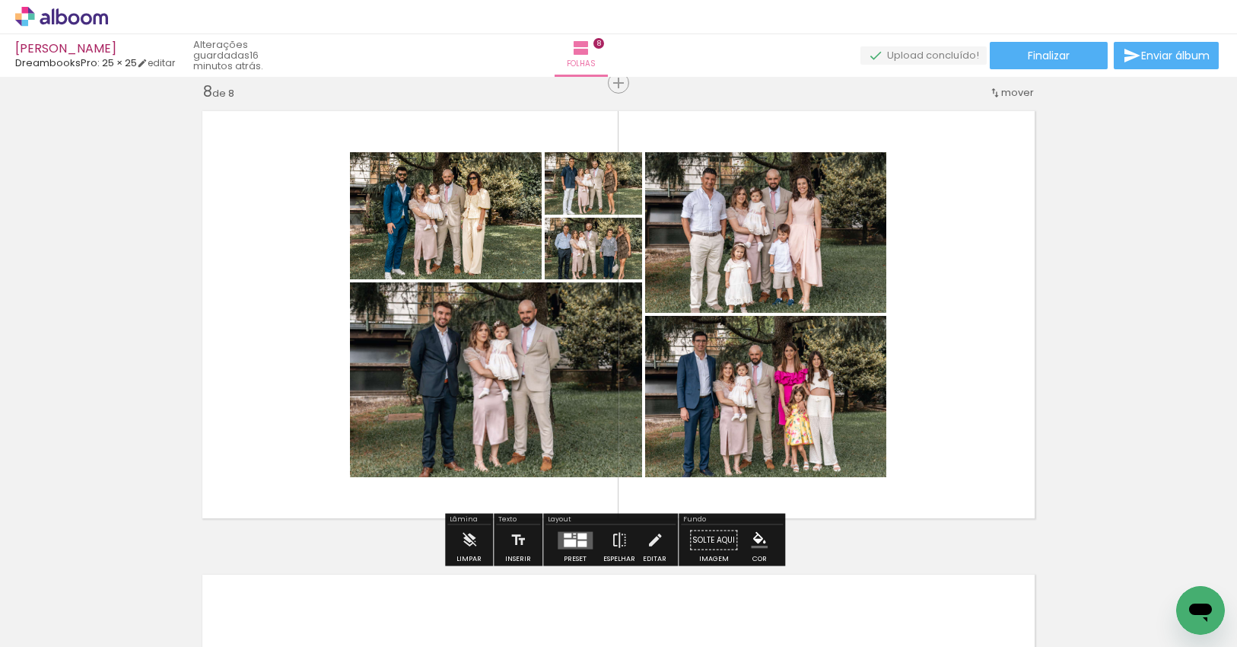
drag, startPoint x: 883, startPoint y: 599, endPoint x: 891, endPoint y: 469, distance: 131.1
click at [875, 430] on quentale-workspace at bounding box center [618, 323] width 1237 height 647
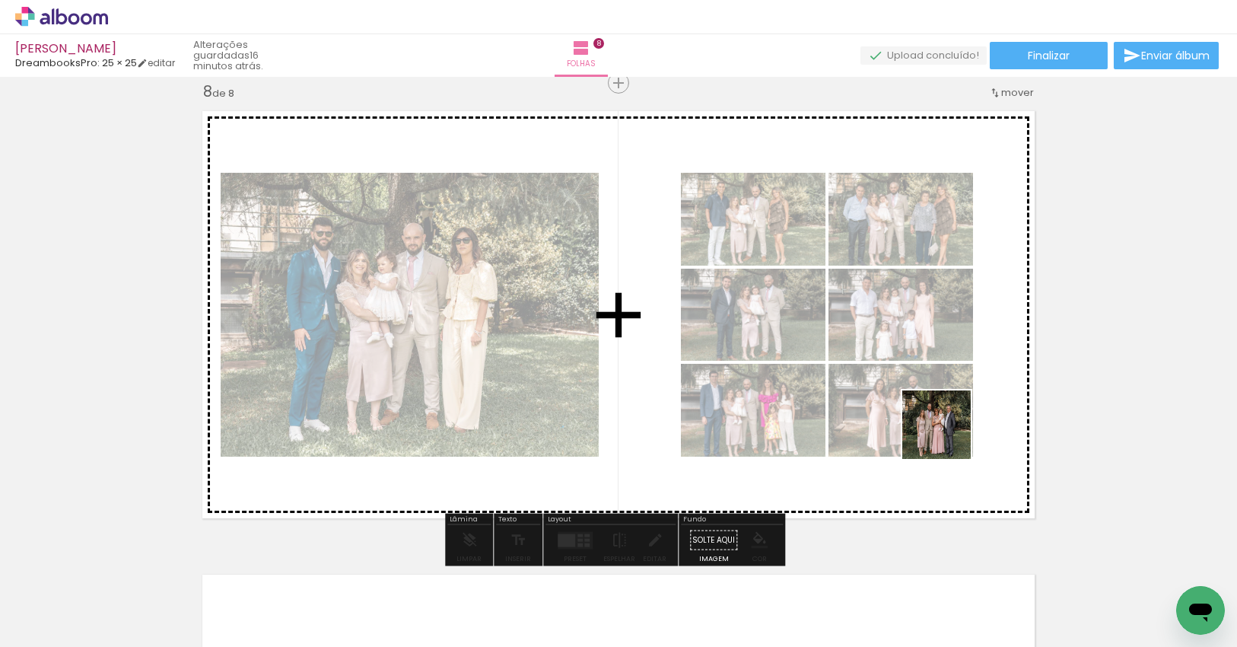
drag, startPoint x: 971, startPoint y: 605, endPoint x: 948, endPoint y: 436, distance: 170.4
click at [948, 436] on quentale-workspace at bounding box center [618, 323] width 1237 height 647
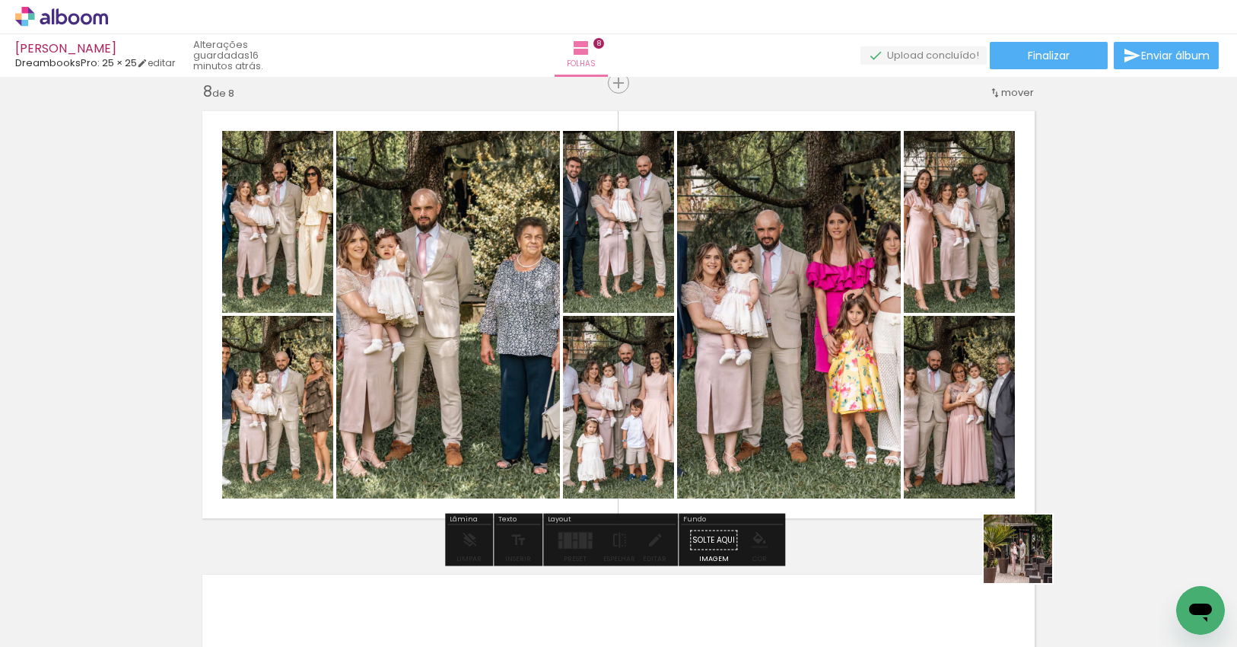
drag, startPoint x: 1044, startPoint y: 578, endPoint x: 942, endPoint y: 481, distance: 141.0
click at [940, 469] on quentale-workspace at bounding box center [618, 323] width 1237 height 647
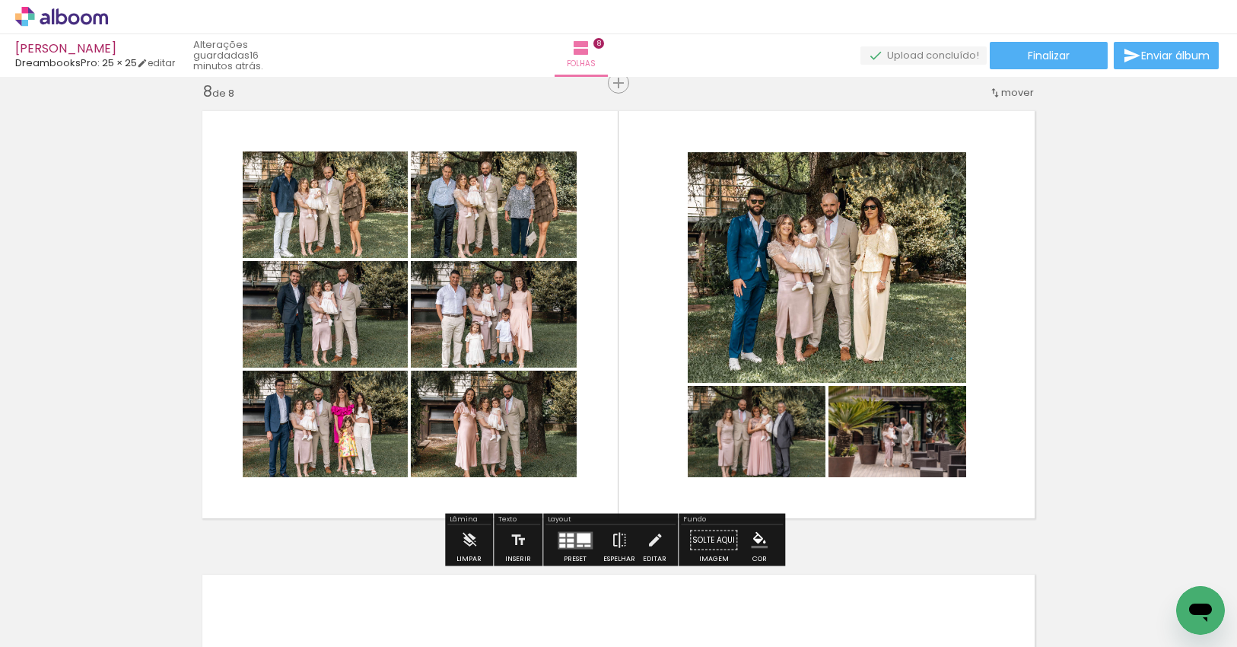
drag, startPoint x: 923, startPoint y: 440, endPoint x: 1061, endPoint y: 565, distance: 186.9
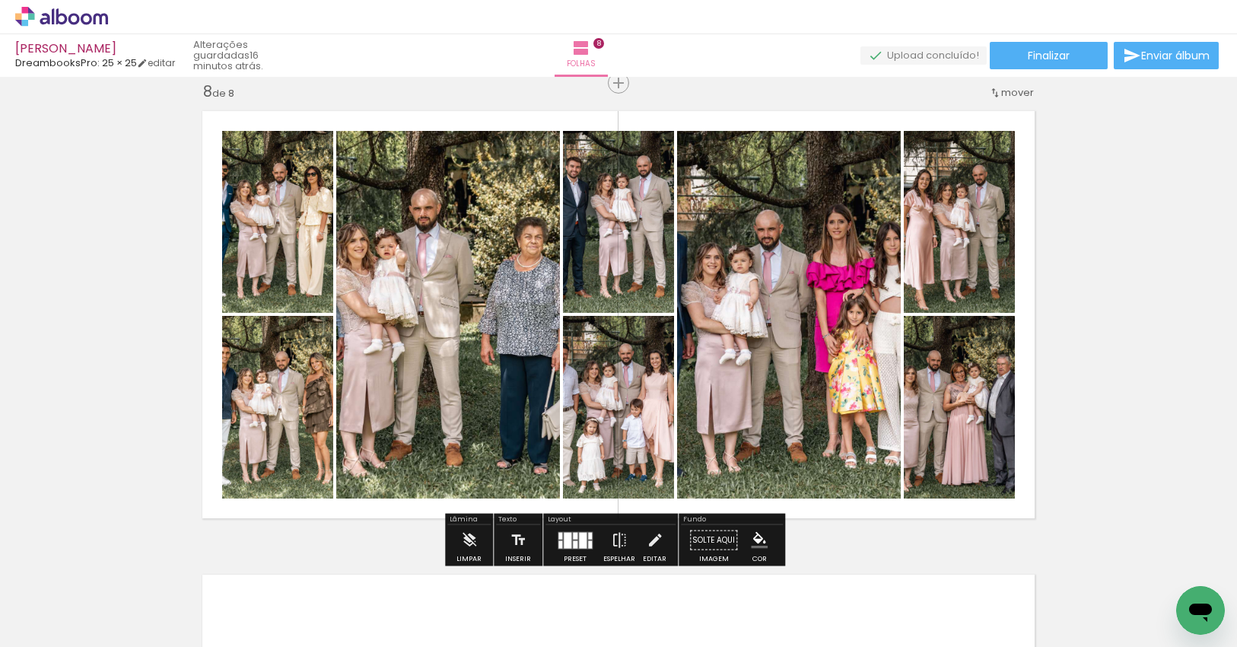
click at [566, 544] on div at bounding box center [568, 540] width 8 height 16
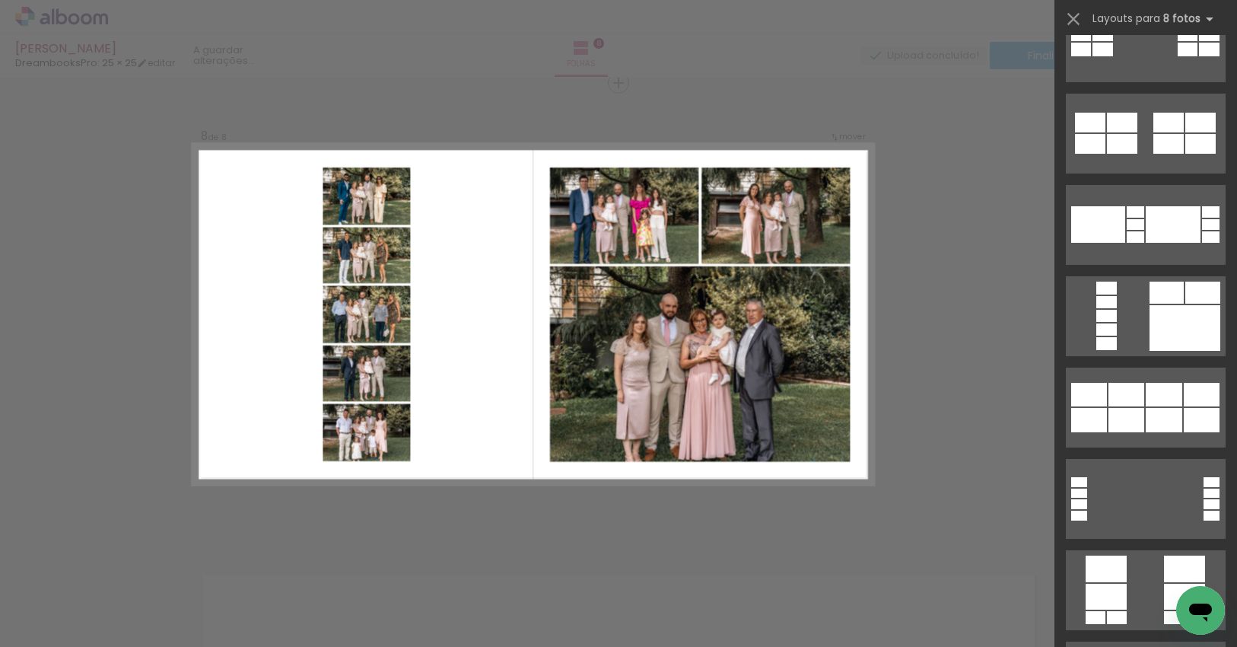
scroll to position [1141, 0]
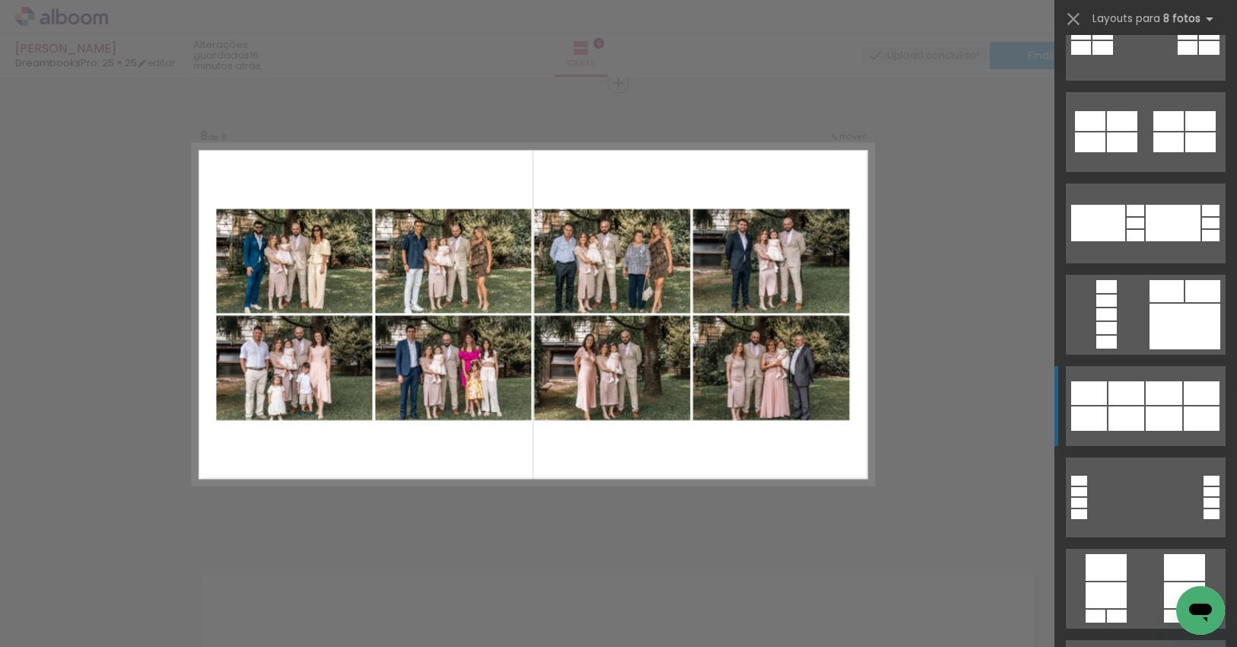
click at [1162, 401] on div at bounding box center [1164, 393] width 37 height 24
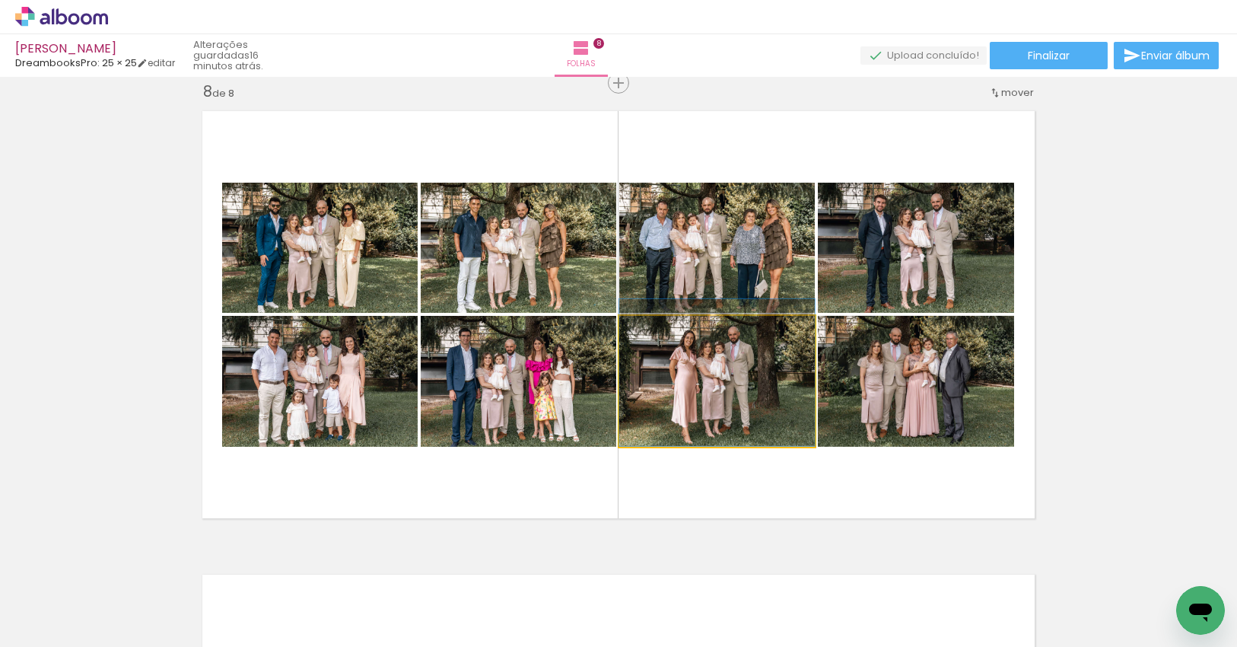
drag, startPoint x: 745, startPoint y: 383, endPoint x: 747, endPoint y: 368, distance: 14.6
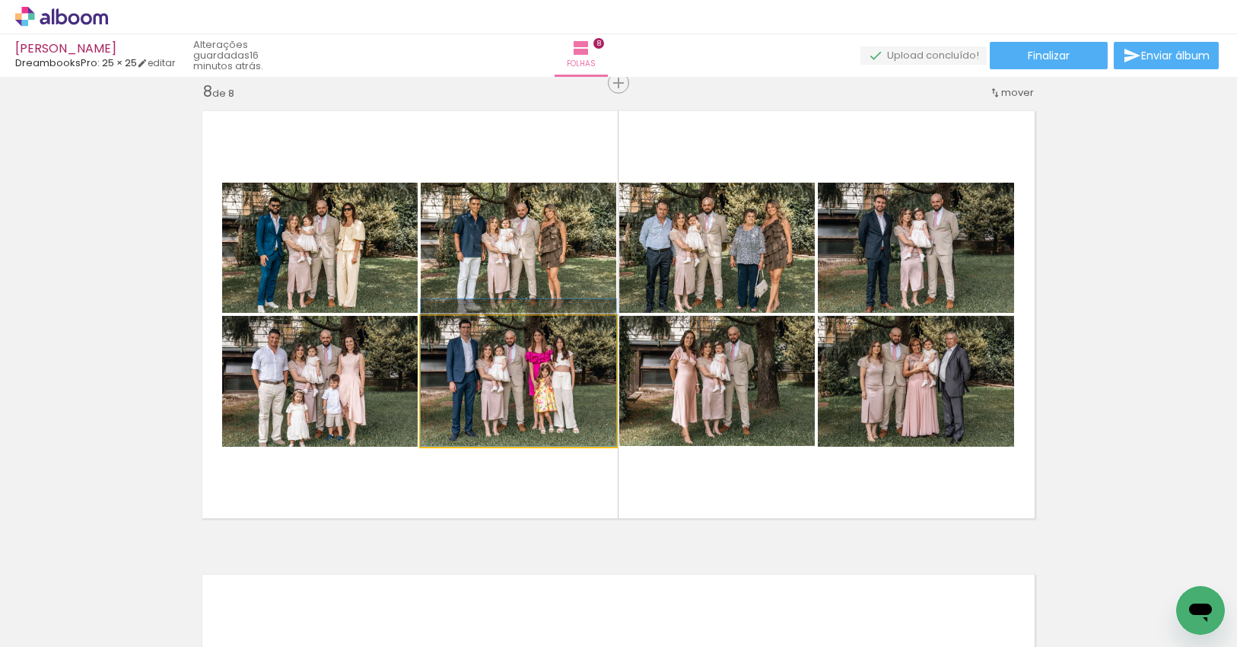
drag, startPoint x: 536, startPoint y: 401, endPoint x: 536, endPoint y: 392, distance: 9.2
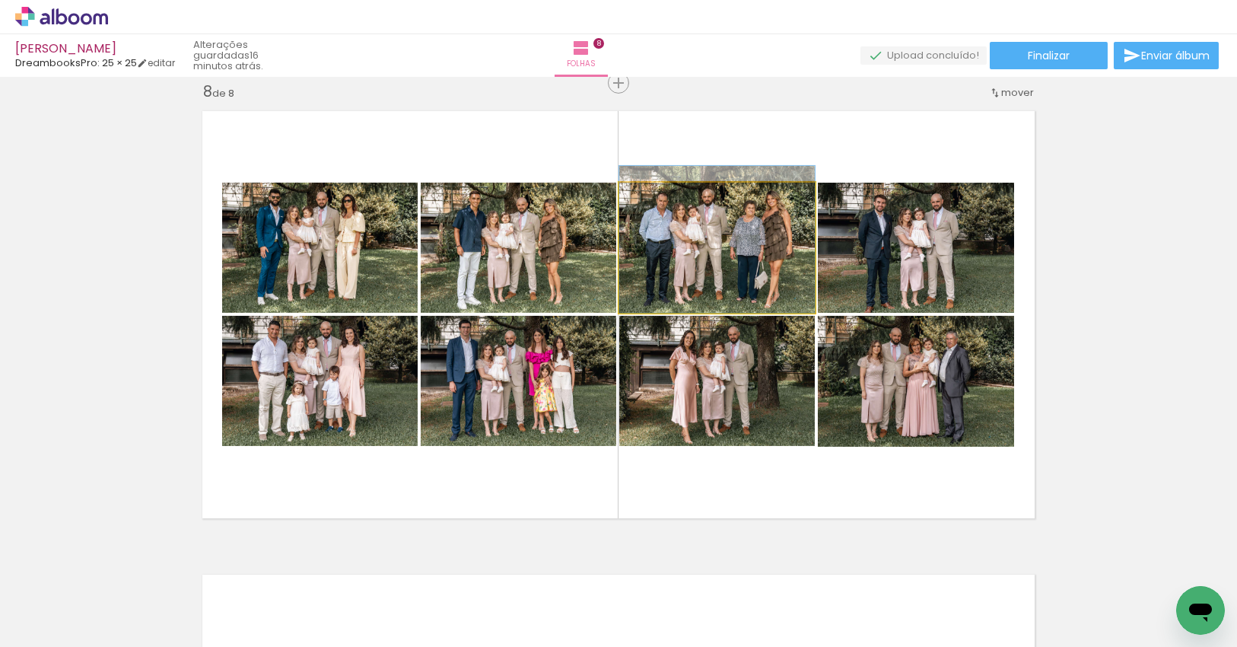
drag, startPoint x: 738, startPoint y: 245, endPoint x: 739, endPoint y: 237, distance: 8.4
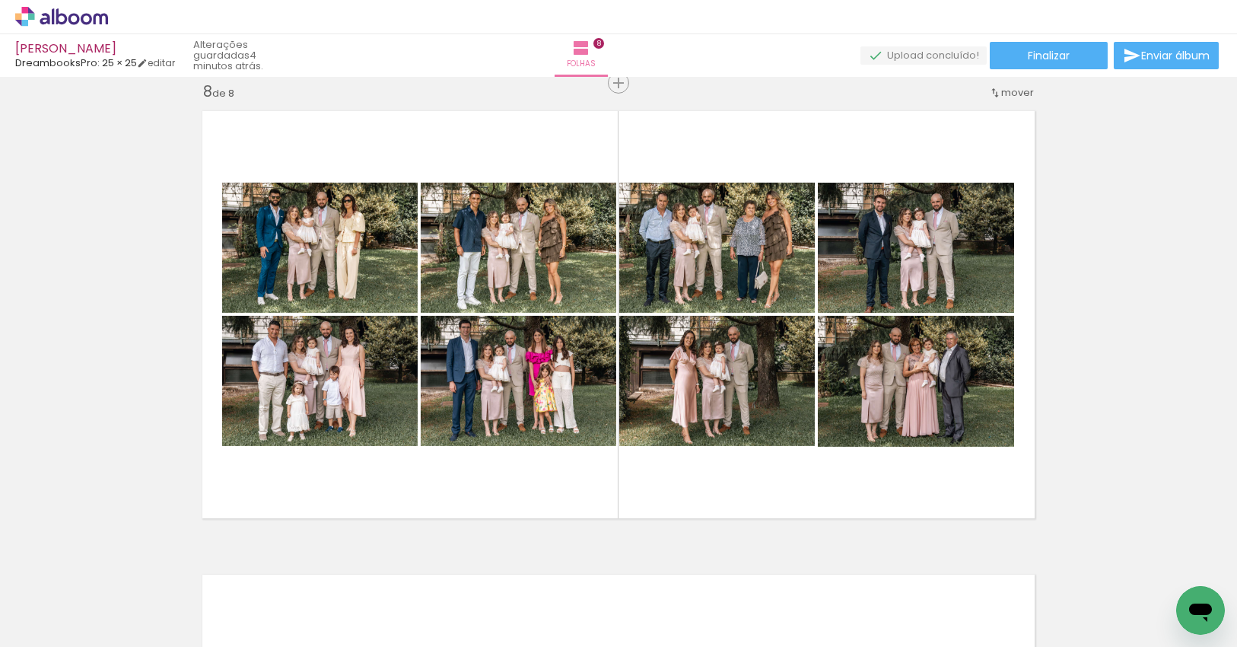
scroll to position [0, 2343]
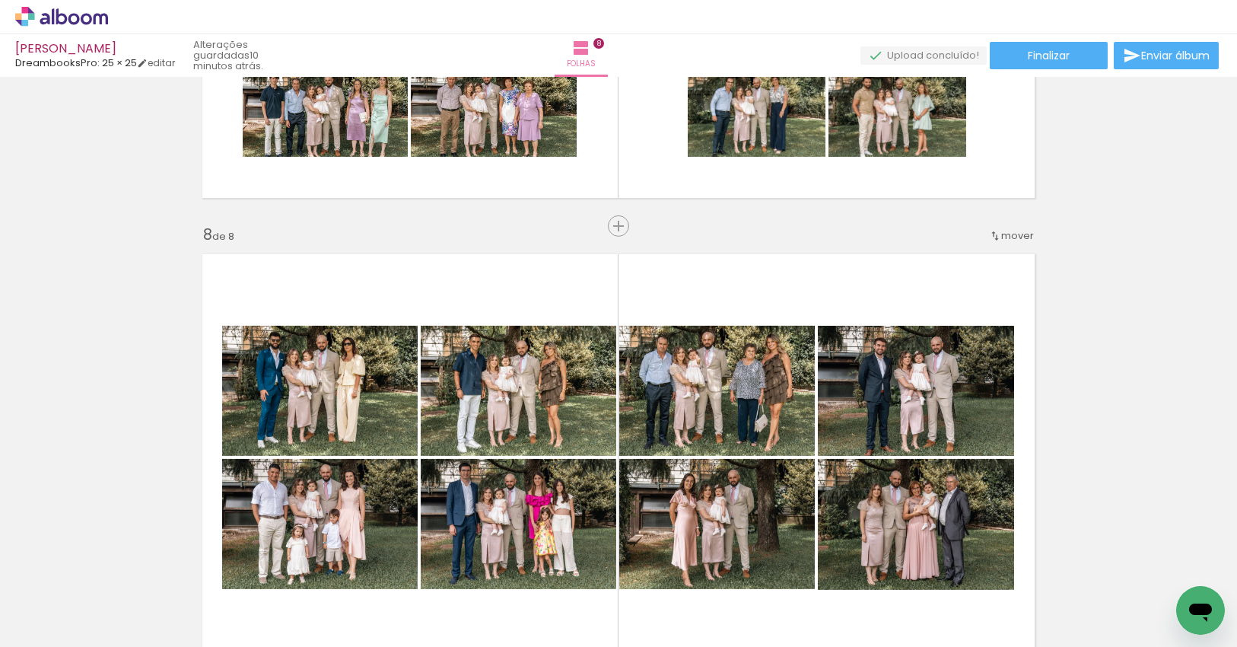
scroll to position [3727, 0]
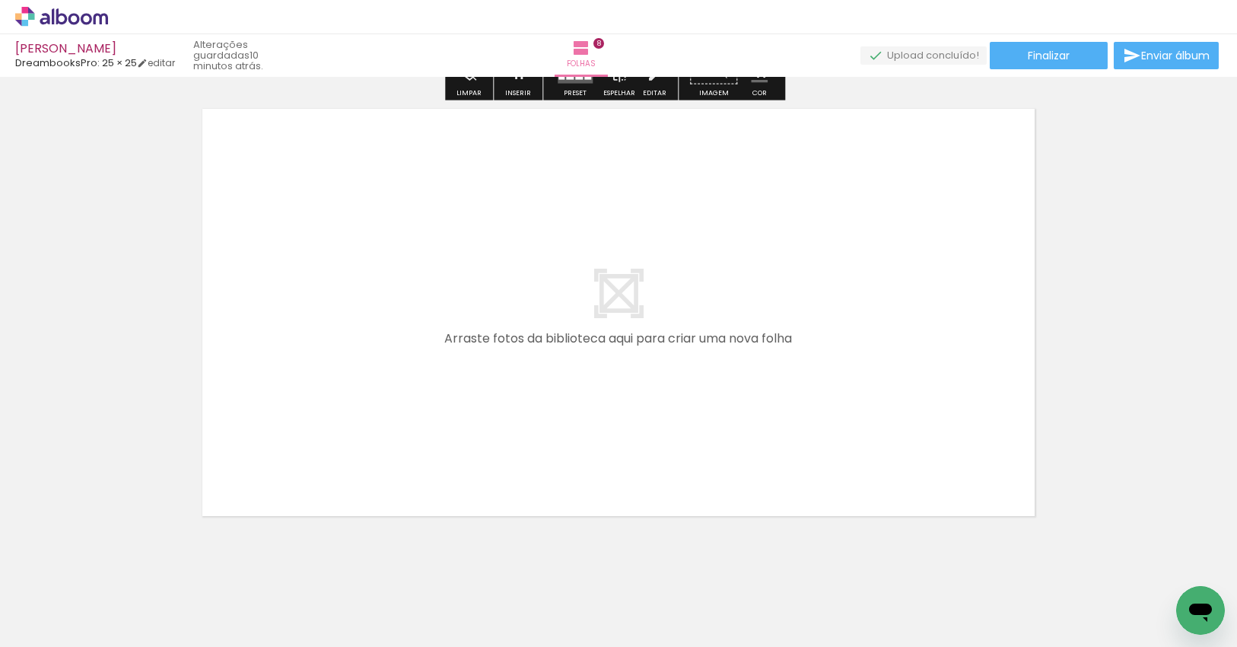
drag, startPoint x: 1049, startPoint y: 597, endPoint x: 803, endPoint y: 394, distance: 318.8
click at [803, 394] on quentale-workspace at bounding box center [618, 323] width 1237 height 647
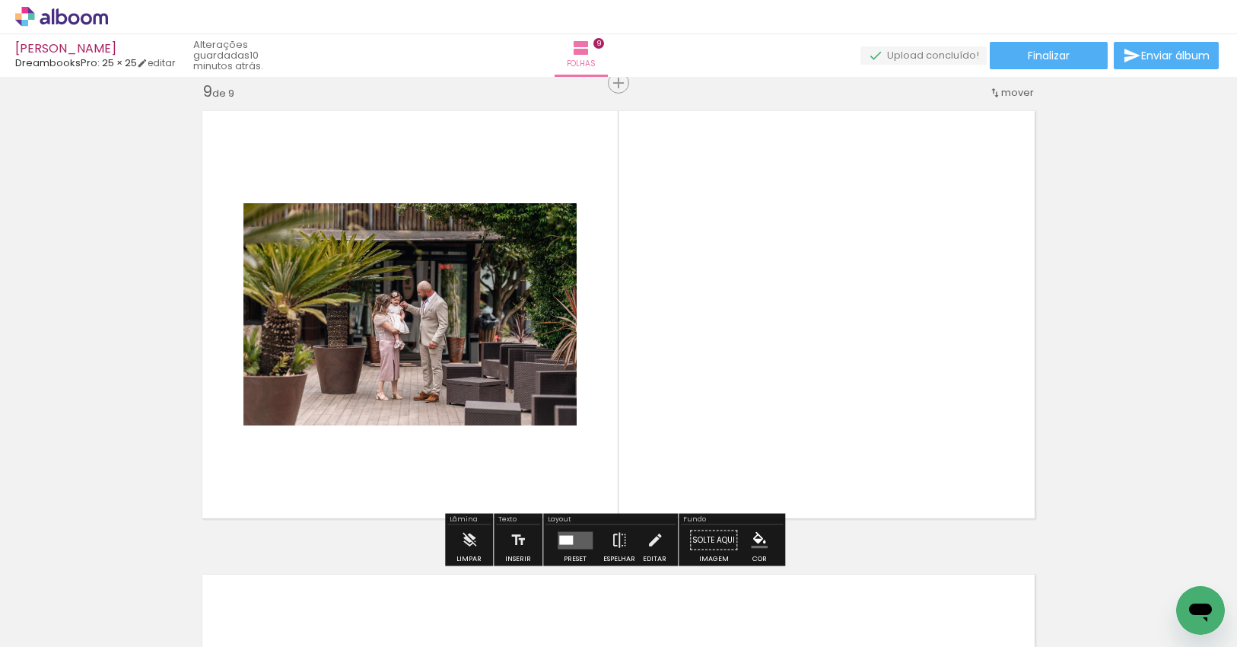
scroll to position [3725, 0]
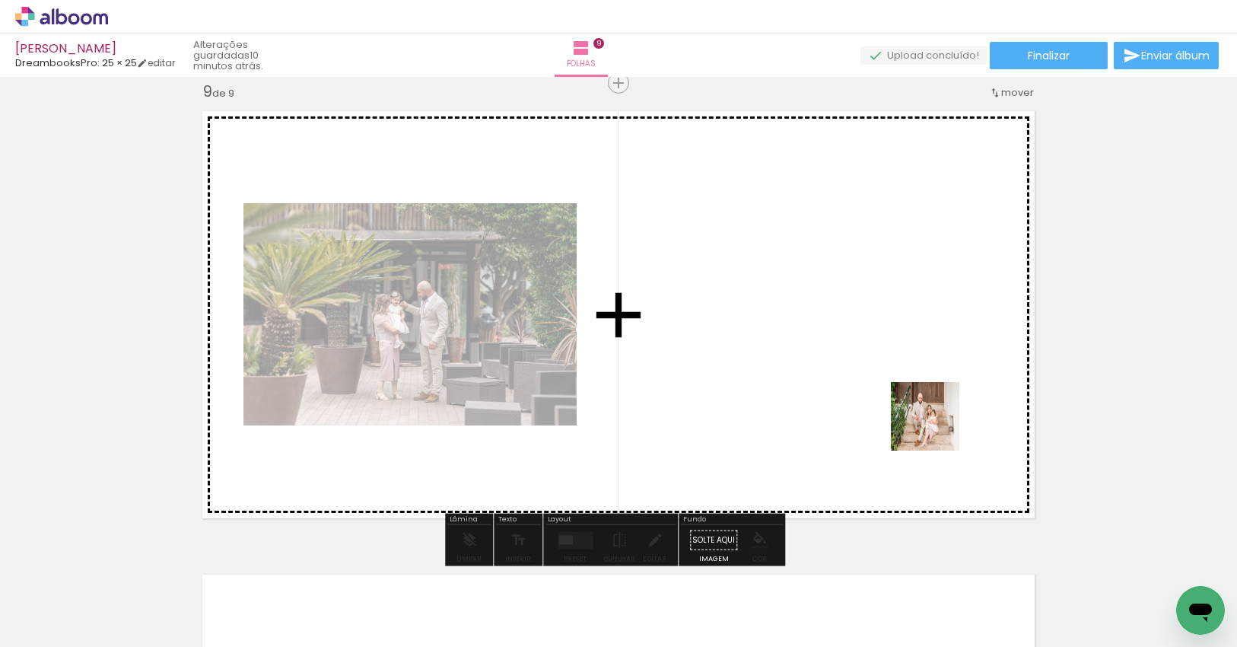
drag, startPoint x: 1121, startPoint y: 589, endPoint x: 906, endPoint y: 404, distance: 283.2
click at [906, 404] on quentale-workspace at bounding box center [618, 323] width 1237 height 647
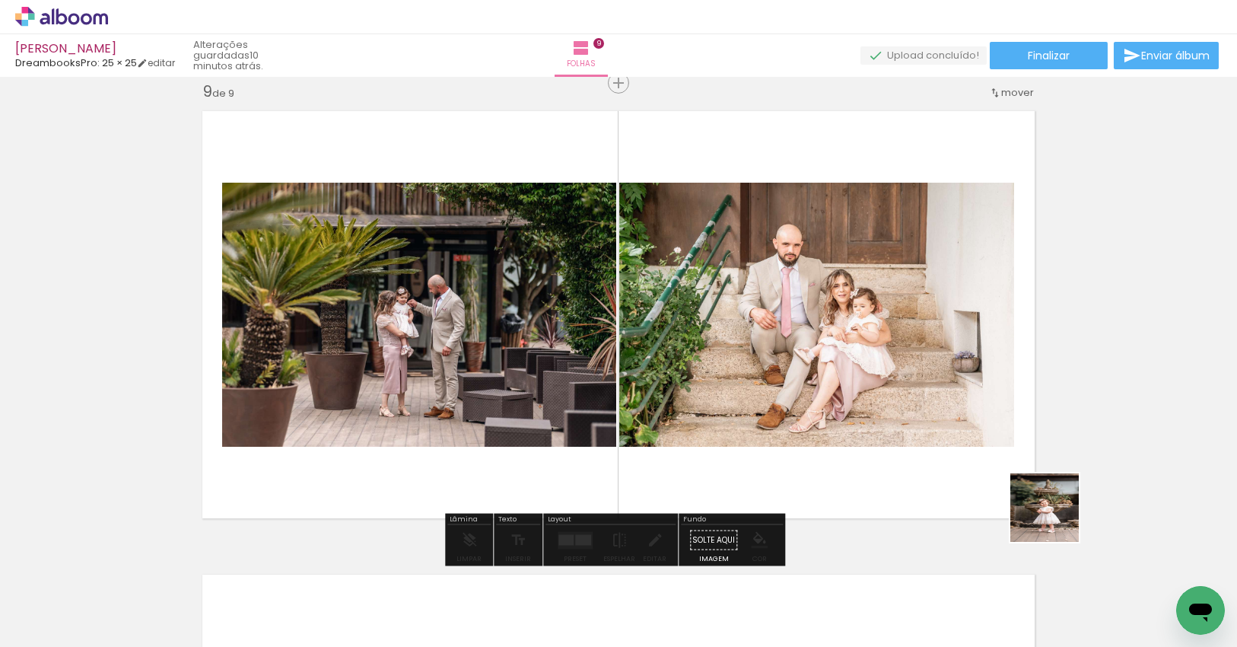
drag, startPoint x: 1218, startPoint y: 571, endPoint x: 872, endPoint y: 450, distance: 366.4
click at [872, 450] on quentale-workspace at bounding box center [618, 323] width 1237 height 647
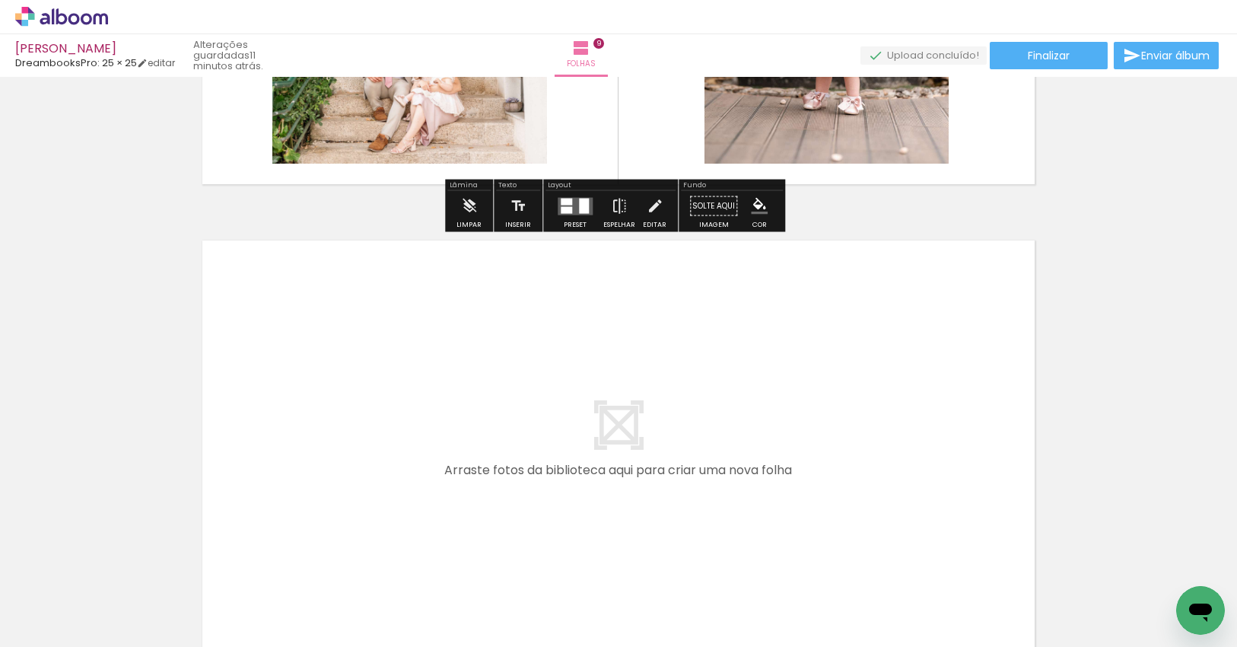
scroll to position [4064, 0]
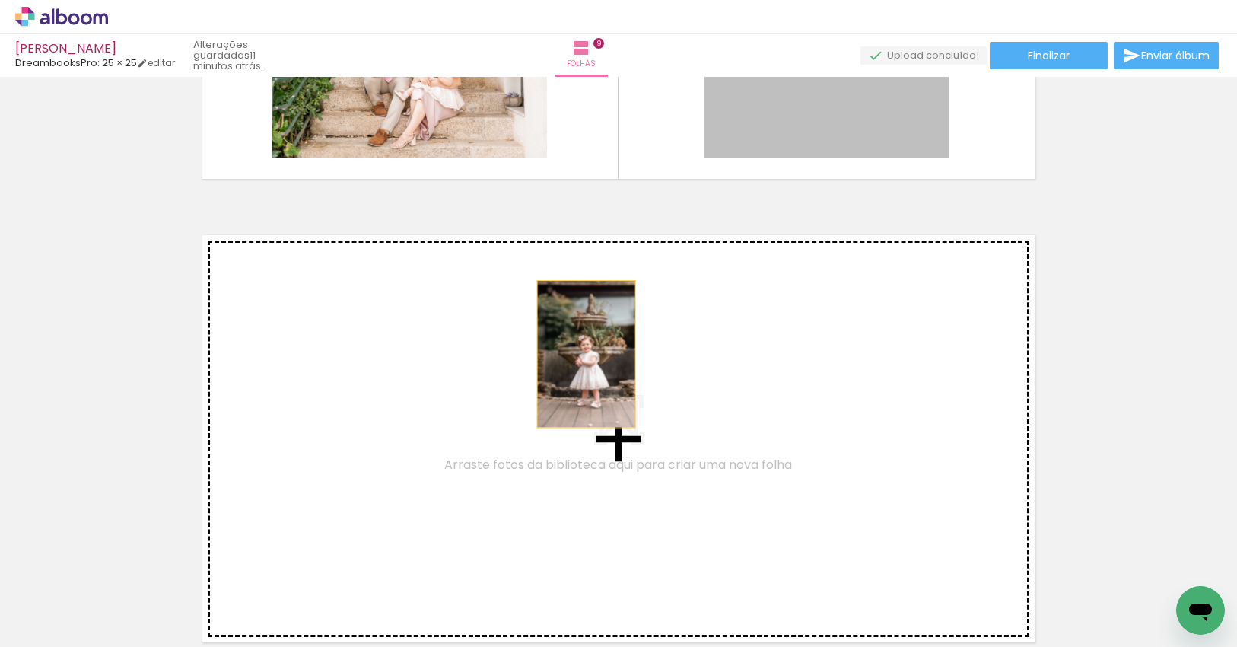
drag, startPoint x: 831, startPoint y: 140, endPoint x: 554, endPoint y: 365, distance: 356.9
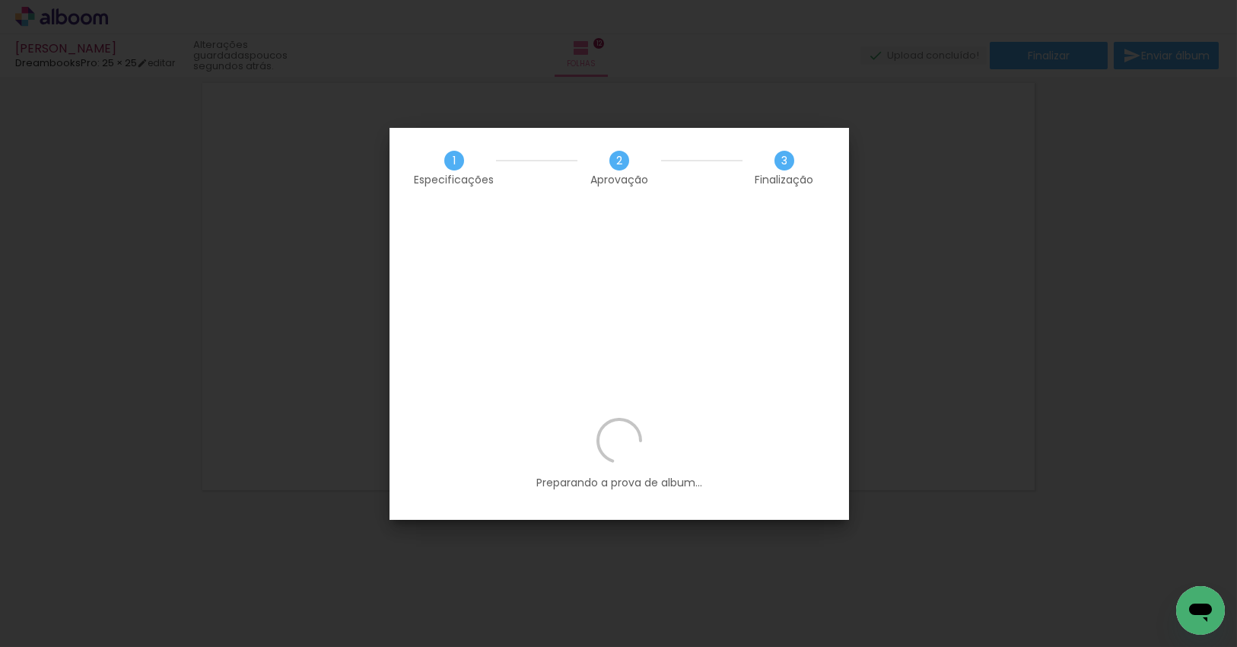
scroll to position [0, 3237]
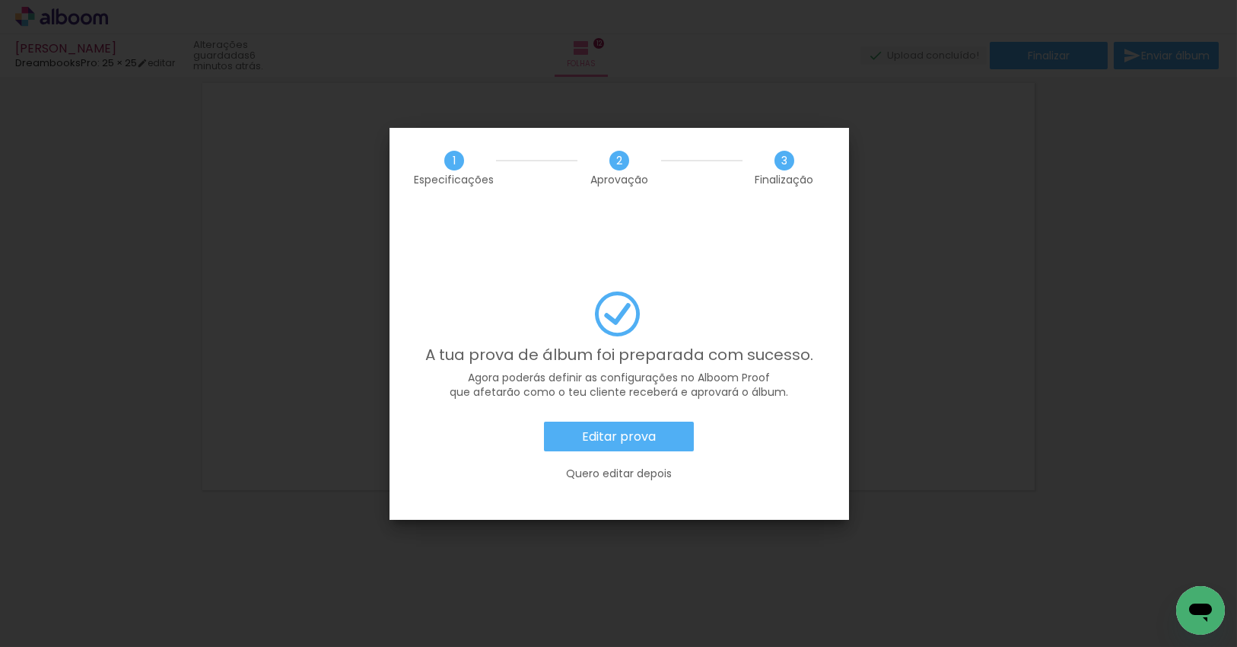
click at [0, 0] on slot "Editar prova" at bounding box center [0, 0] width 0 height 0
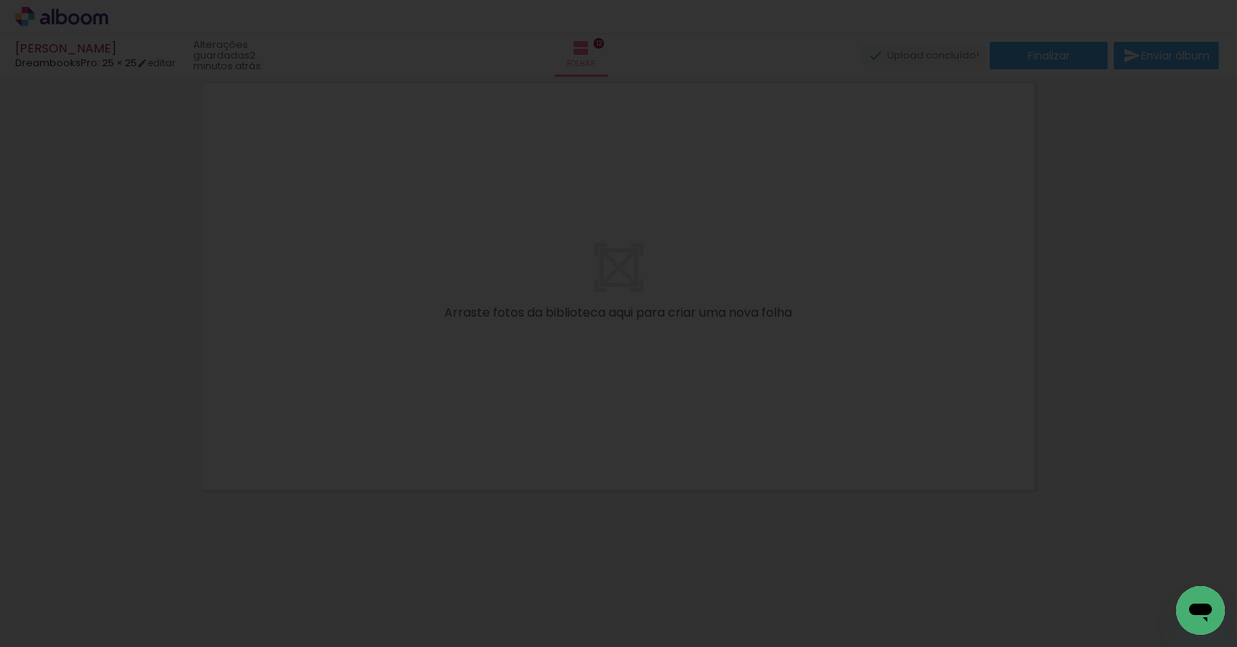
scroll to position [0, 3237]
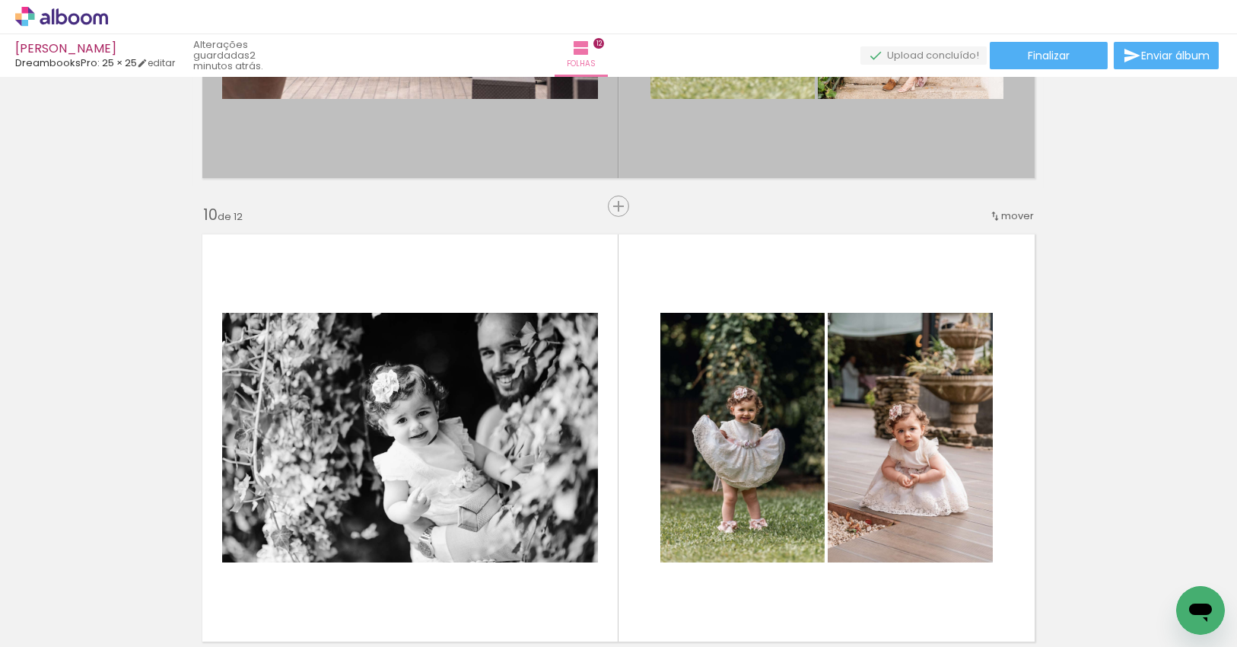
scroll to position [4010, 0]
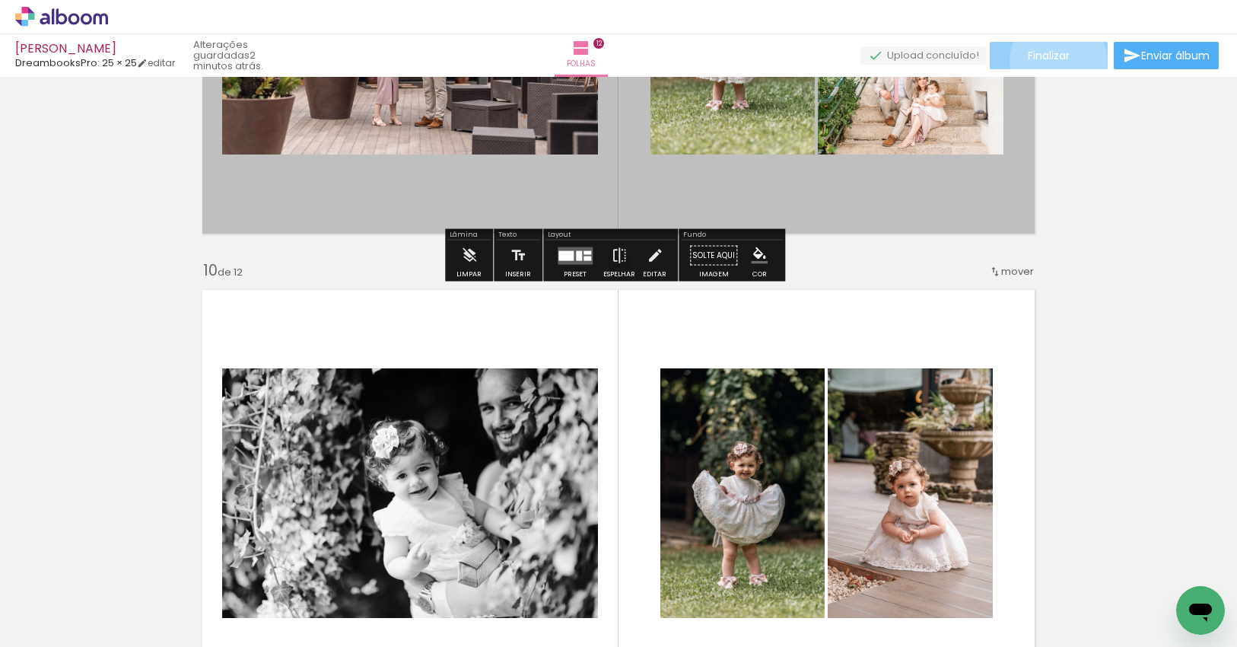
click at [1053, 60] on span "Finalizar" at bounding box center [1049, 55] width 42 height 11
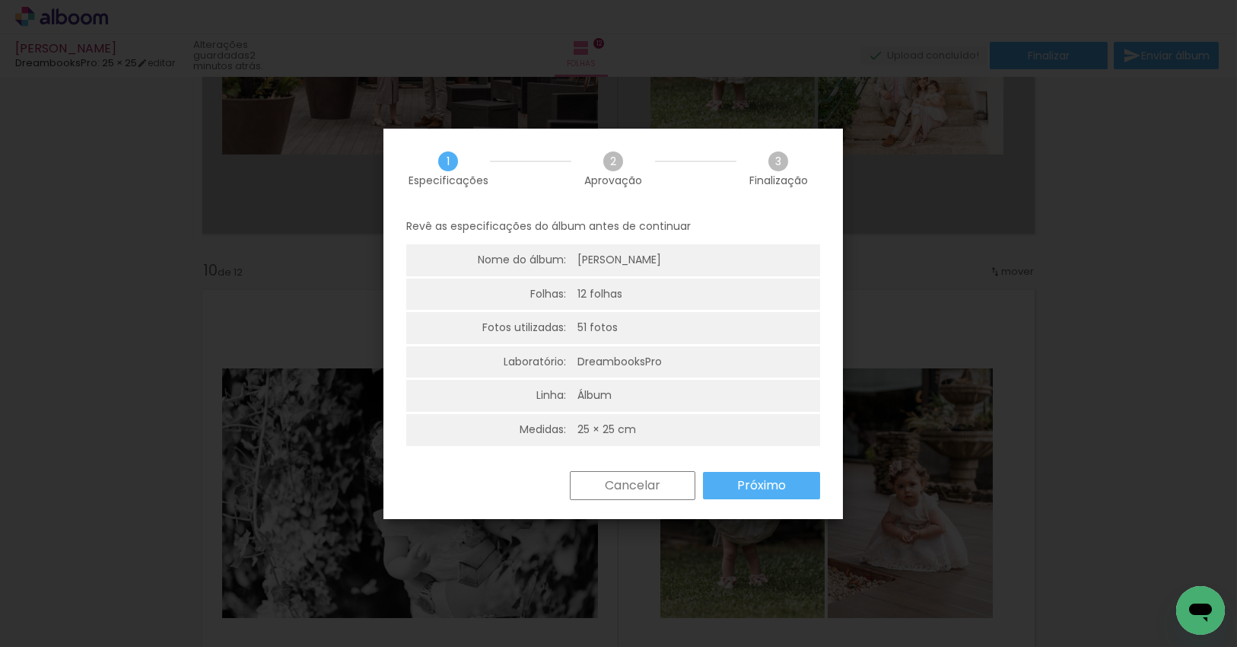
click at [0, 0] on slot "Próximo" at bounding box center [0, 0] width 0 height 0
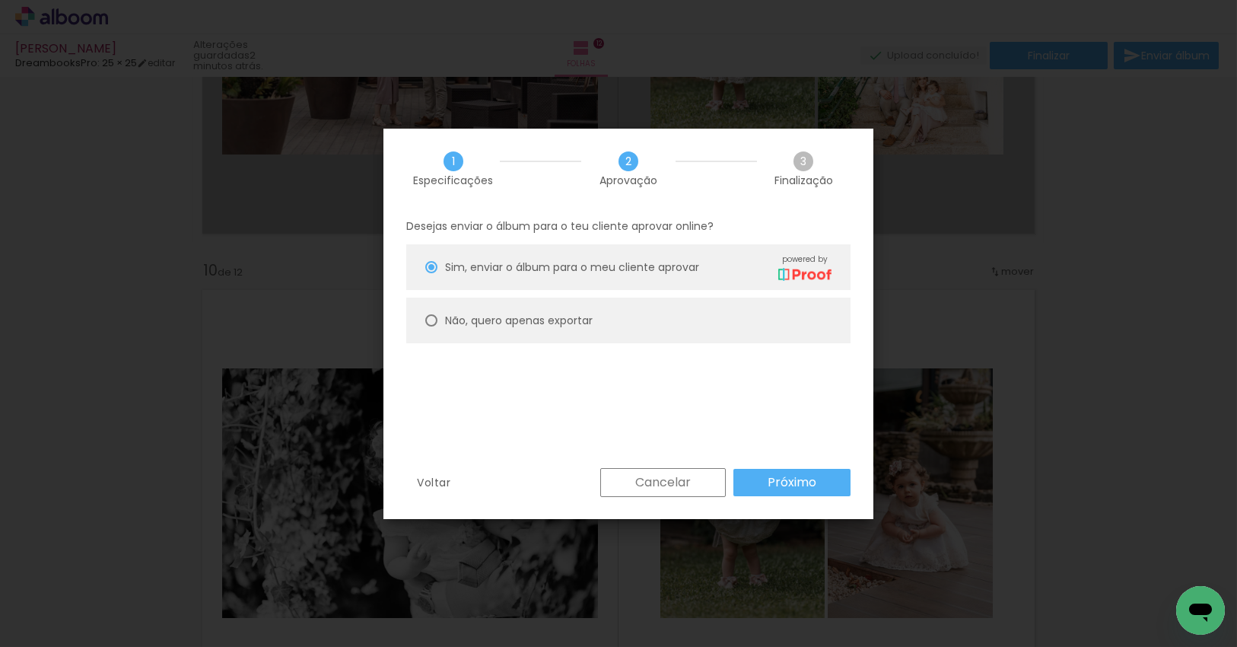
click at [0, 0] on slot "Próximo" at bounding box center [0, 0] width 0 height 0
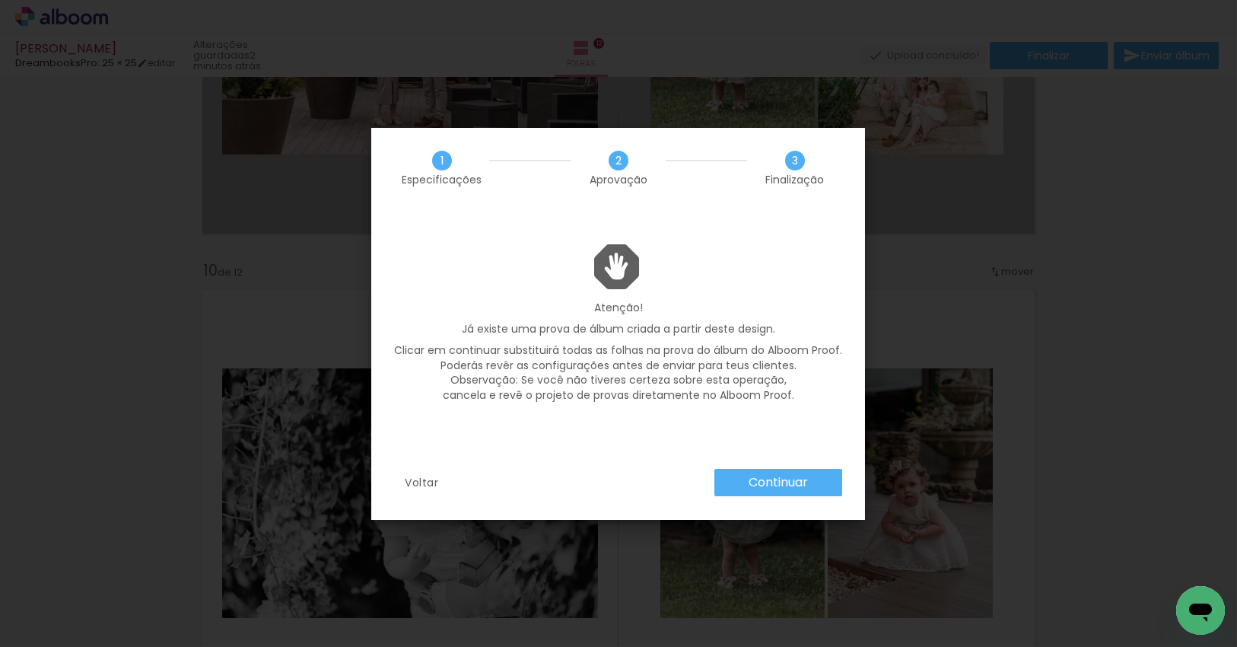
click at [0, 0] on slot "Continuar" at bounding box center [0, 0] width 0 height 0
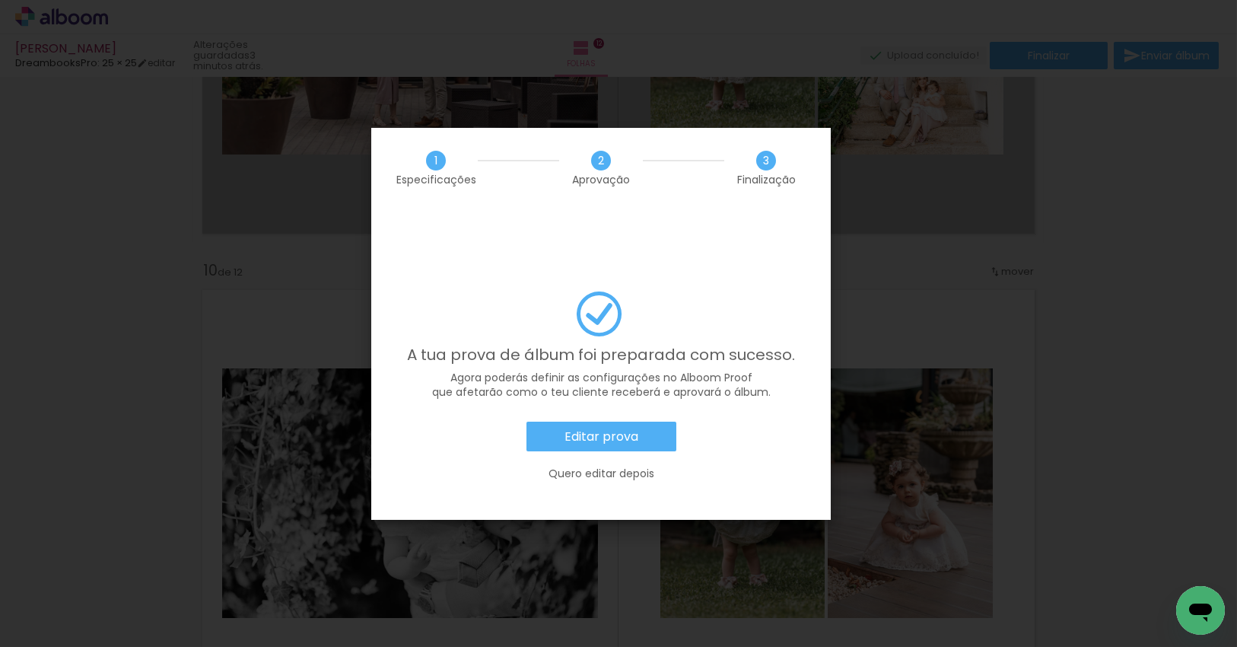
scroll to position [0, 3237]
click at [0, 0] on slot "Editar prova" at bounding box center [0, 0] width 0 height 0
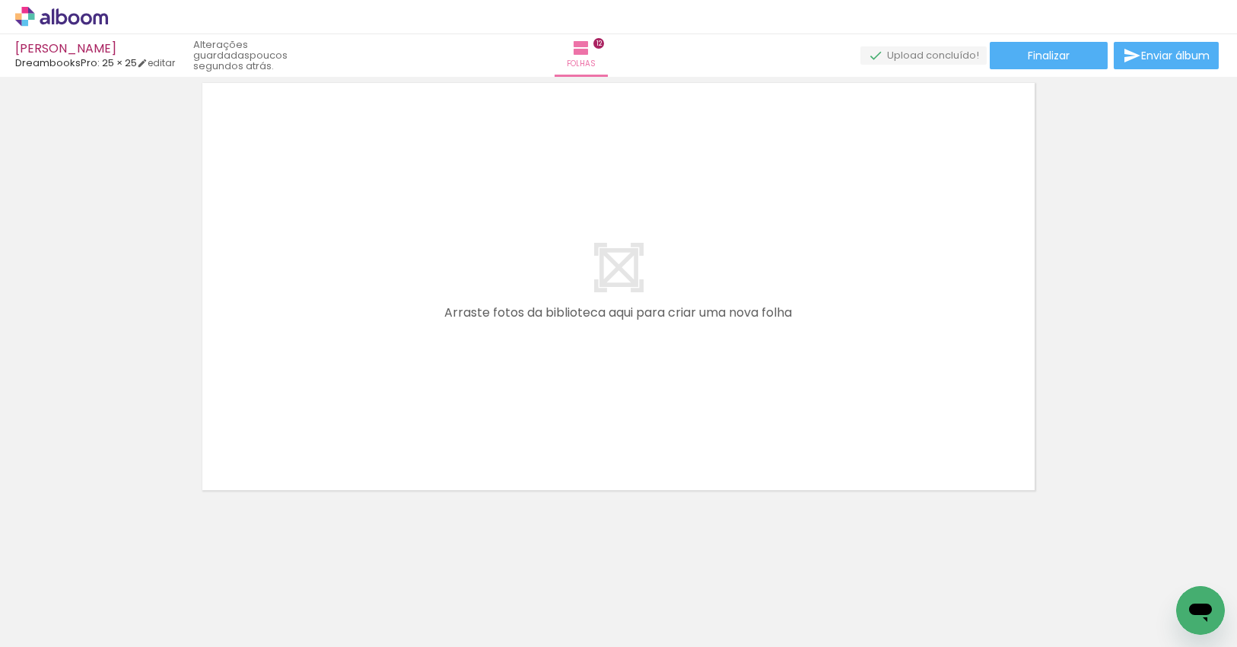
scroll to position [5075, 0]
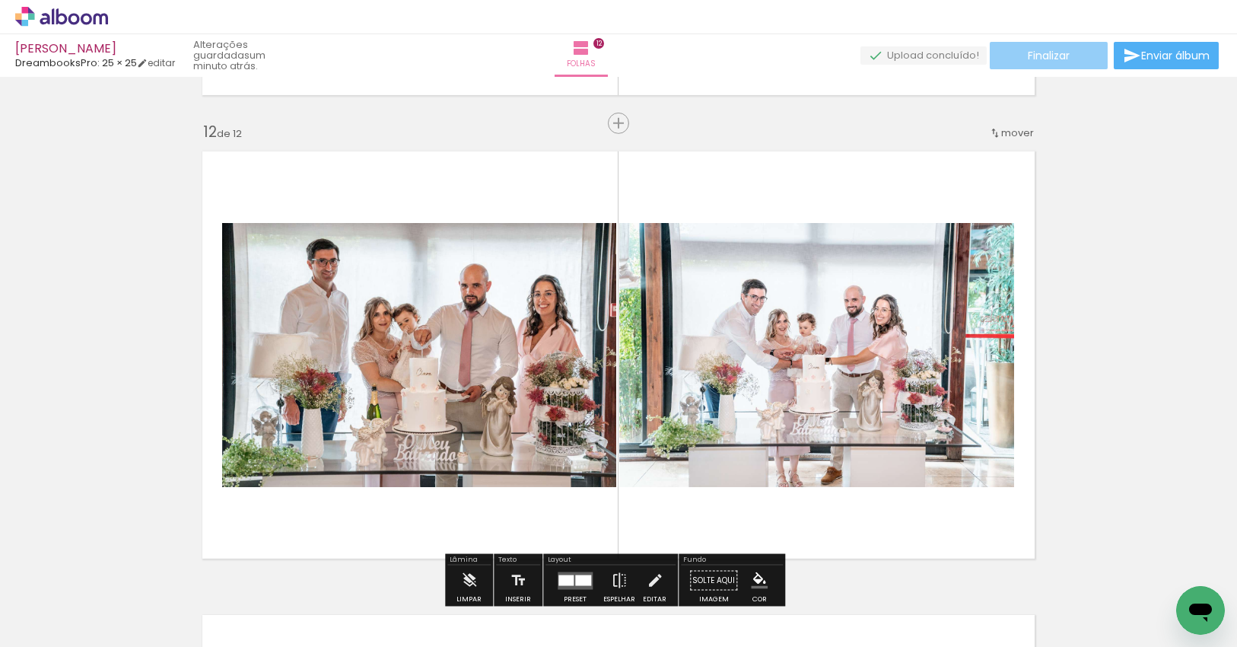
click at [1051, 52] on span "Finalizar" at bounding box center [1049, 55] width 42 height 11
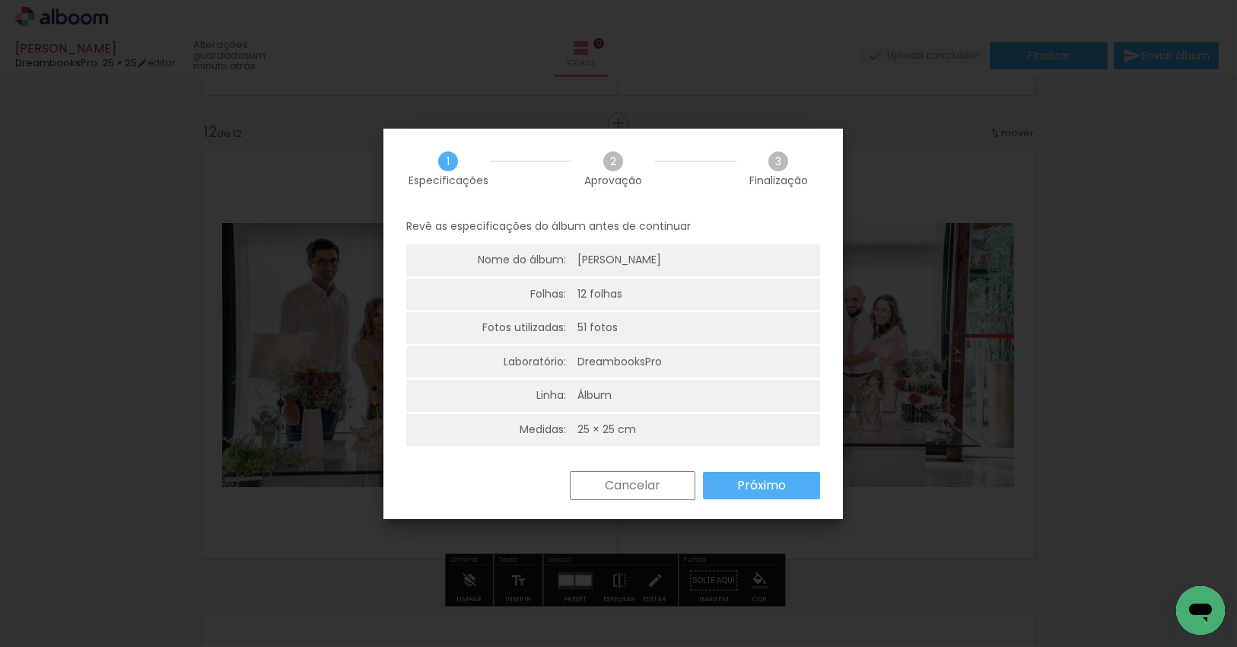
click at [768, 494] on paper-button "Próximo" at bounding box center [761, 485] width 117 height 27
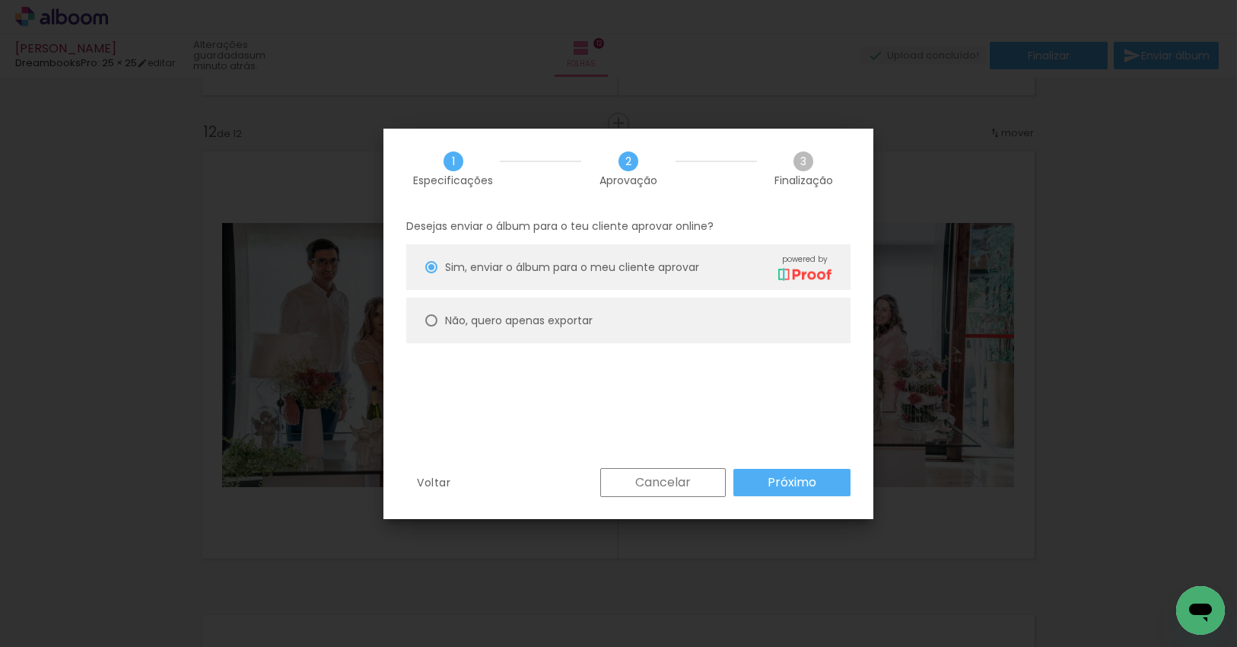
click at [0, 0] on slot "Próximo" at bounding box center [0, 0] width 0 height 0
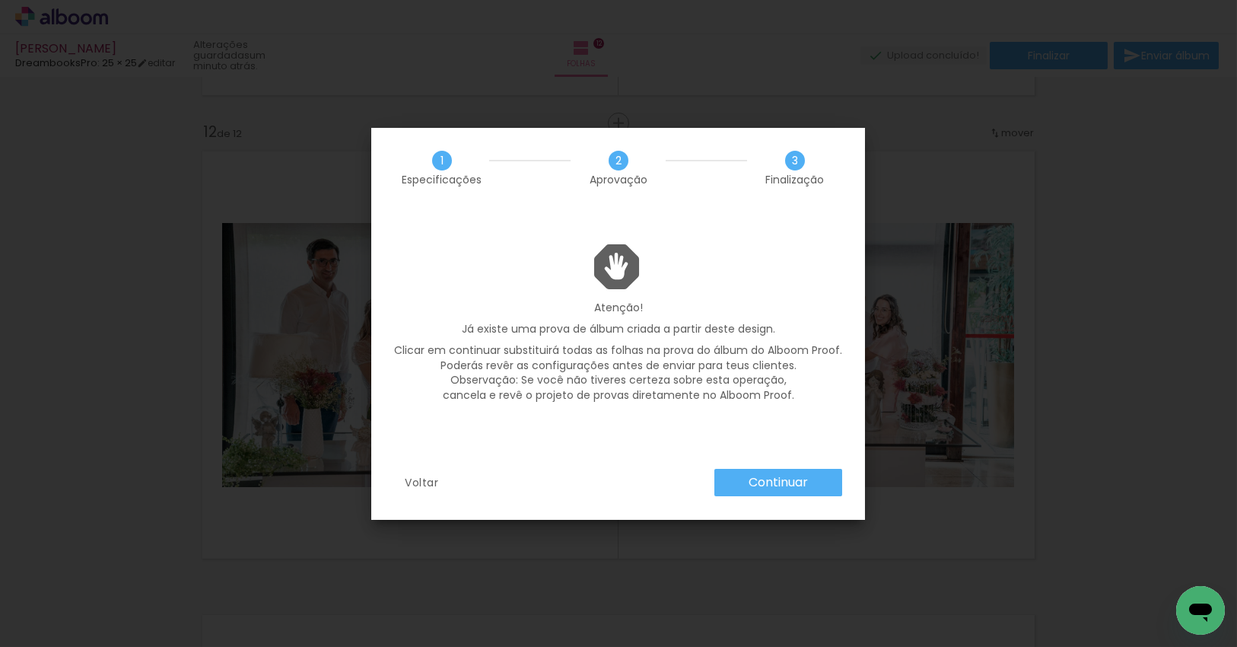
click at [0, 0] on slot "Continuar" at bounding box center [0, 0] width 0 height 0
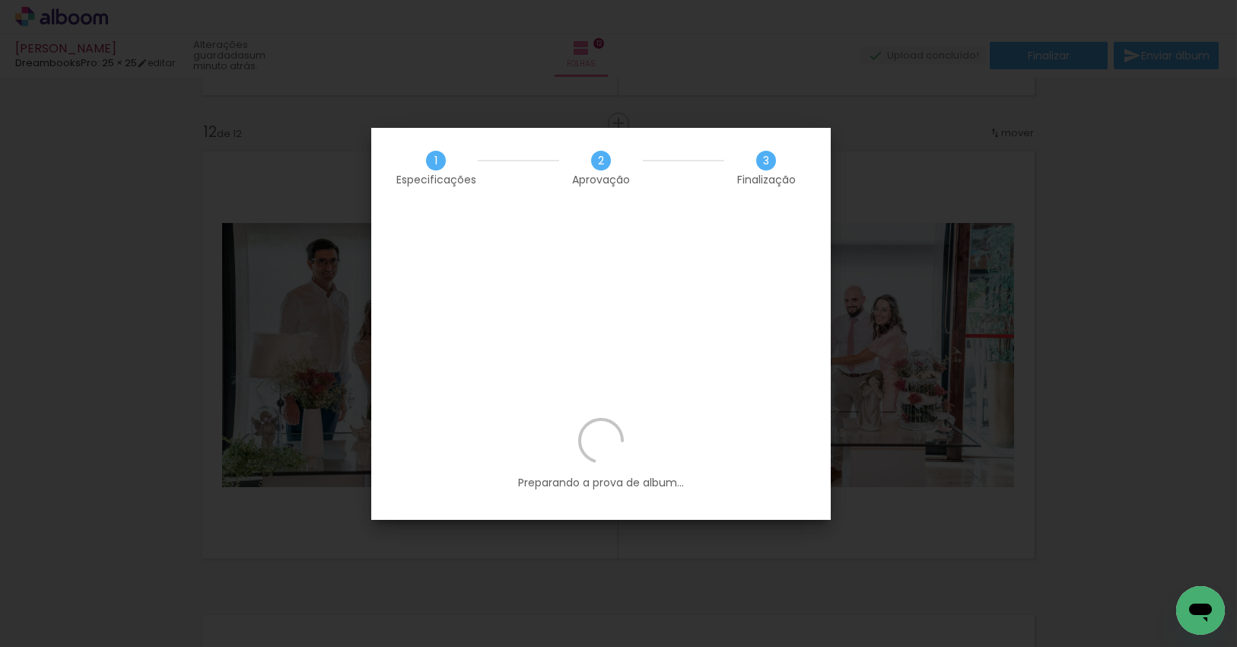
scroll to position [0, 3237]
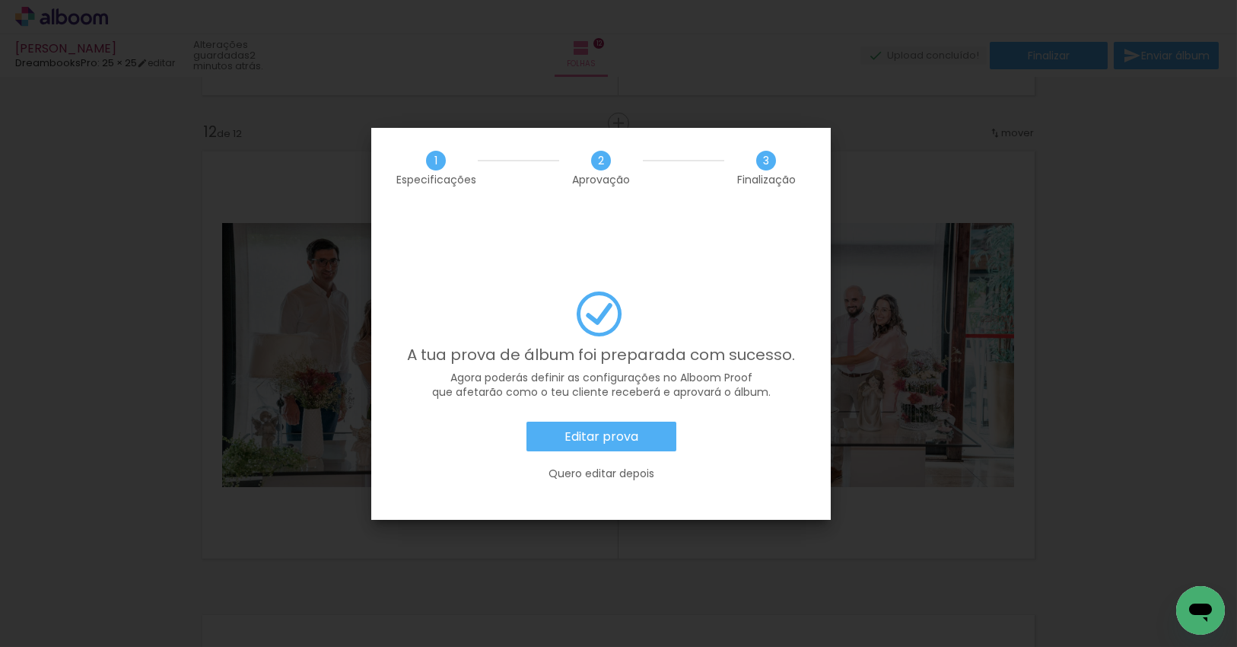
click at [0, 0] on slot "Editar prova" at bounding box center [0, 0] width 0 height 0
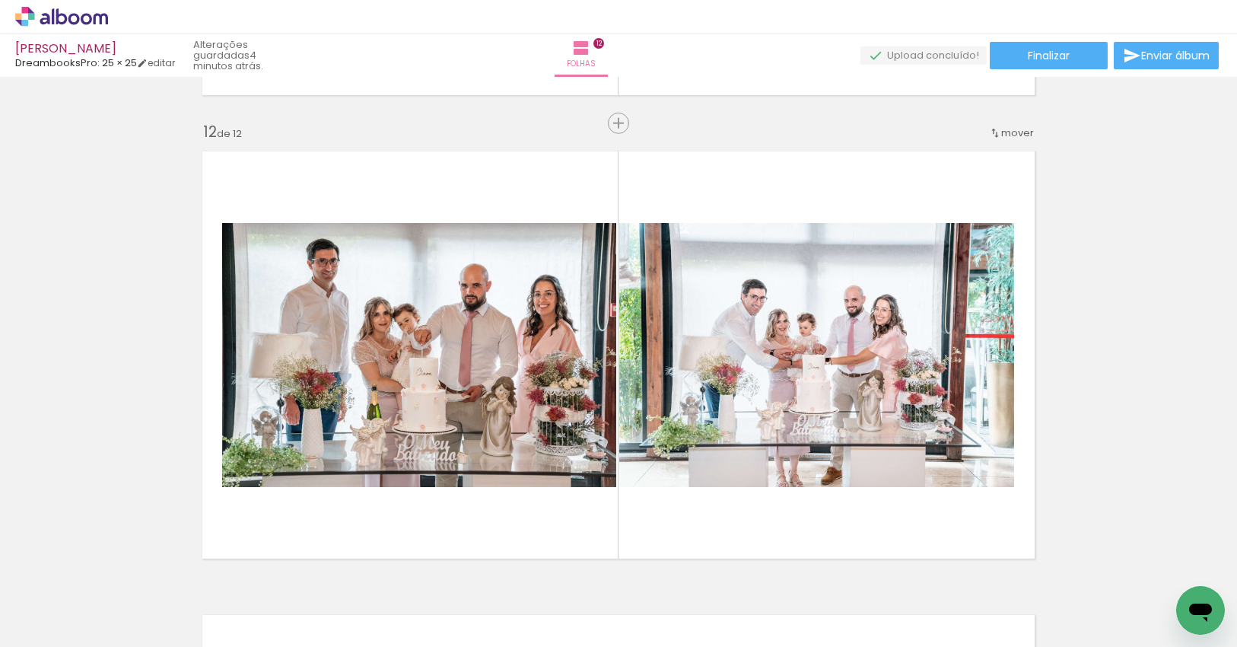
scroll to position [0, 3237]
click at [89, 19] on icon at bounding box center [61, 17] width 93 height 20
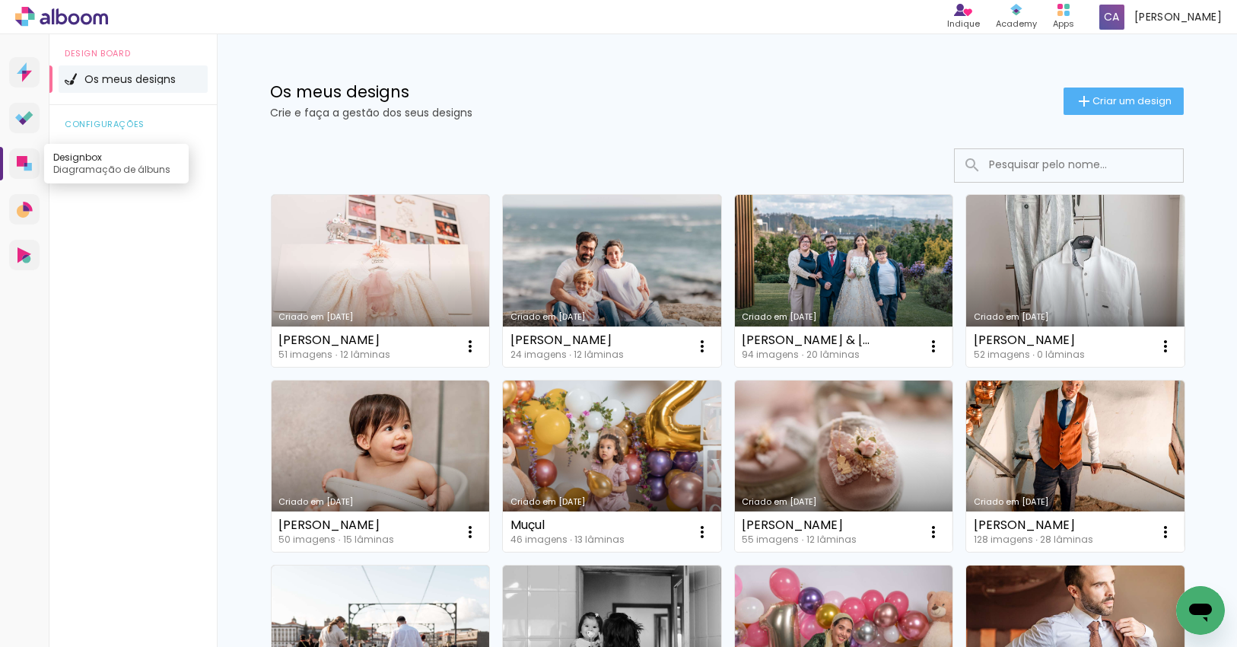
click at [29, 156] on icon at bounding box center [24, 163] width 15 height 15
click at [1129, 103] on span "Criar um design" at bounding box center [1132, 101] width 79 height 10
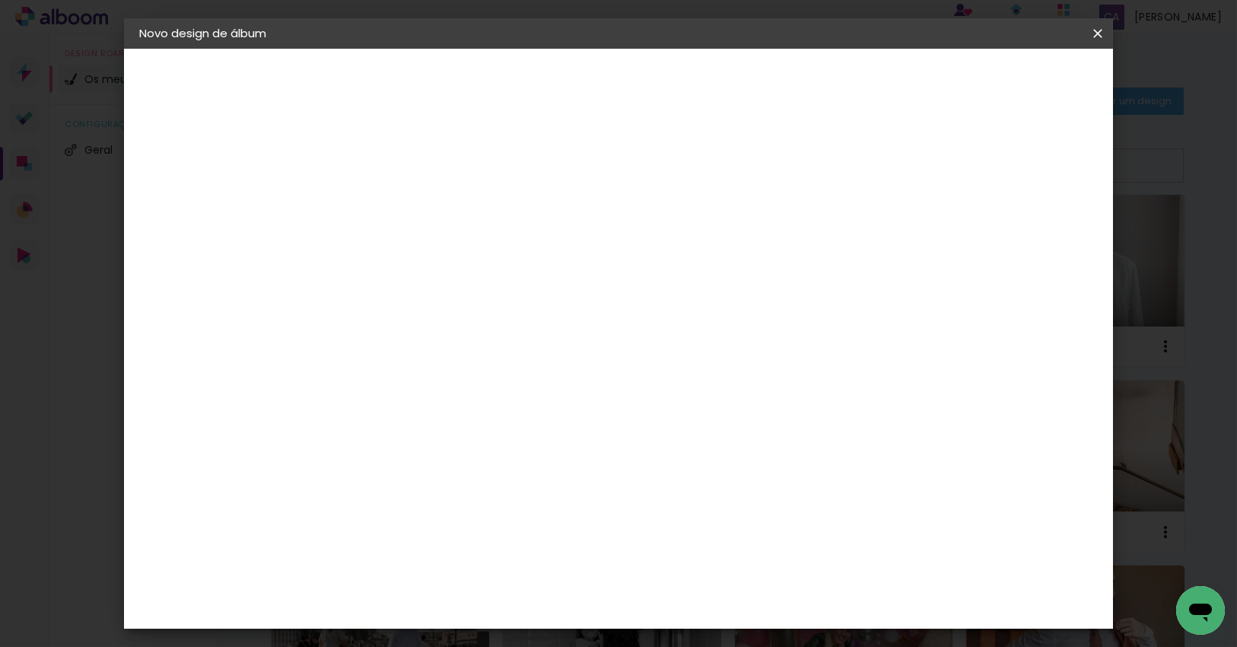
click at [388, 212] on input at bounding box center [388, 204] width 0 height 24
type input "Sara"
type paper-input "Sara"
click at [544, 87] on paper-button "Avançar" at bounding box center [506, 81] width 75 height 26
click at [477, 342] on div "DreambooksPro" at bounding box center [427, 344] width 99 height 12
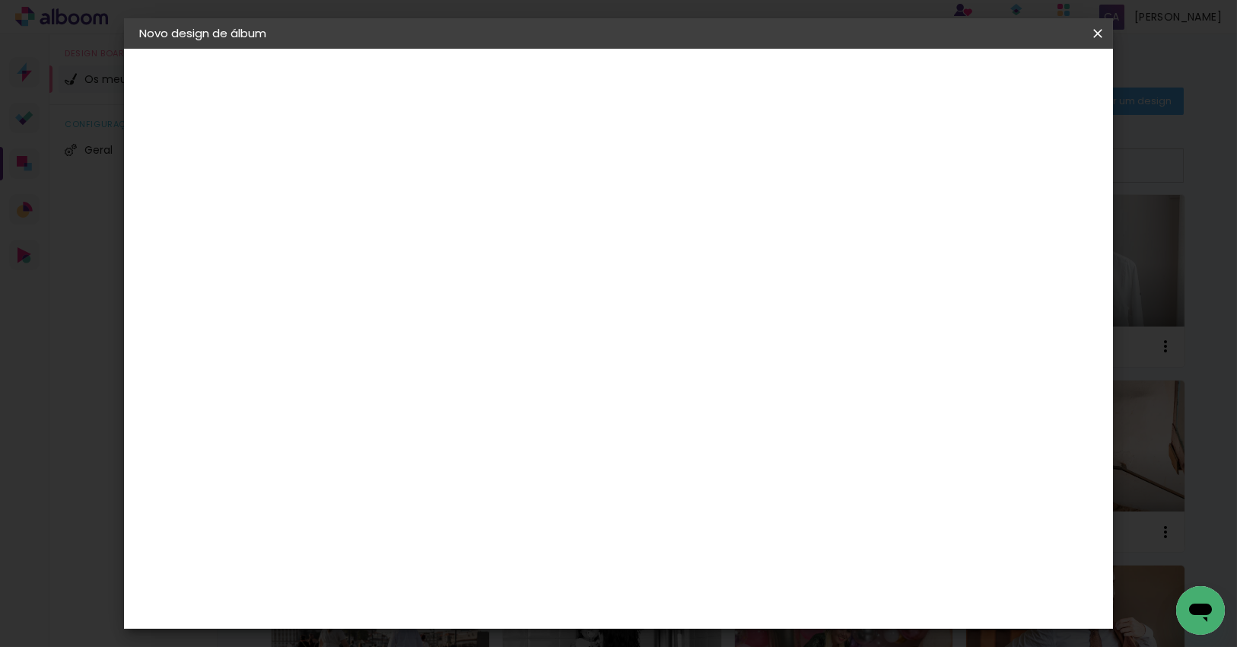
click at [611, 91] on paper-button "Avançar" at bounding box center [573, 81] width 75 height 26
click at [447, 253] on input "text" at bounding box center [417, 265] width 59 height 24
click at [654, 251] on paper-item "Álbum" at bounding box center [717, 252] width 304 height 30
type input "Álbum"
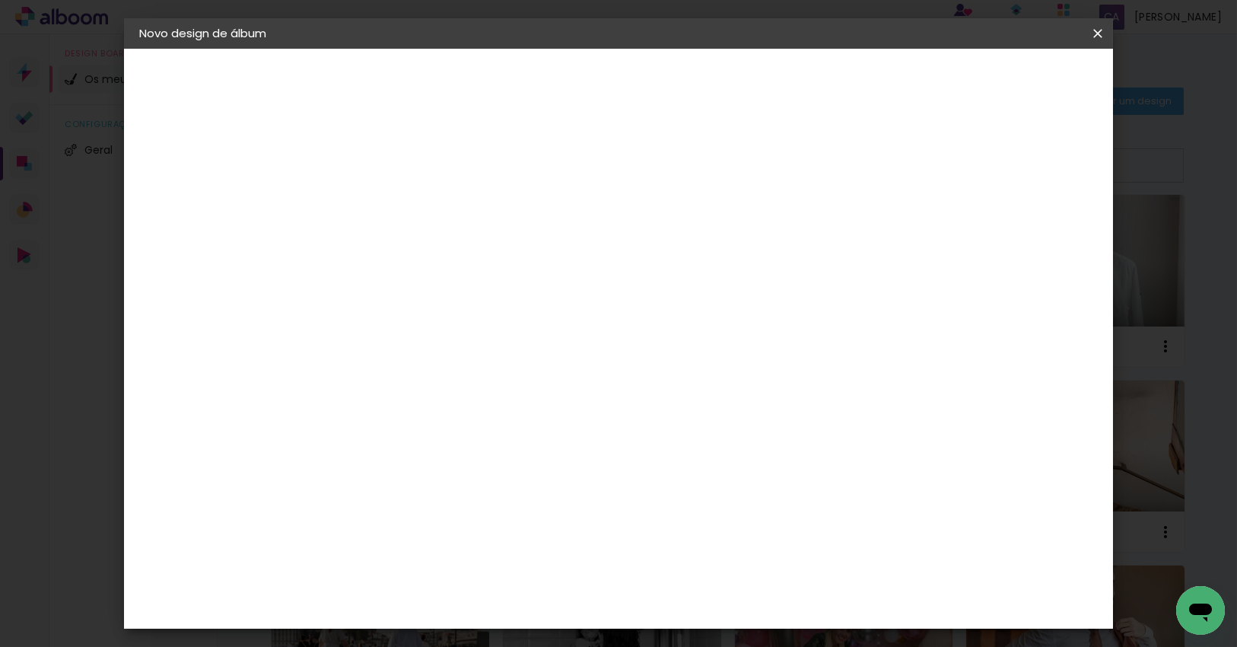
click at [491, 418] on span "25 × 25" at bounding box center [455, 433] width 71 height 31
click at [636, 68] on paper-button "Avançar" at bounding box center [598, 81] width 75 height 26
click at [908, 161] on div at bounding box center [901, 164] width 14 height 14
type paper-checkbox "on"
click at [1017, 71] on paper-button "Iniciar design" at bounding box center [967, 81] width 100 height 26
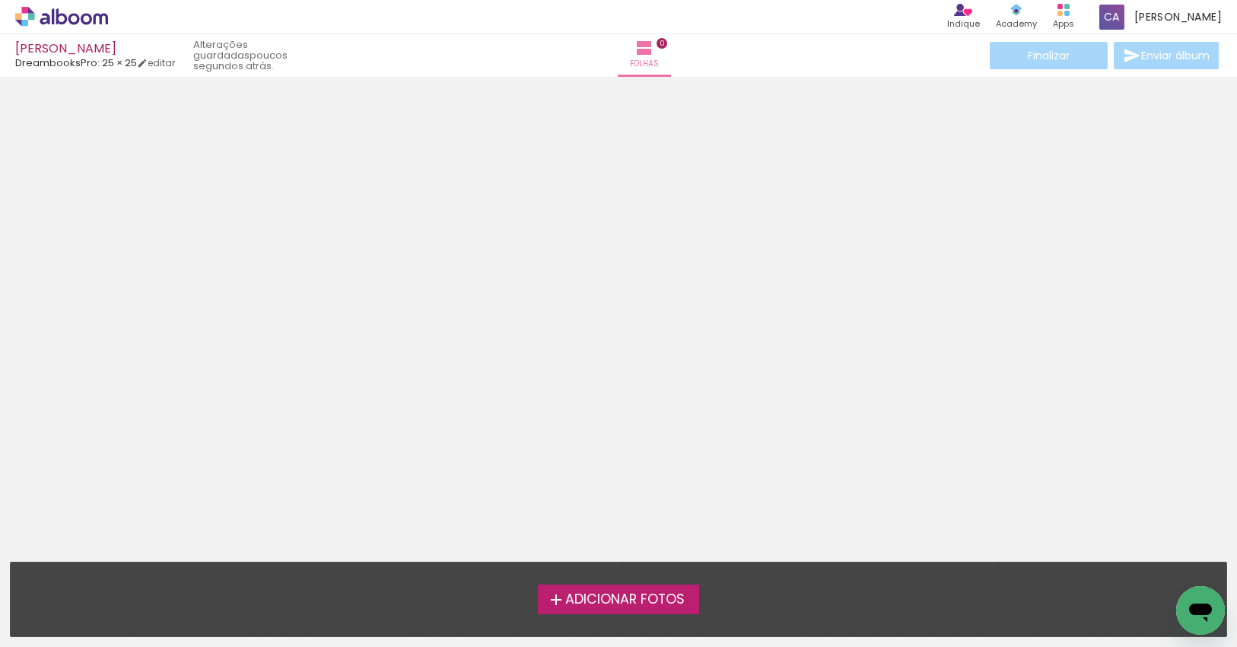
click at [614, 606] on span "Adicionar Fotos" at bounding box center [624, 600] width 119 height 14
click at [0, 0] on input "file" at bounding box center [0, 0] width 0 height 0
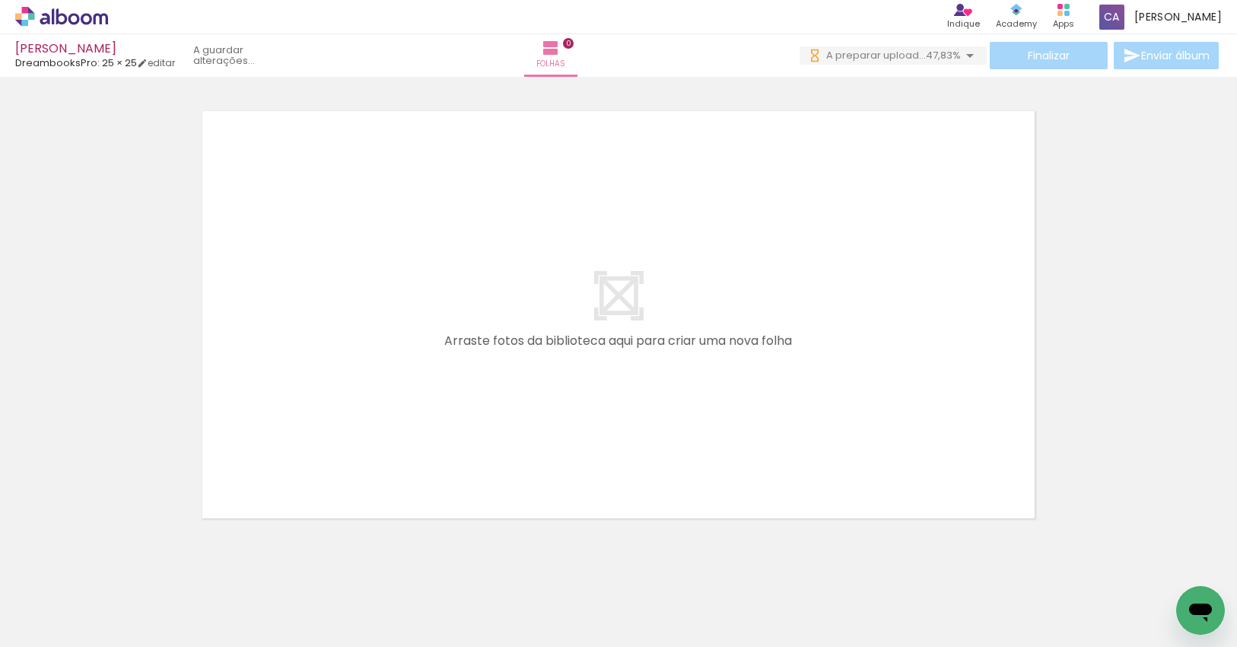
drag, startPoint x: 412, startPoint y: 344, endPoint x: 408, endPoint y: 361, distance: 17.8
click at [412, 343] on quentale-workspace at bounding box center [618, 323] width 1237 height 647
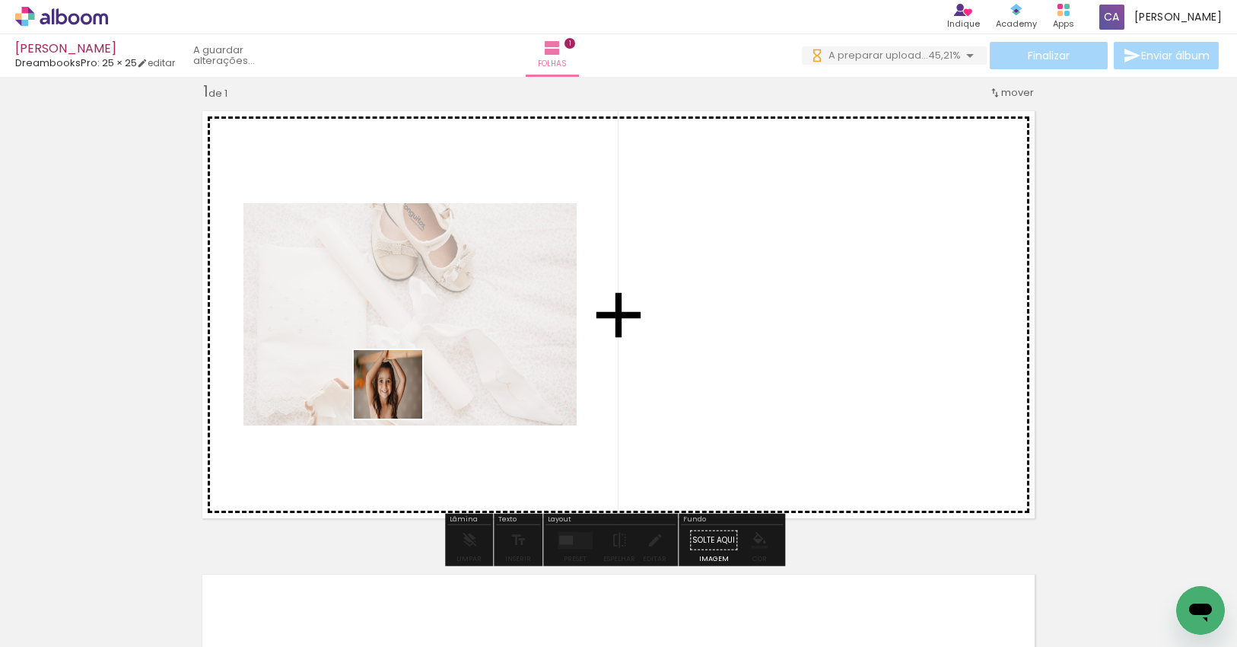
drag, startPoint x: 260, startPoint y: 577, endPoint x: 420, endPoint y: 391, distance: 244.9
click at [405, 389] on quentale-workspace at bounding box center [618, 323] width 1237 height 647
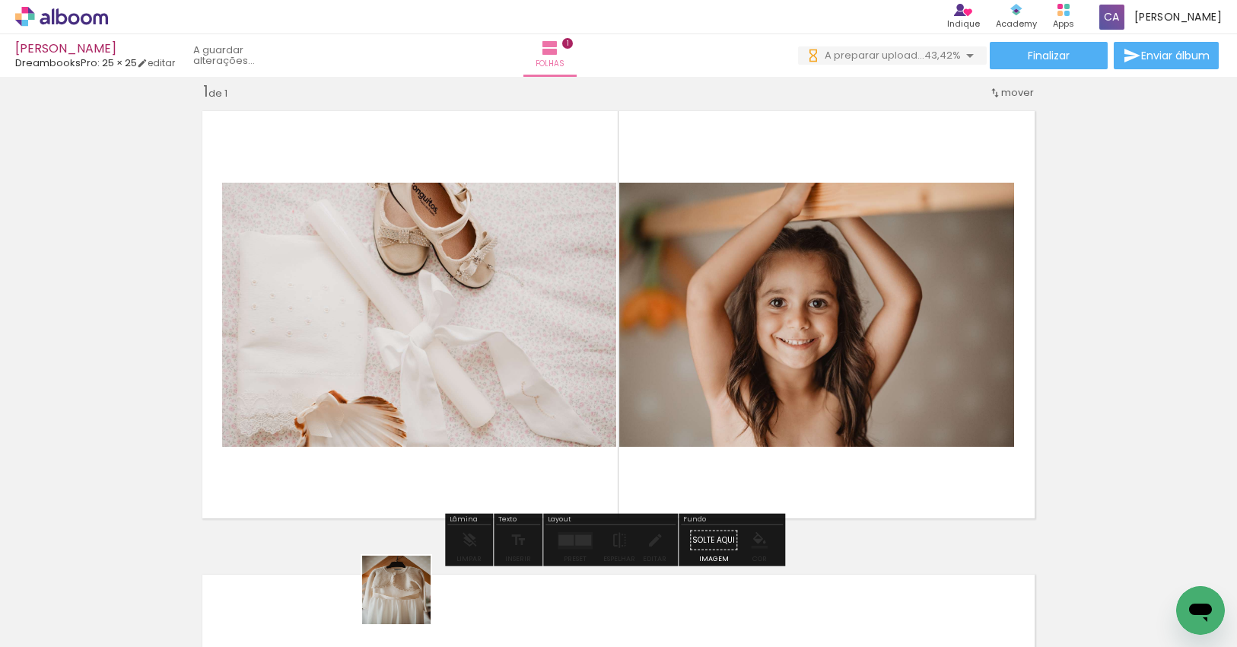
drag, startPoint x: 408, startPoint y: 601, endPoint x: 593, endPoint y: 406, distance: 268.5
click at [582, 389] on quentale-workspace at bounding box center [618, 323] width 1237 height 647
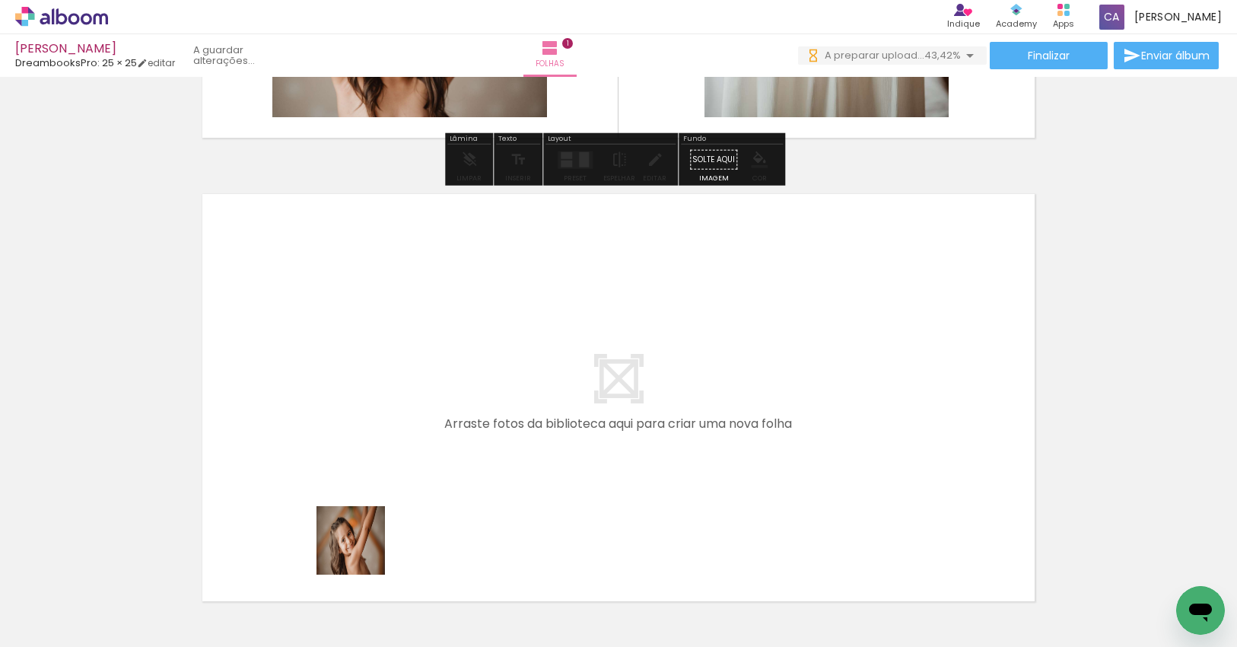
drag, startPoint x: 341, startPoint y: 591, endPoint x: 440, endPoint y: 385, distance: 228.6
click at [440, 385] on quentale-workspace at bounding box center [618, 323] width 1237 height 647
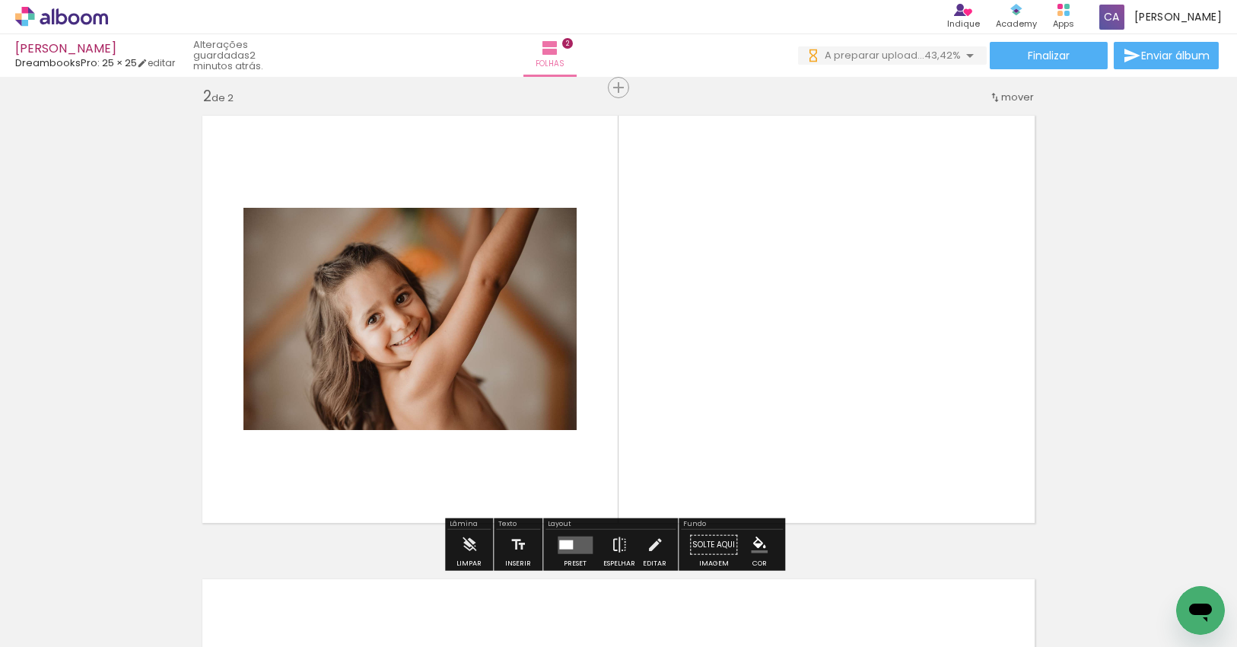
scroll to position [482, 0]
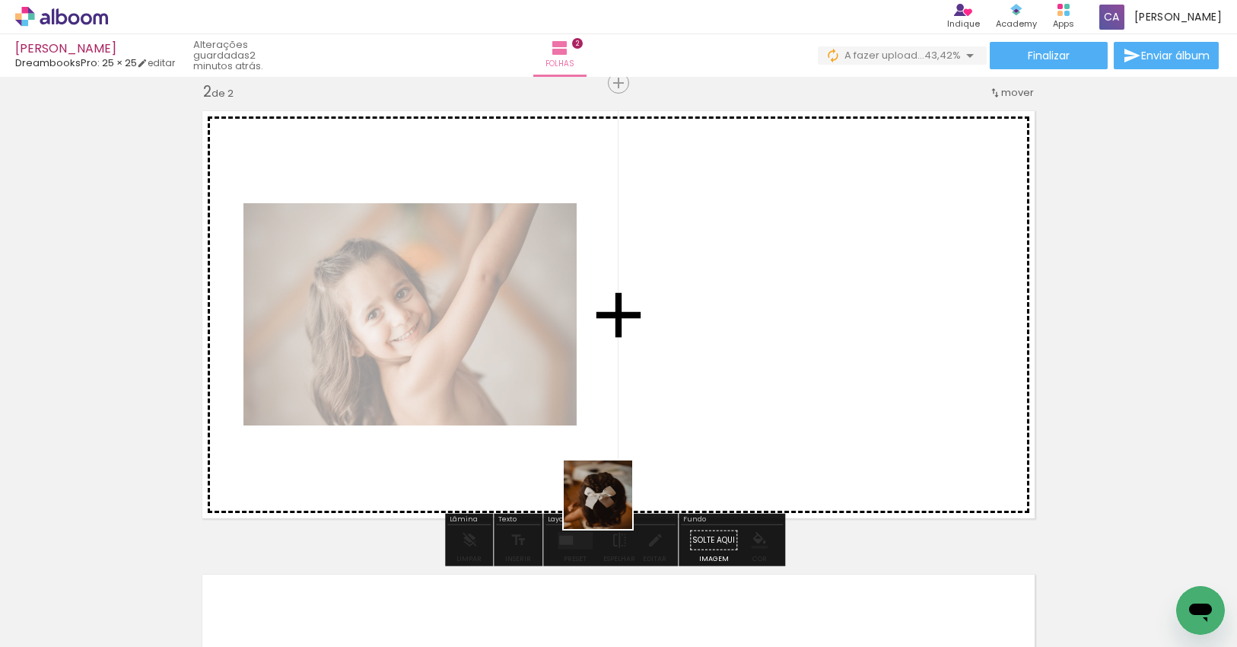
drag, startPoint x: 609, startPoint y: 506, endPoint x: 639, endPoint y: 375, distance: 134.2
click at [639, 375] on quentale-workspace at bounding box center [618, 323] width 1237 height 647
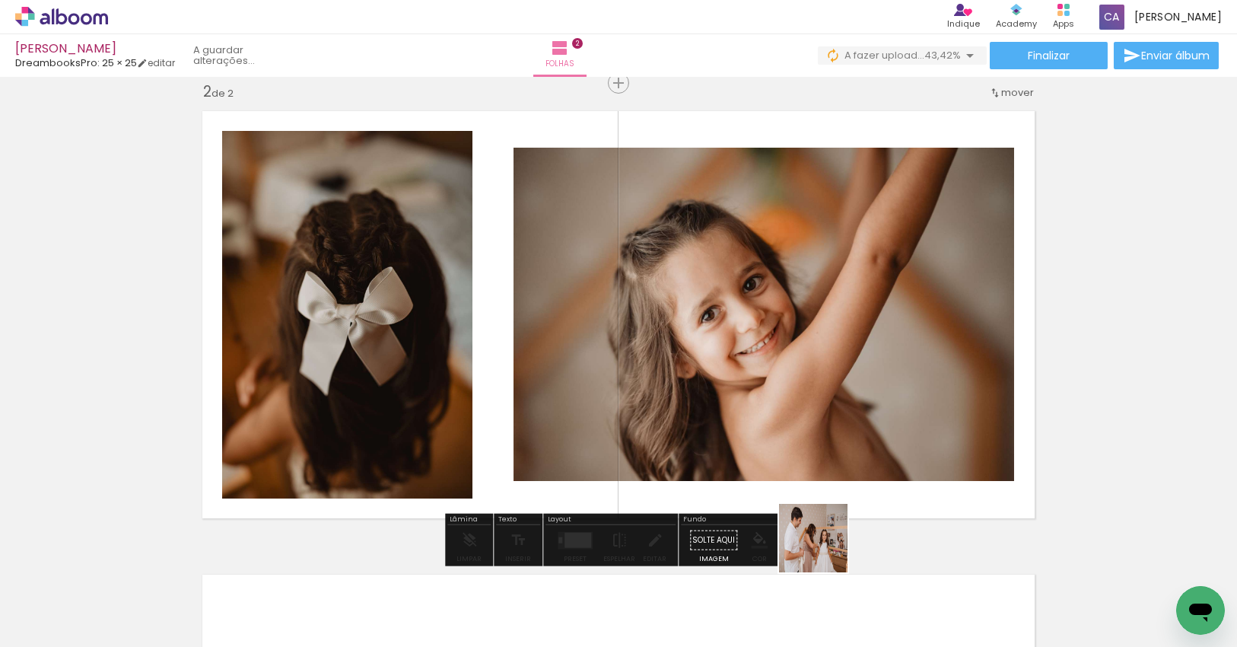
drag, startPoint x: 833, startPoint y: 576, endPoint x: 787, endPoint y: 470, distance: 115.5
click at [778, 453] on quentale-workspace at bounding box center [618, 323] width 1237 height 647
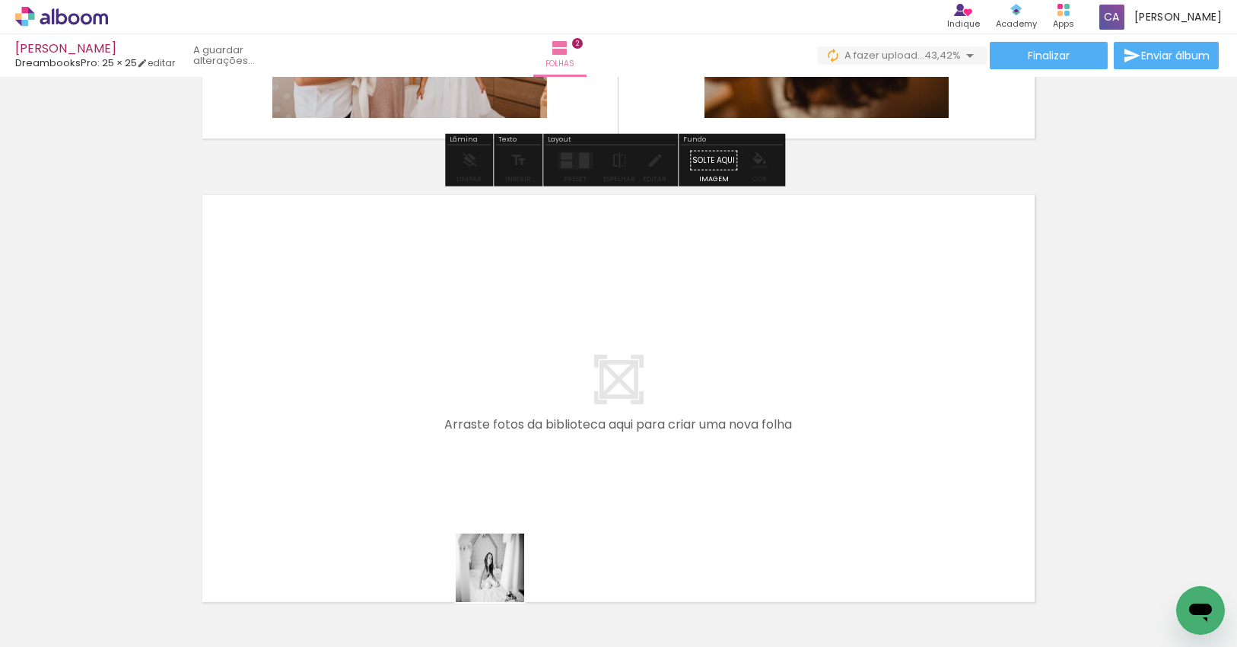
drag, startPoint x: 497, startPoint y: 602, endPoint x: 530, endPoint y: 457, distance: 149.1
click at [530, 457] on quentale-workspace at bounding box center [618, 323] width 1237 height 647
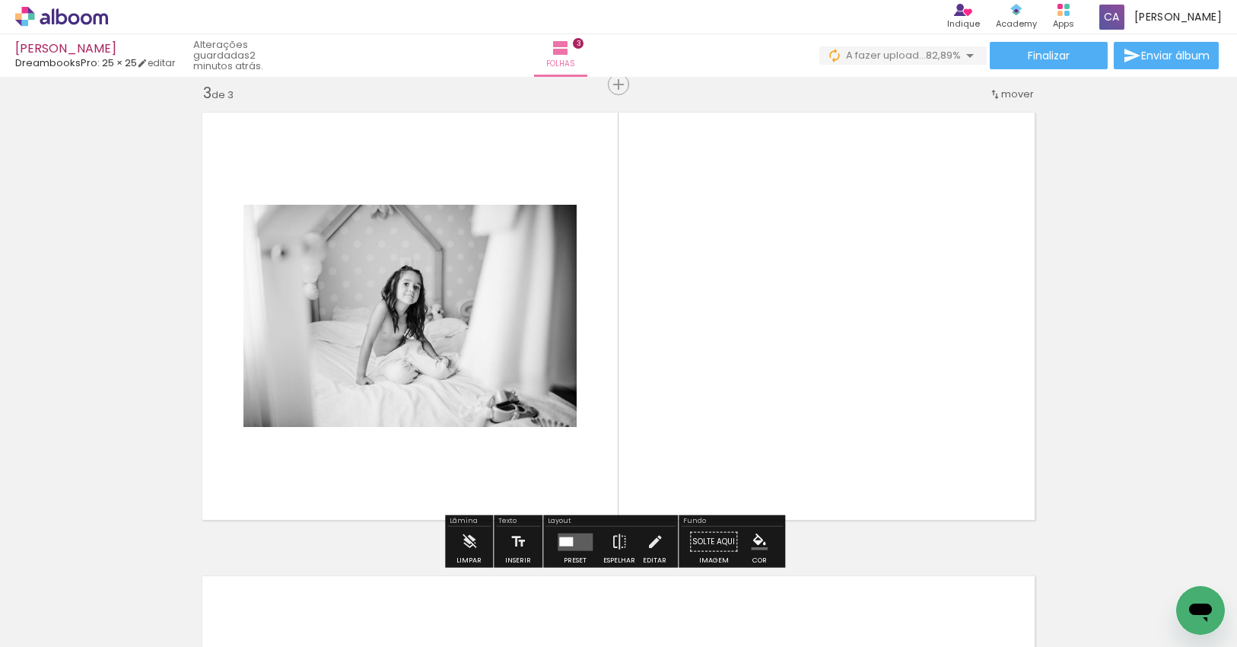
scroll to position [946, 0]
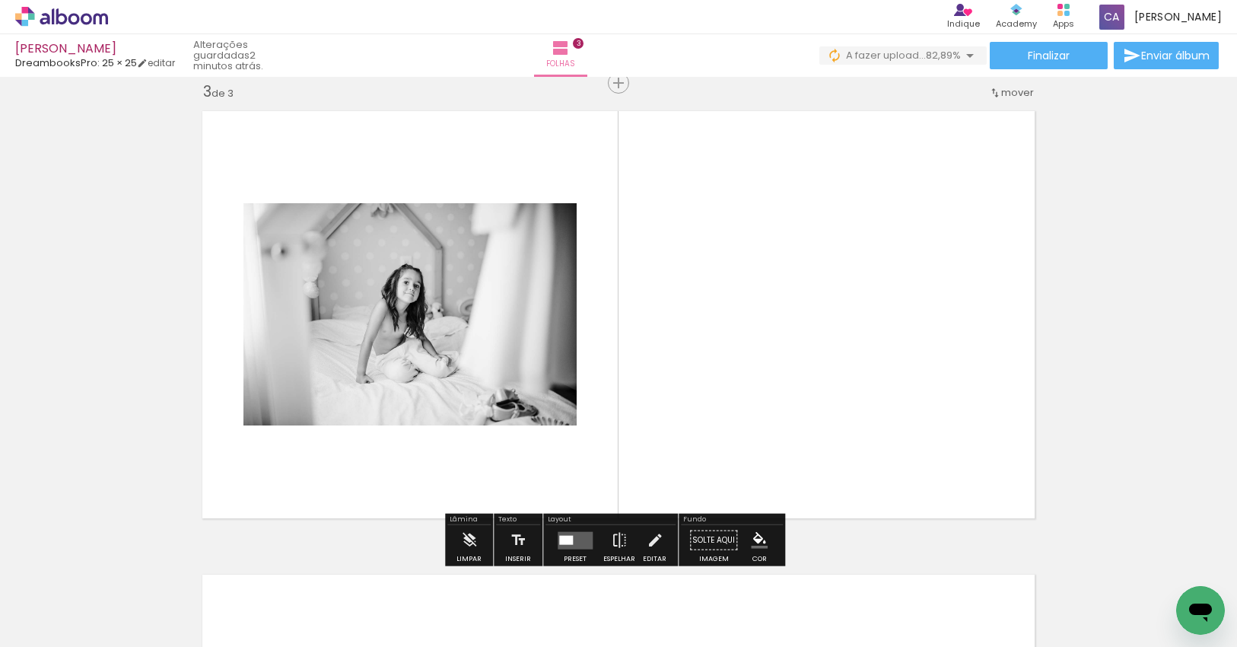
drag, startPoint x: 675, startPoint y: 593, endPoint x: 710, endPoint y: 435, distance: 162.0
click at [710, 435] on quentale-workspace at bounding box center [618, 323] width 1237 height 647
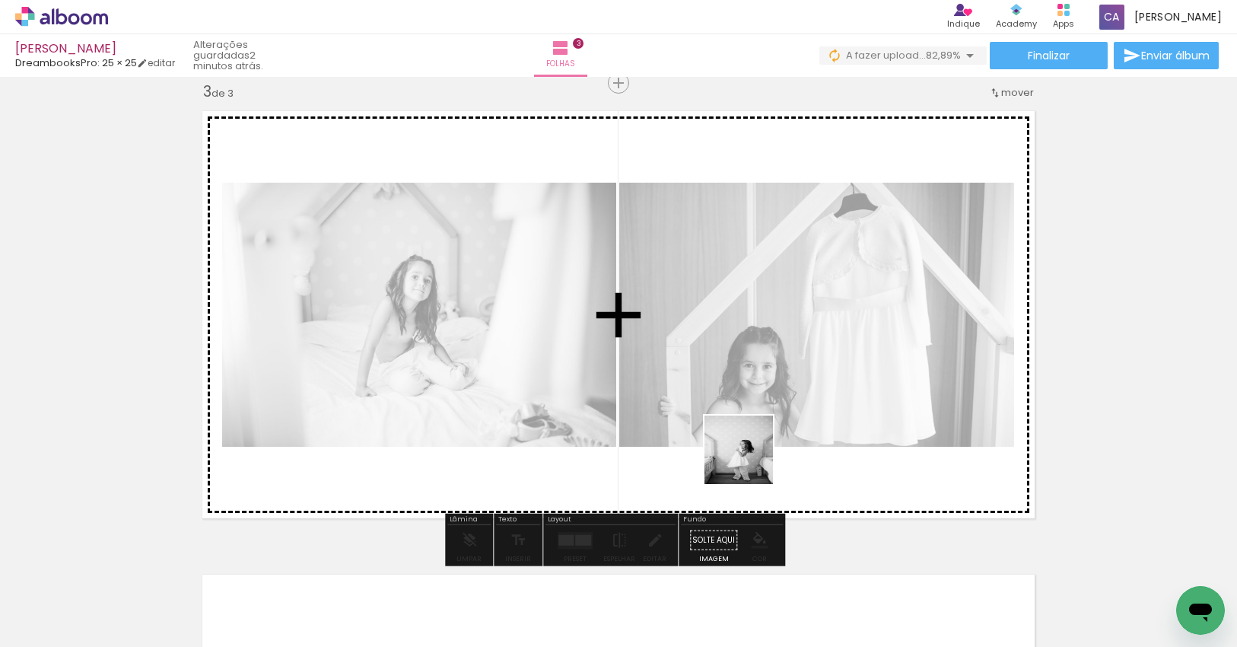
drag, startPoint x: 758, startPoint y: 594, endPoint x: 799, endPoint y: 516, distance: 88.8
click at [749, 456] on quentale-workspace at bounding box center [618, 323] width 1237 height 647
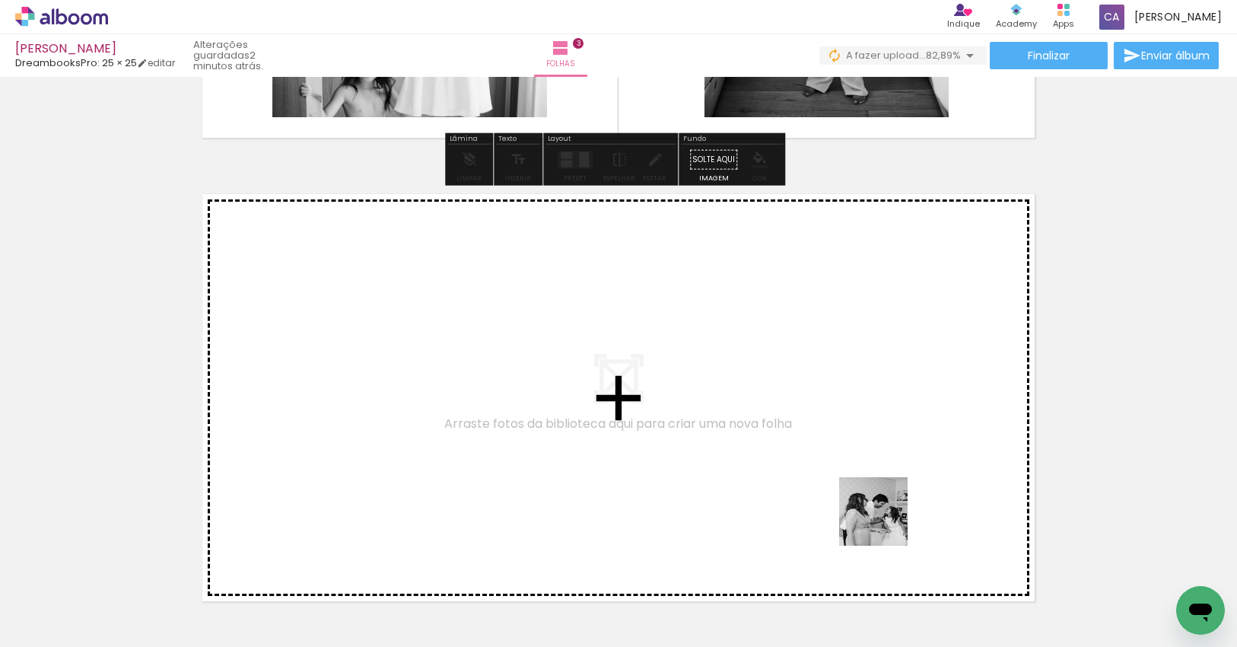
drag, startPoint x: 923, startPoint y: 567, endPoint x: 837, endPoint y: 456, distance: 140.4
click at [837, 456] on quentale-workspace at bounding box center [618, 323] width 1237 height 647
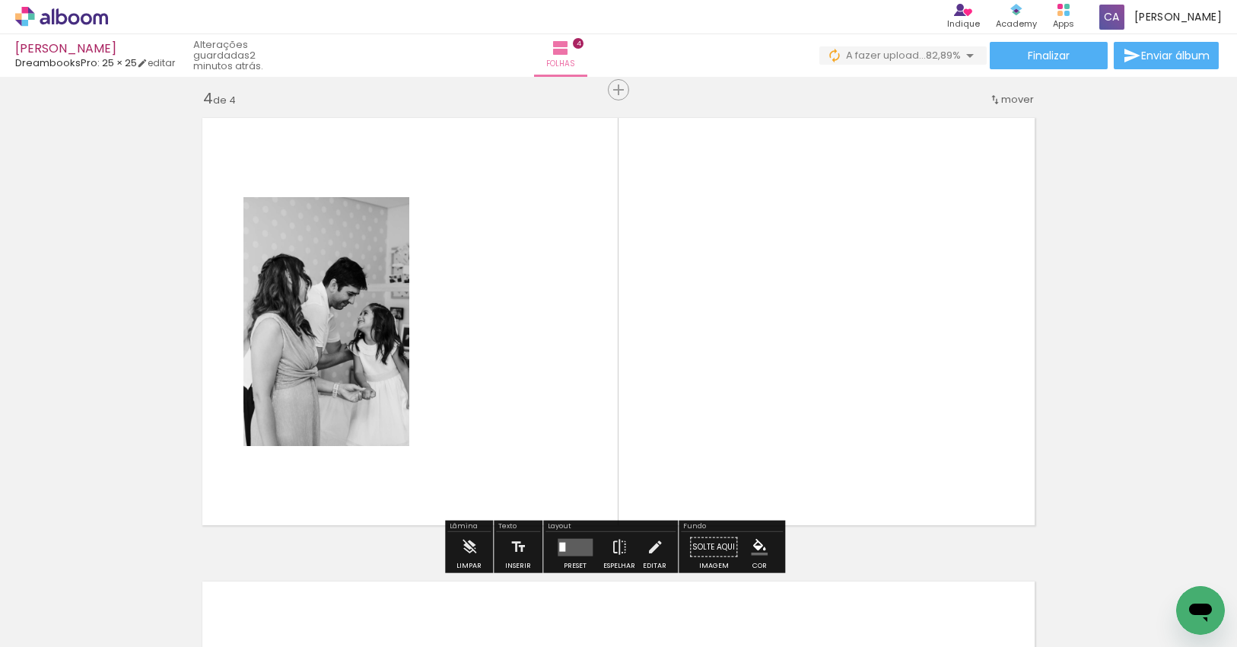
scroll to position [1409, 0]
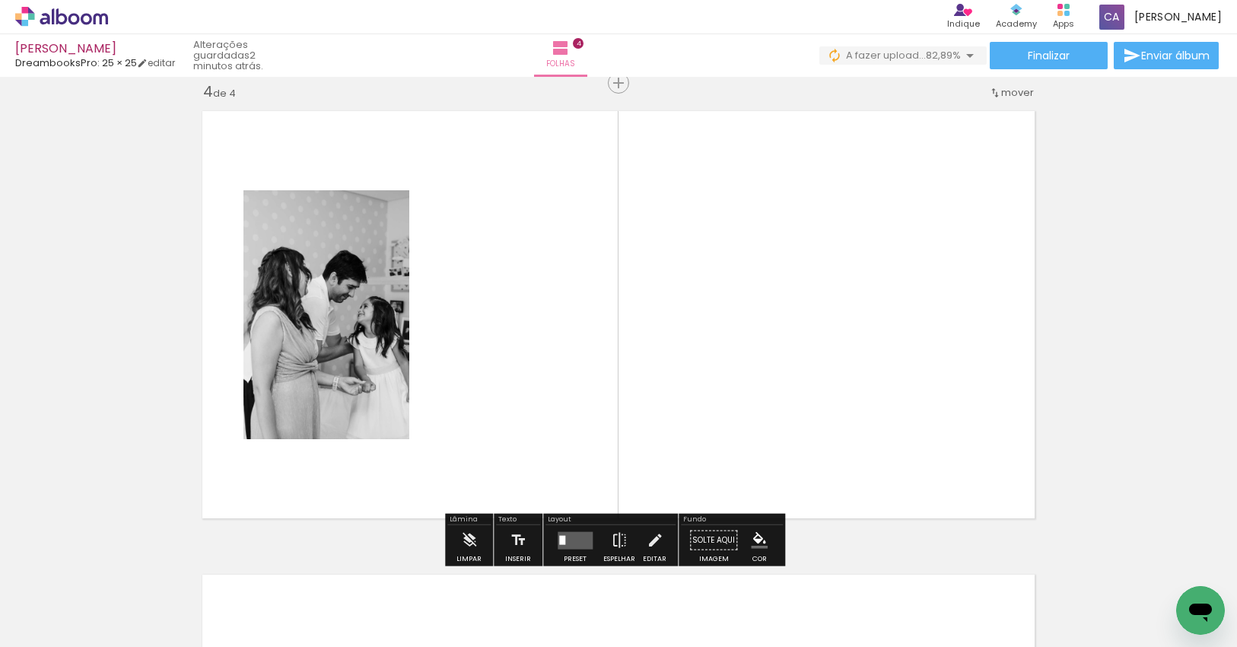
drag, startPoint x: 1003, startPoint y: 581, endPoint x: 866, endPoint y: 392, distance: 233.3
click at [866, 392] on quentale-workspace at bounding box center [618, 323] width 1237 height 647
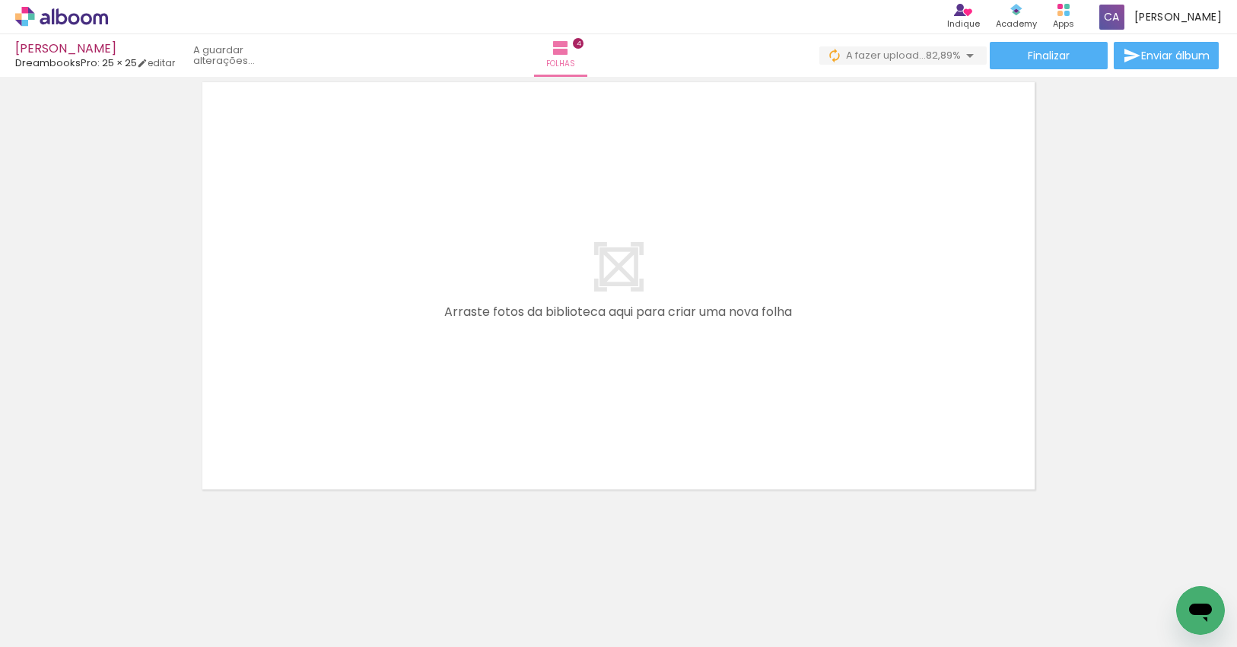
scroll to position [0, 707]
drag, startPoint x: 400, startPoint y: 597, endPoint x: 432, endPoint y: 449, distance: 151.7
click at [411, 417] on quentale-workspace at bounding box center [618, 323] width 1237 height 647
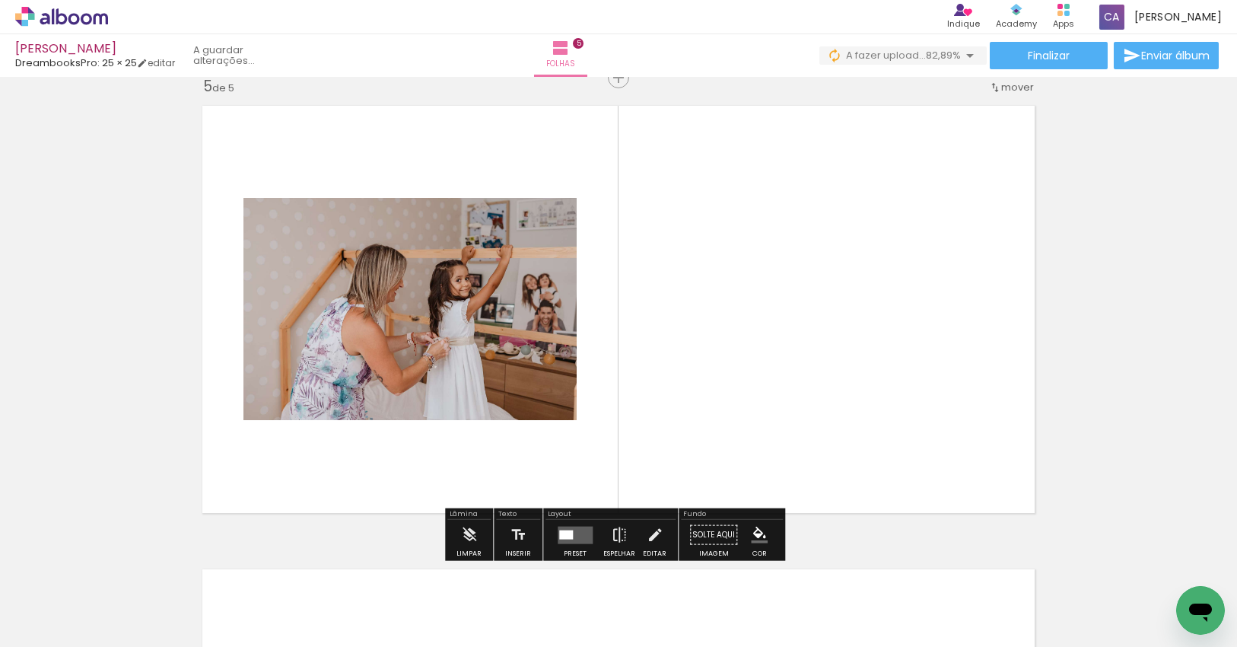
scroll to position [1872, 0]
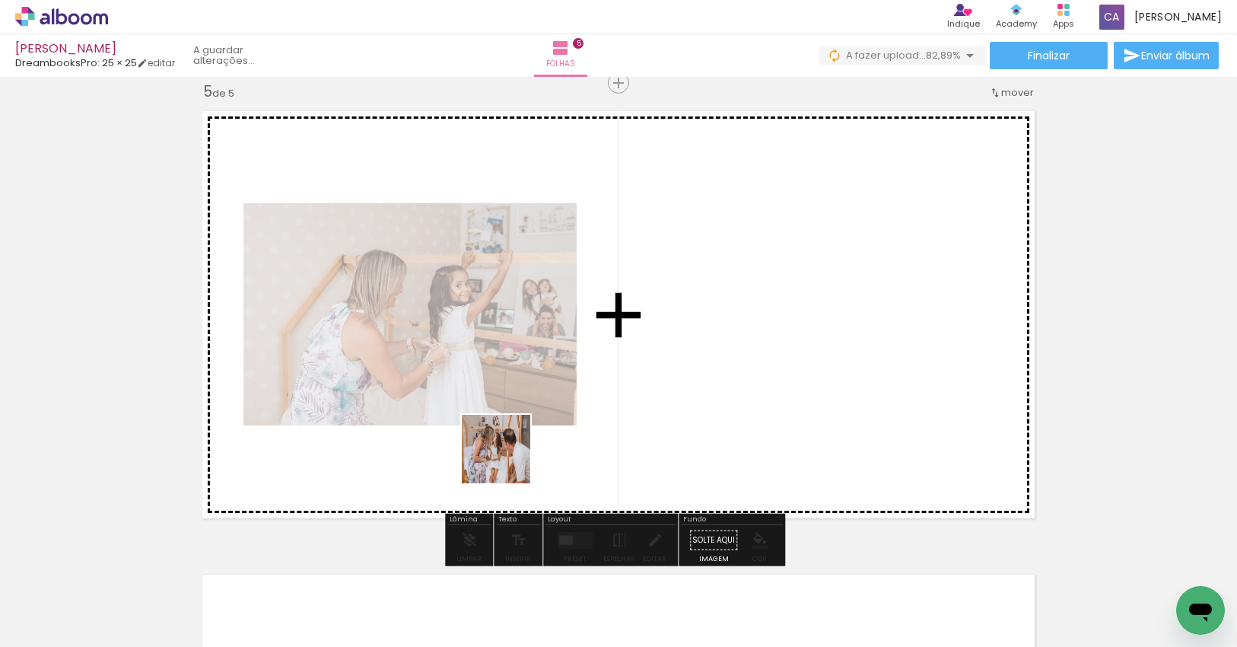
drag, startPoint x: 469, startPoint y: 594, endPoint x: 526, endPoint y: 444, distance: 160.1
click at [518, 422] on quentale-workspace at bounding box center [618, 323] width 1237 height 647
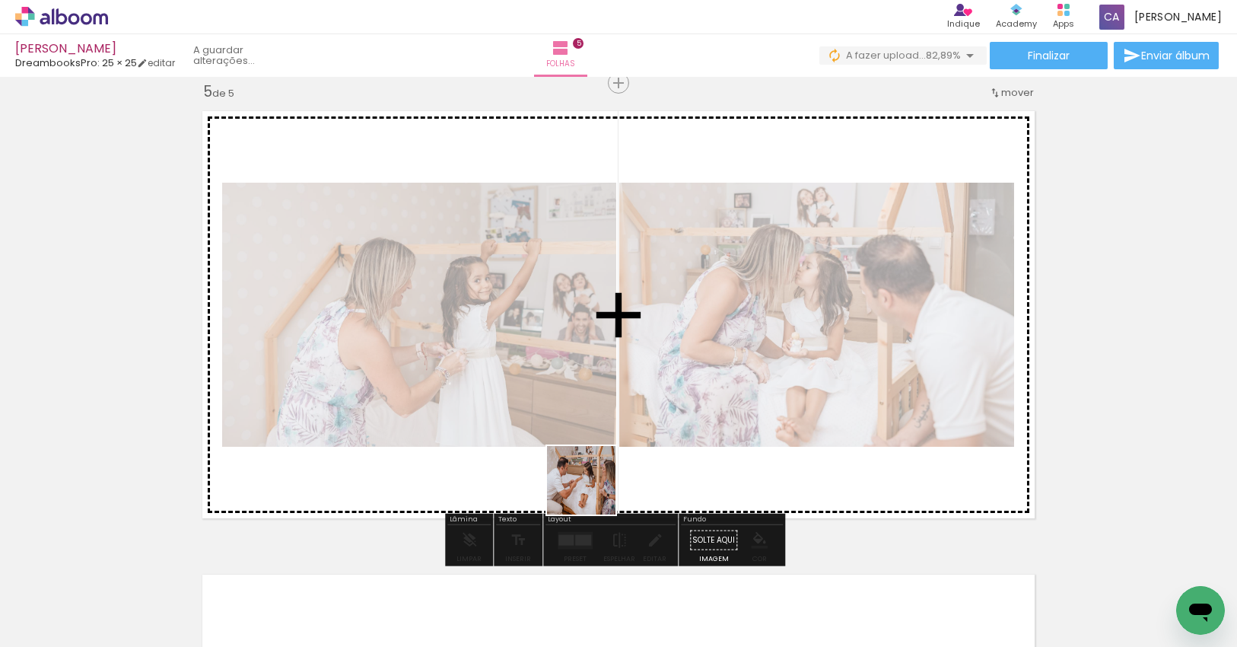
drag, startPoint x: 567, startPoint y: 590, endPoint x: 627, endPoint y: 395, distance: 204.5
click at [623, 386] on quentale-workspace at bounding box center [618, 323] width 1237 height 647
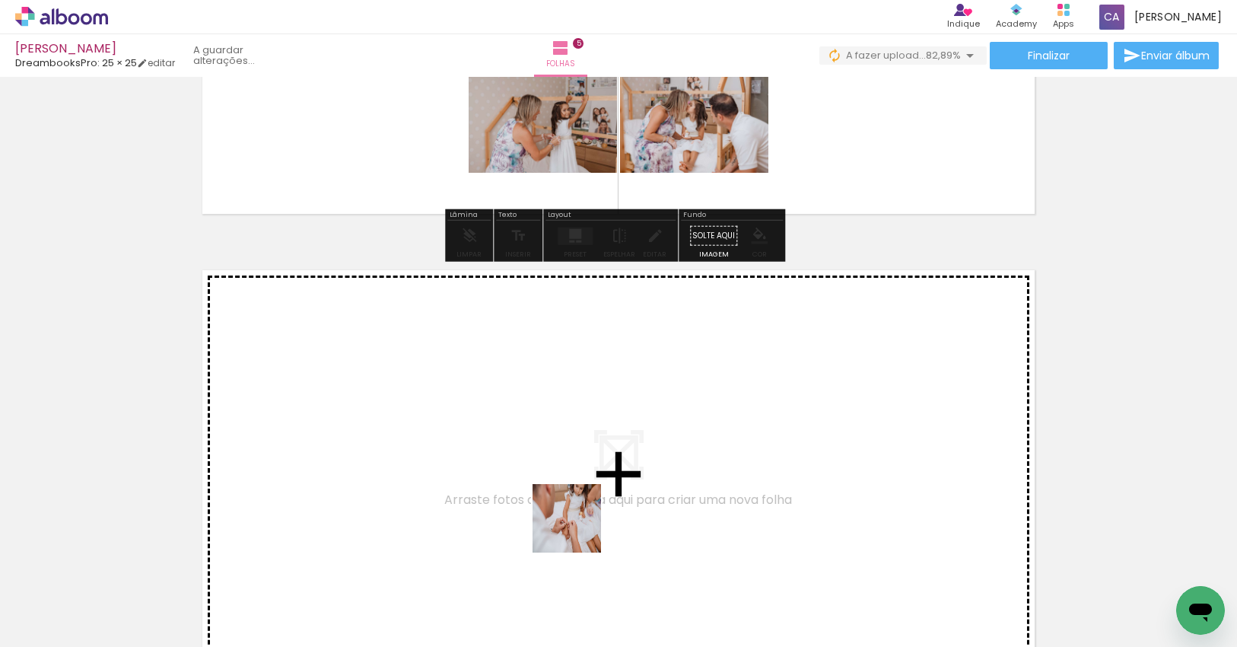
drag, startPoint x: 578, startPoint y: 529, endPoint x: 555, endPoint y: 506, distance: 33.3
click at [555, 506] on quentale-workspace at bounding box center [618, 323] width 1237 height 647
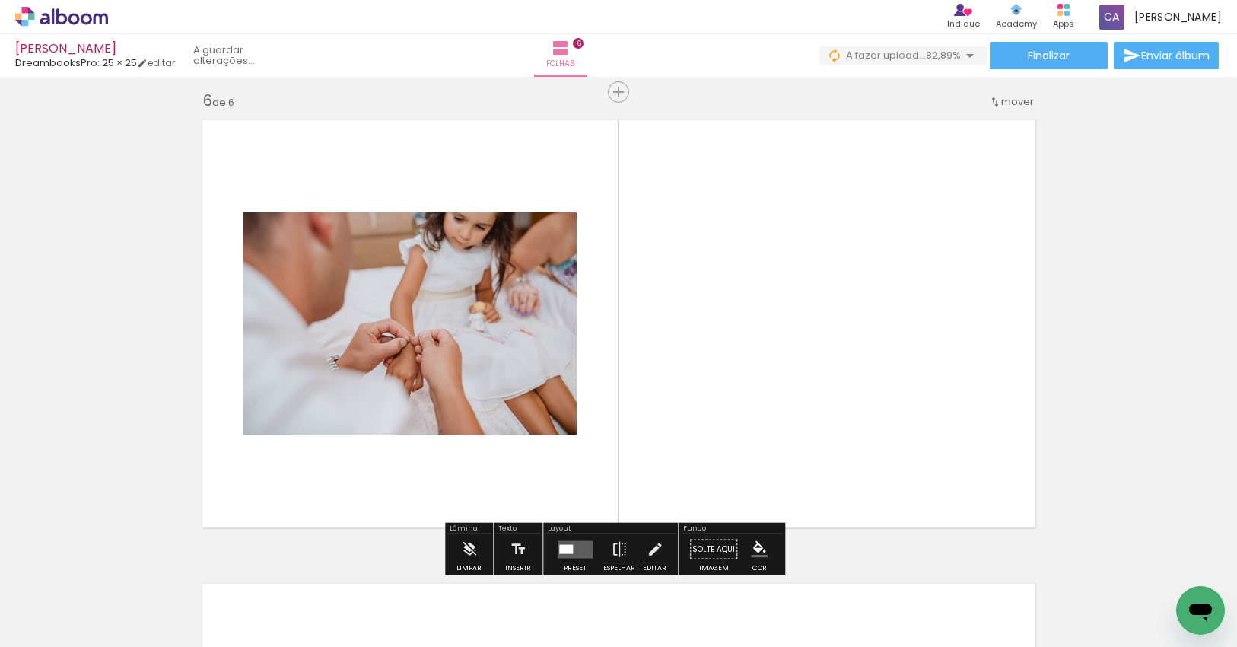
scroll to position [2335, 0]
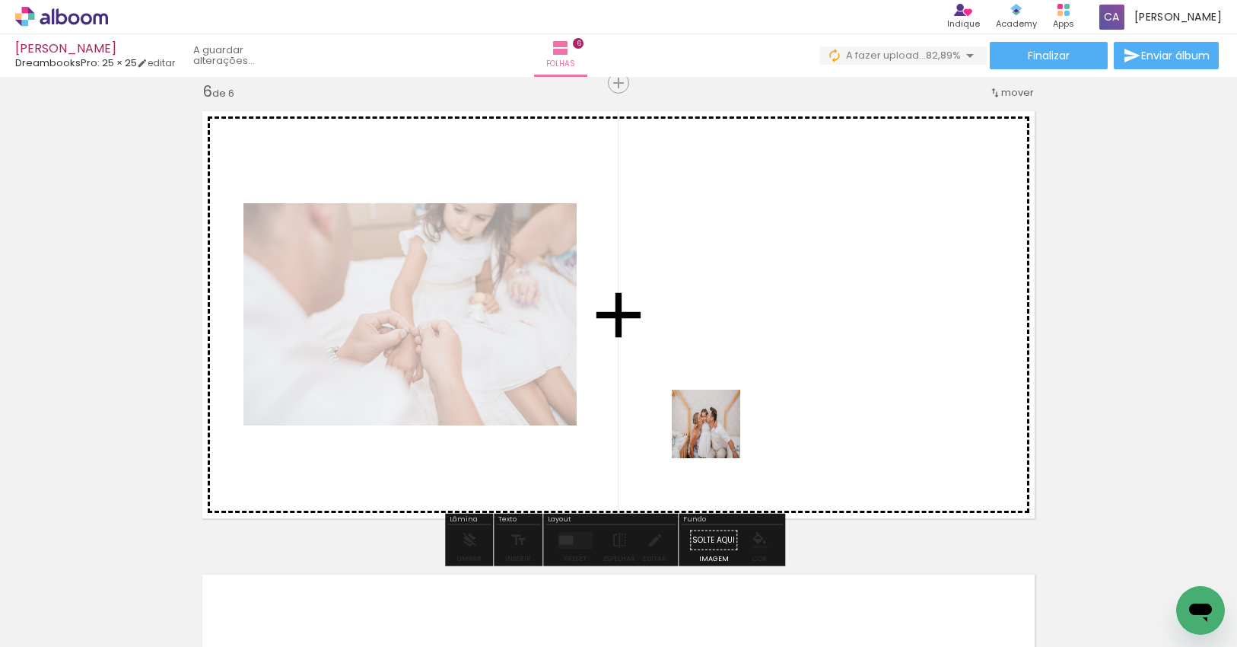
drag, startPoint x: 720, startPoint y: 587, endPoint x: 720, endPoint y: 414, distance: 173.4
click at [720, 414] on quentale-workspace at bounding box center [618, 323] width 1237 height 647
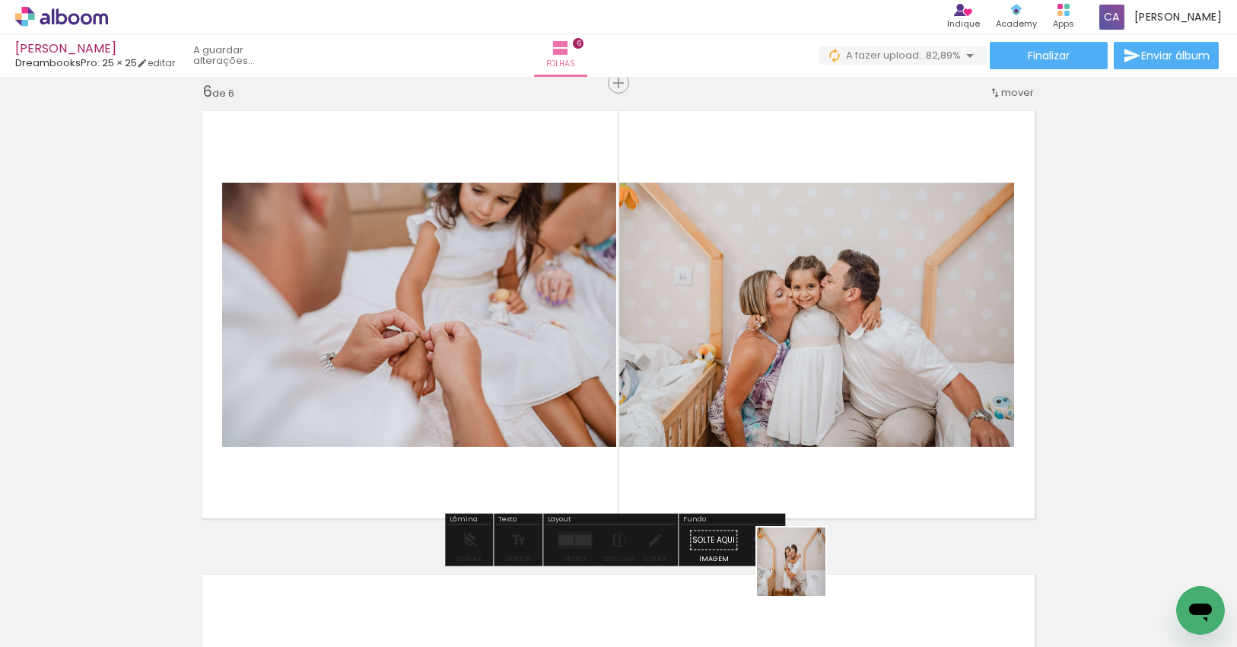
drag, startPoint x: 803, startPoint y: 573, endPoint x: 764, endPoint y: 443, distance: 135.0
click at [764, 443] on quentale-workspace at bounding box center [618, 323] width 1237 height 647
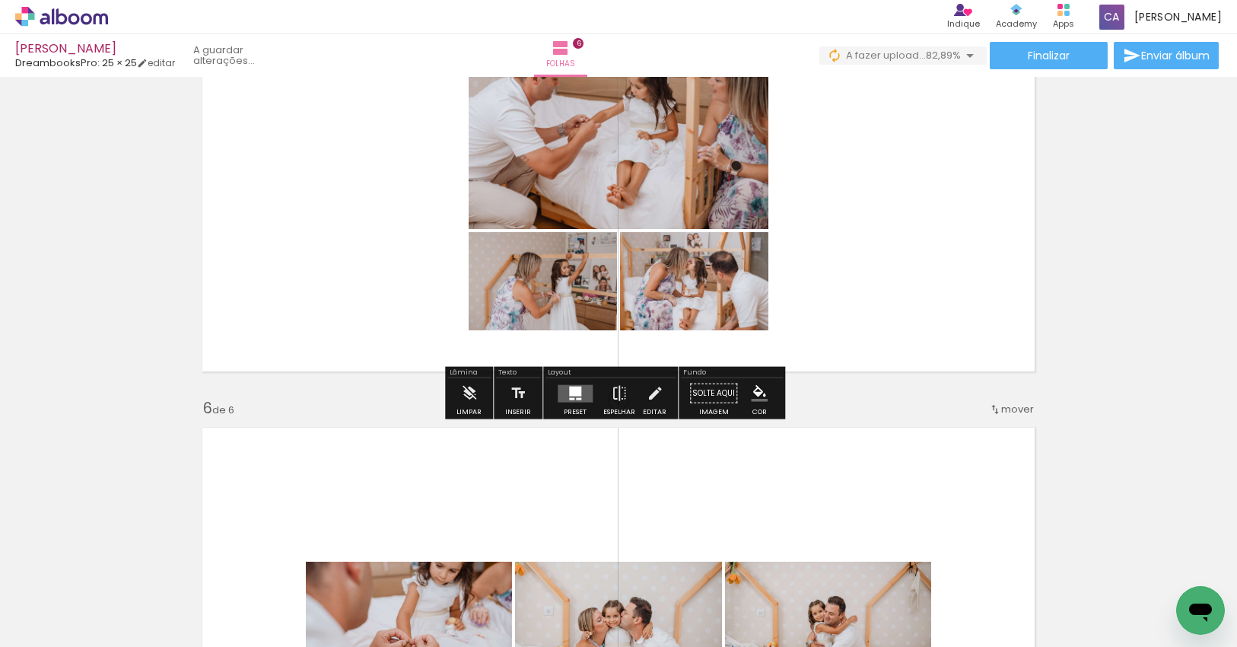
scroll to position [2031, 0]
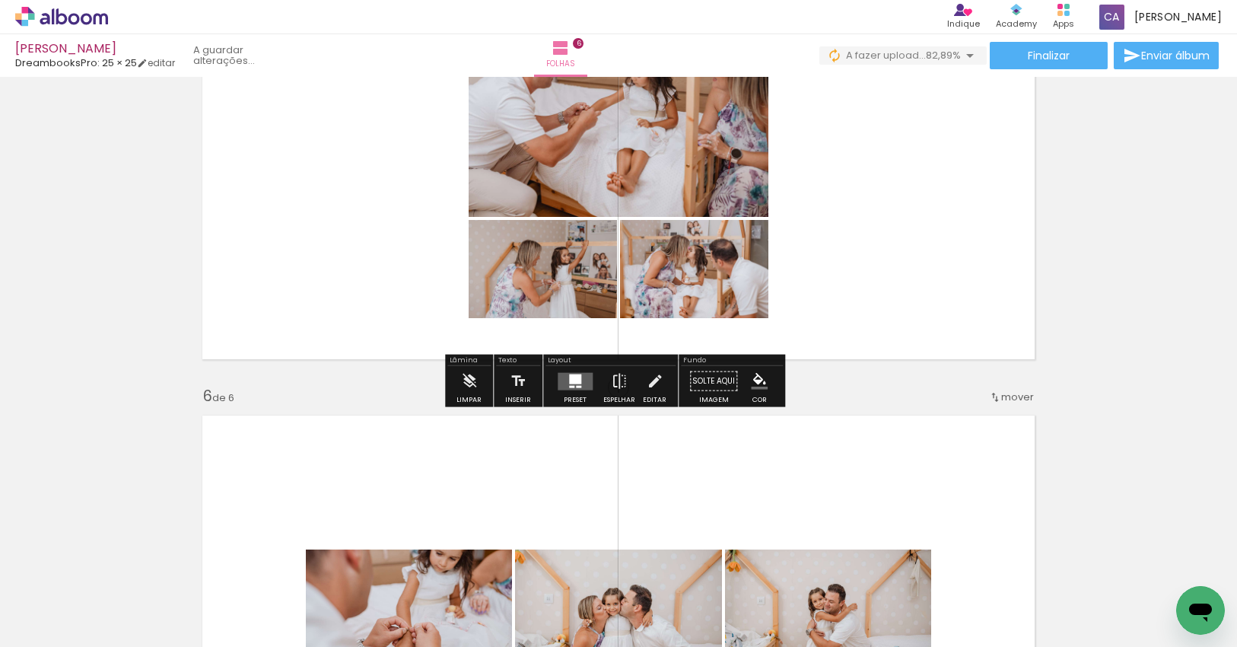
click at [569, 380] on div at bounding box center [575, 379] width 12 height 10
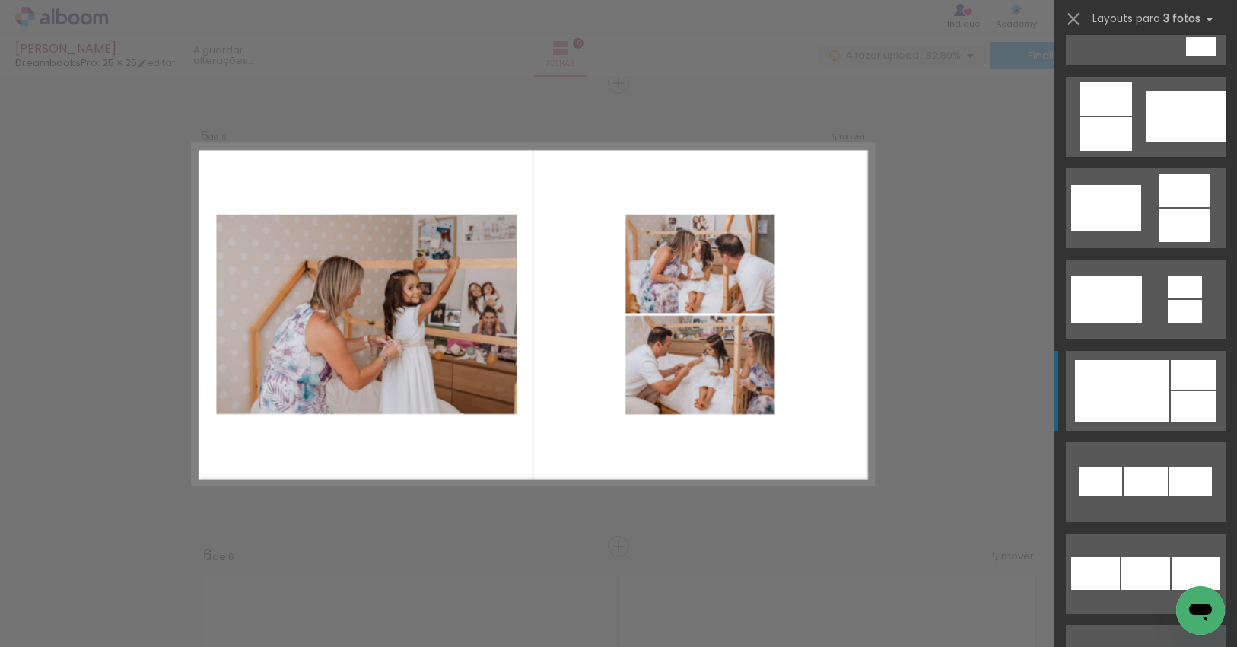
scroll to position [532, 0]
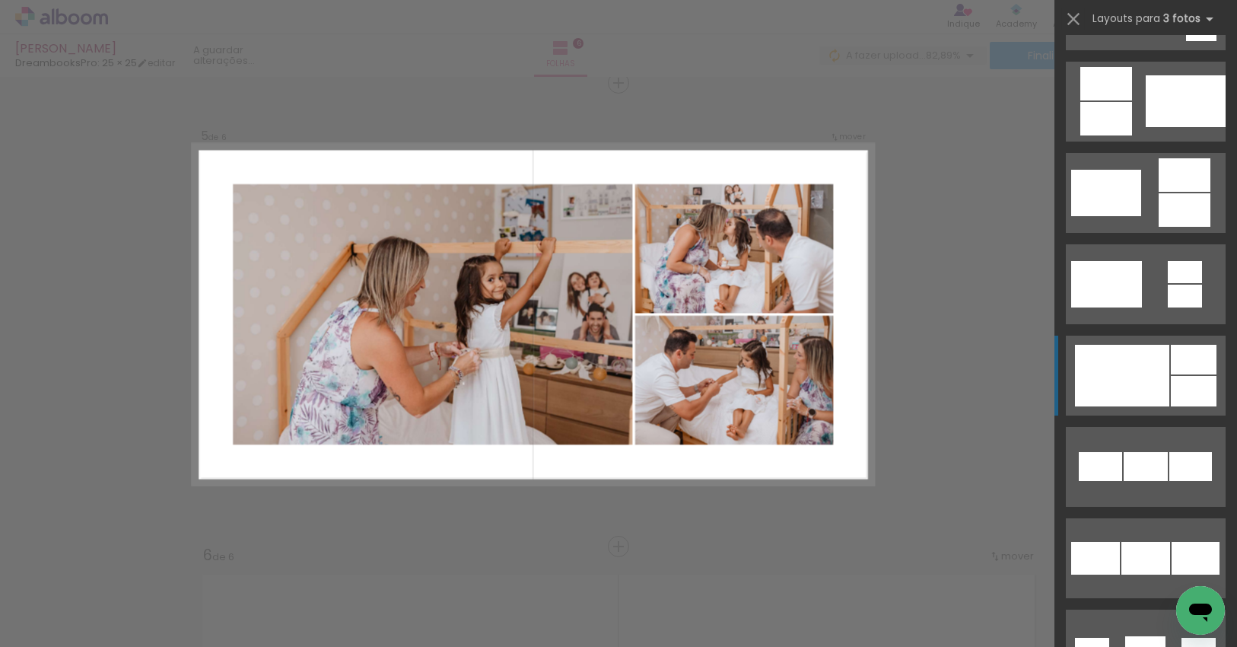
click at [1156, 383] on div at bounding box center [1122, 376] width 94 height 62
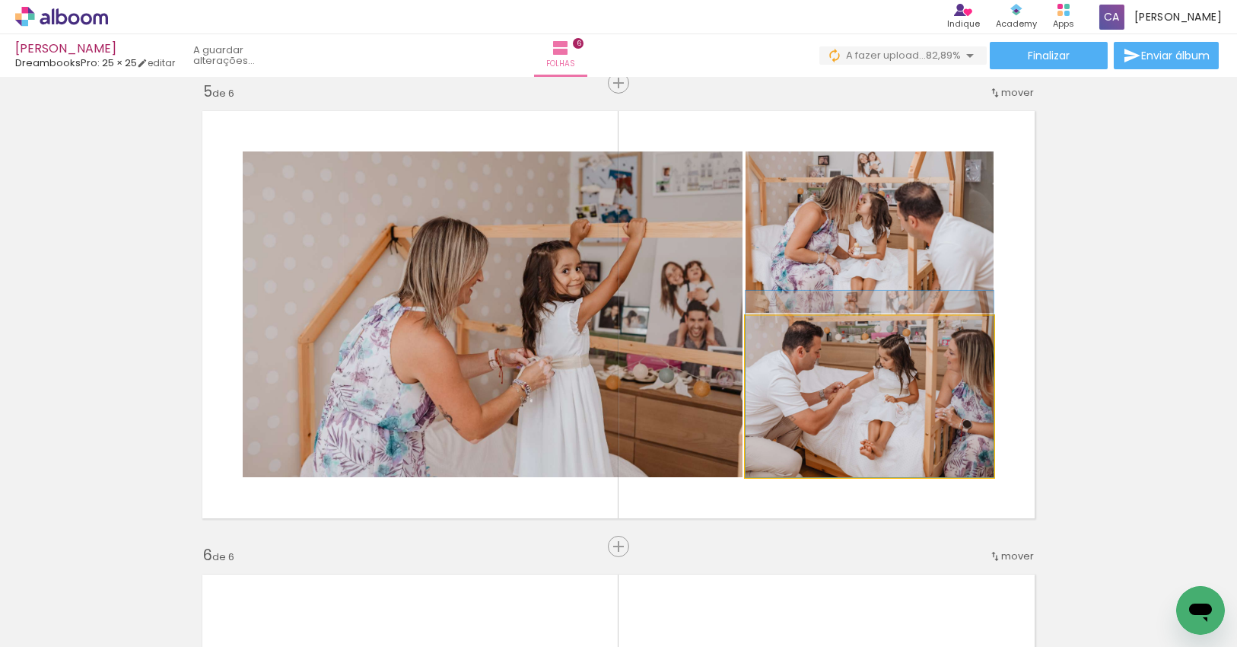
drag, startPoint x: 955, startPoint y: 425, endPoint x: 650, endPoint y: 359, distance: 312.9
click at [0, 0] on slot at bounding box center [0, 0] width 0 height 0
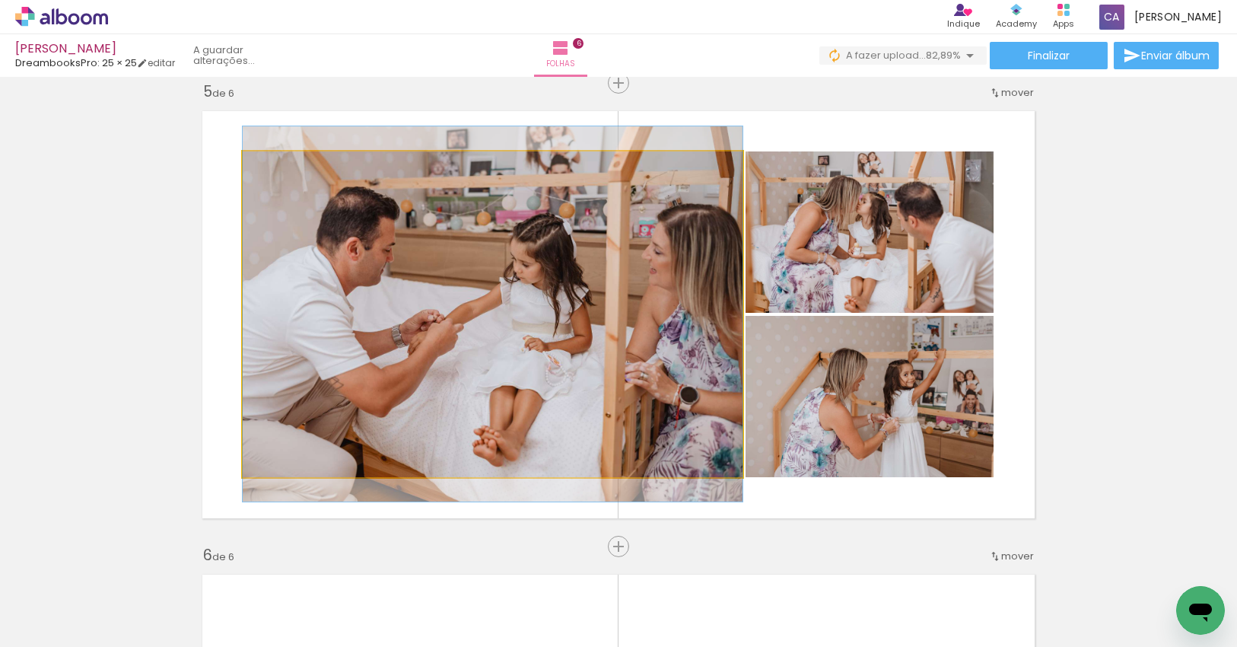
drag, startPoint x: 659, startPoint y: 373, endPoint x: 639, endPoint y: 373, distance: 19.8
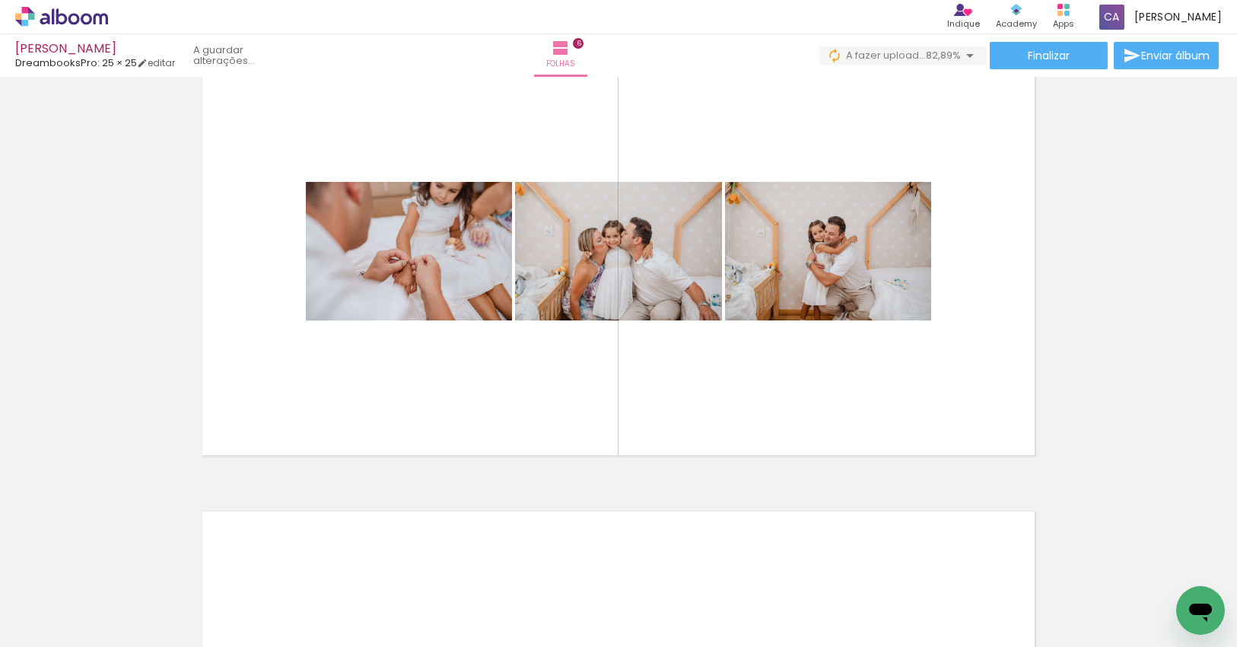
scroll to position [2405, 0]
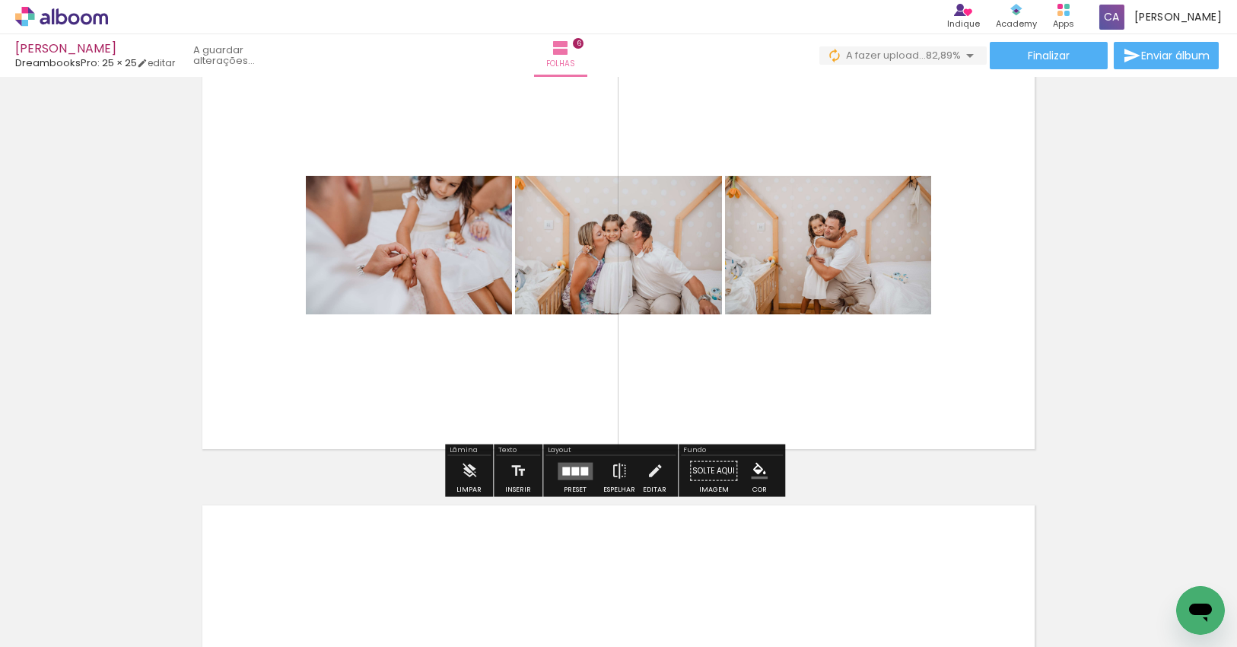
click at [566, 462] on quentale-layouter at bounding box center [575, 470] width 35 height 17
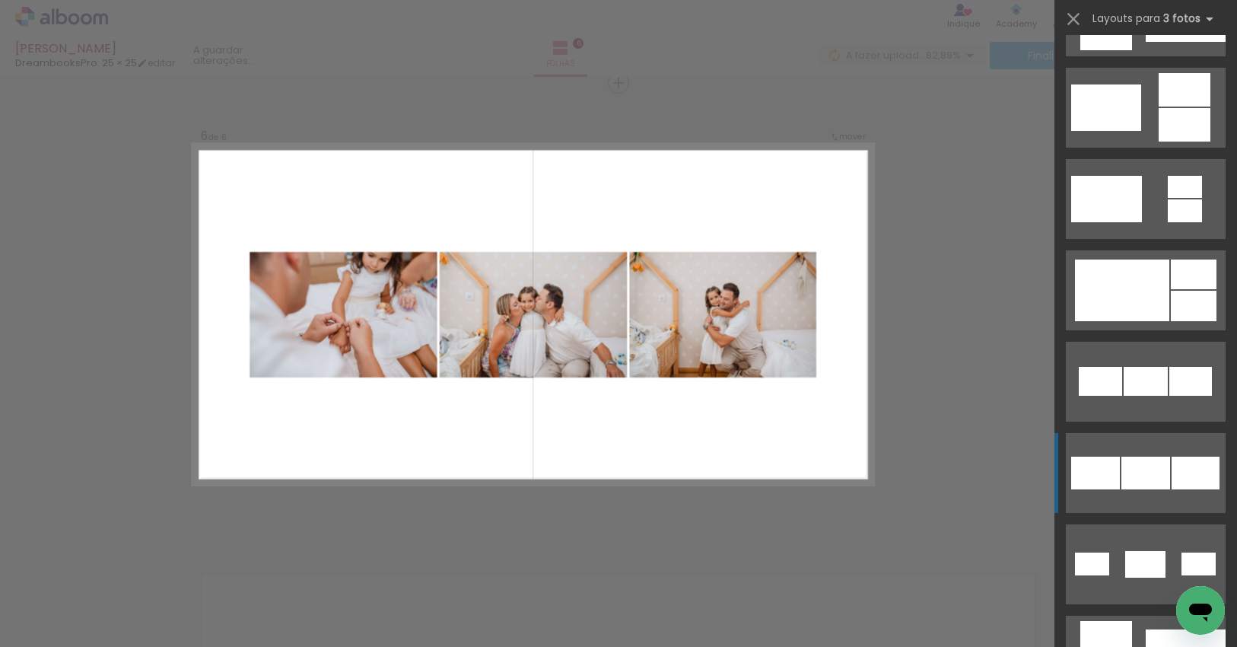
scroll to position [532, 0]
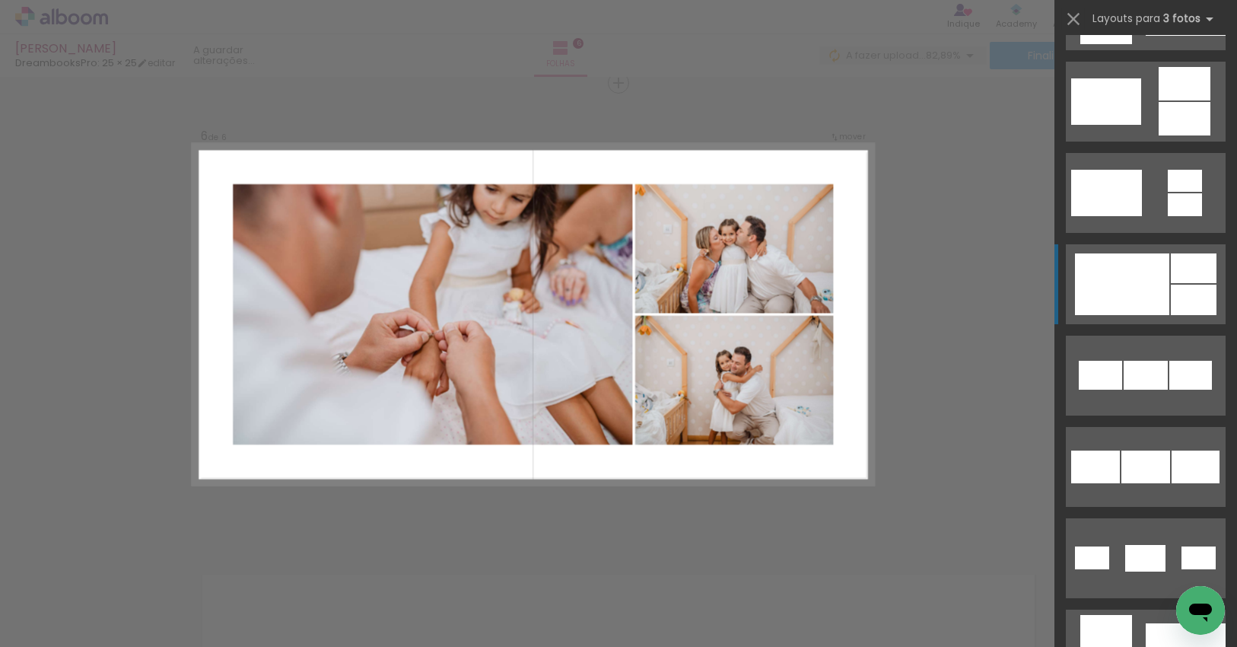
click at [1159, 288] on div at bounding box center [1122, 284] width 94 height 62
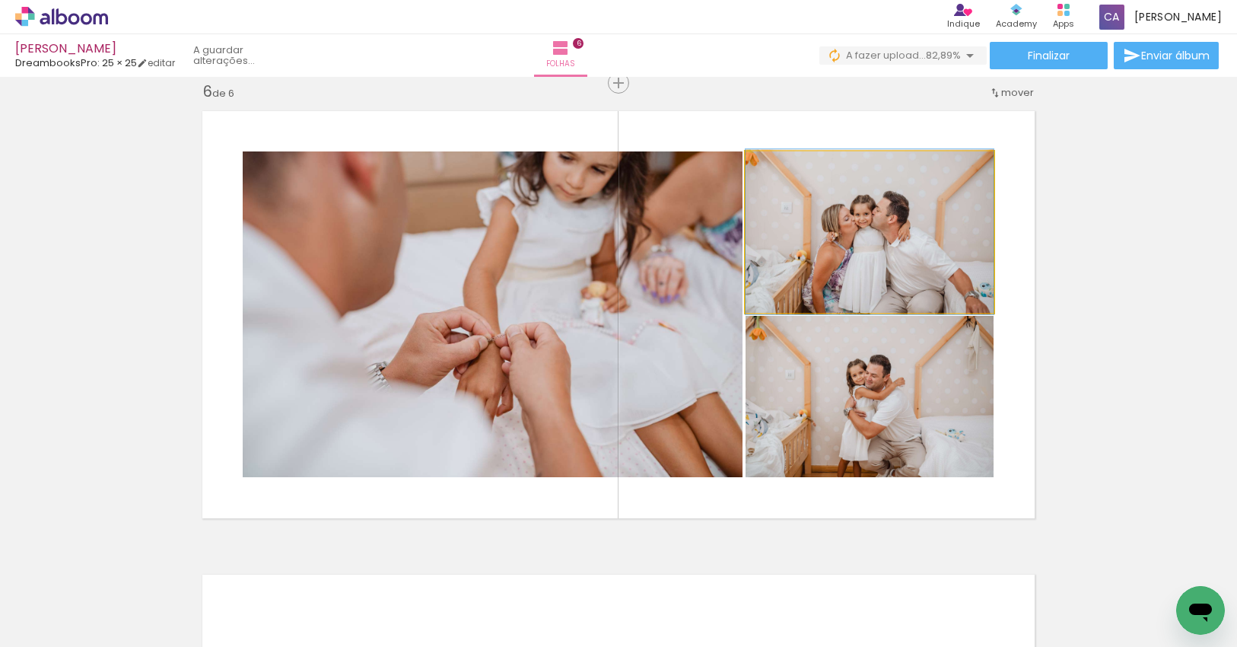
drag, startPoint x: 913, startPoint y: 248, endPoint x: 521, endPoint y: 300, distance: 395.3
click at [0, 0] on slot at bounding box center [0, 0] width 0 height 0
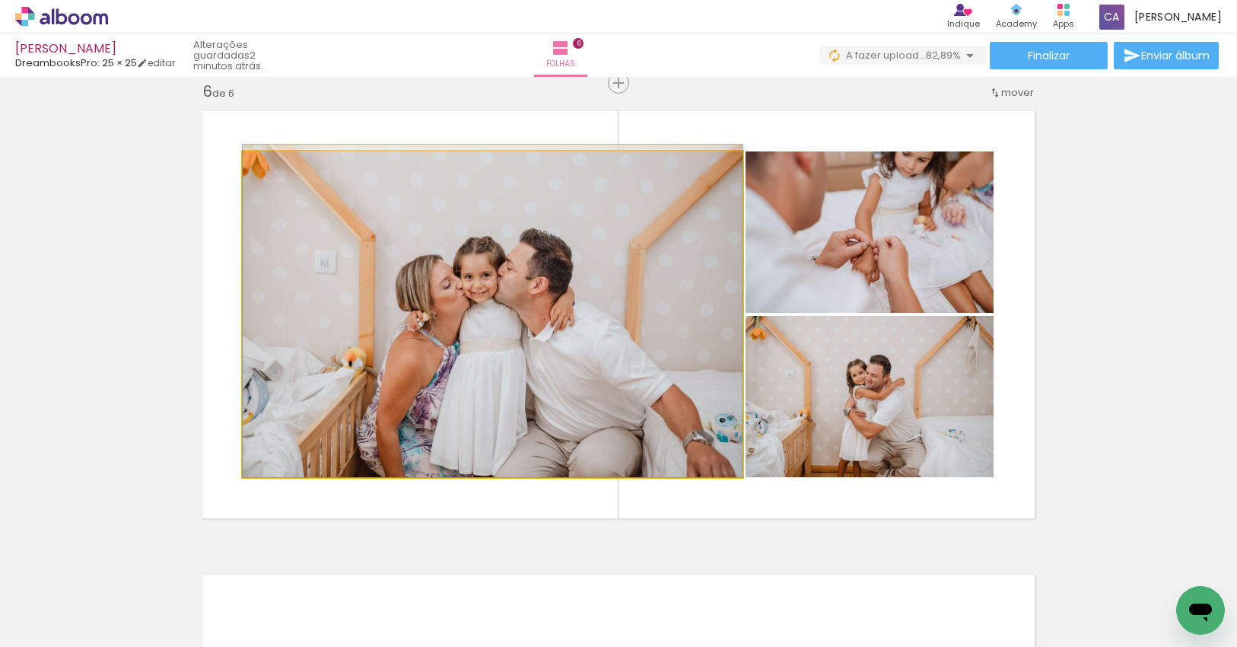
drag, startPoint x: 641, startPoint y: 405, endPoint x: 634, endPoint y: 389, distance: 17.4
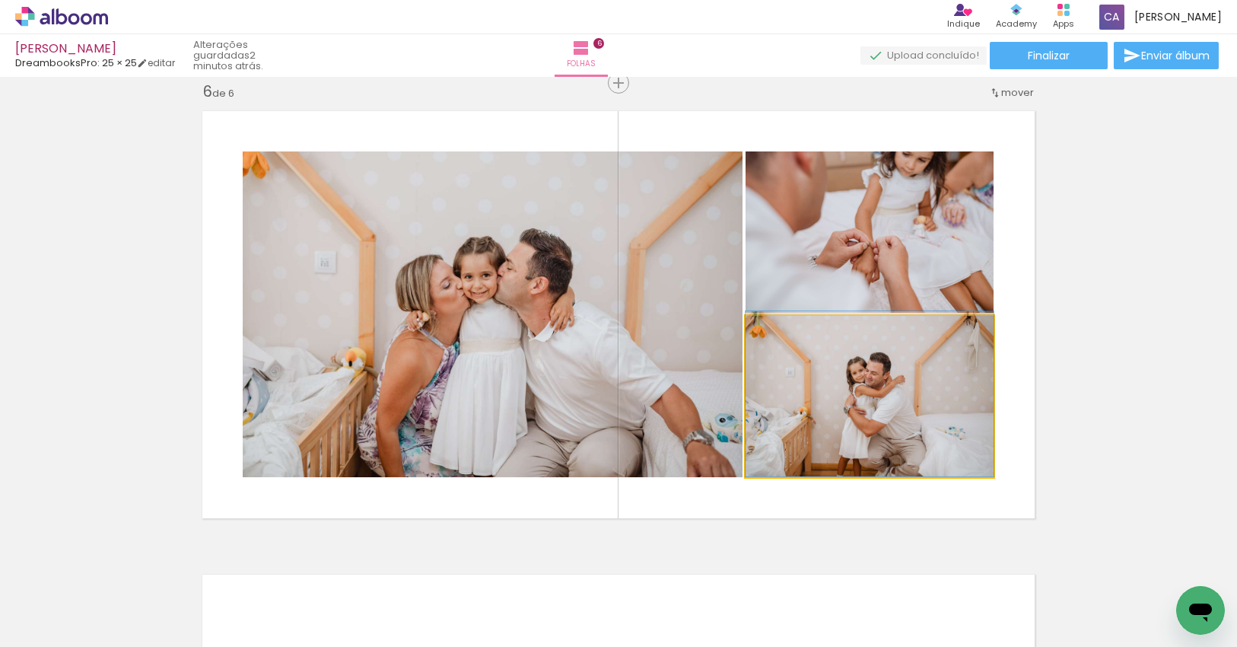
drag, startPoint x: 927, startPoint y: 426, endPoint x: 926, endPoint y: 413, distance: 13.0
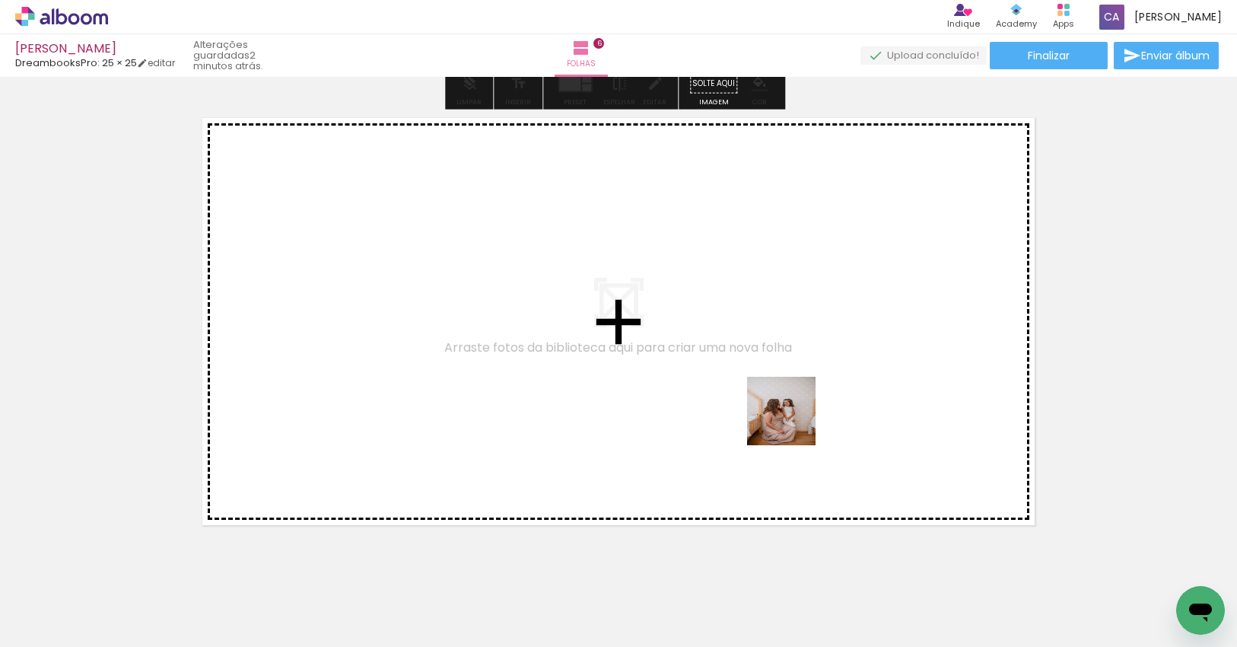
drag, startPoint x: 895, startPoint y: 587, endPoint x: 781, endPoint y: 412, distance: 208.2
click at [781, 412] on quentale-workspace at bounding box center [618, 323] width 1237 height 647
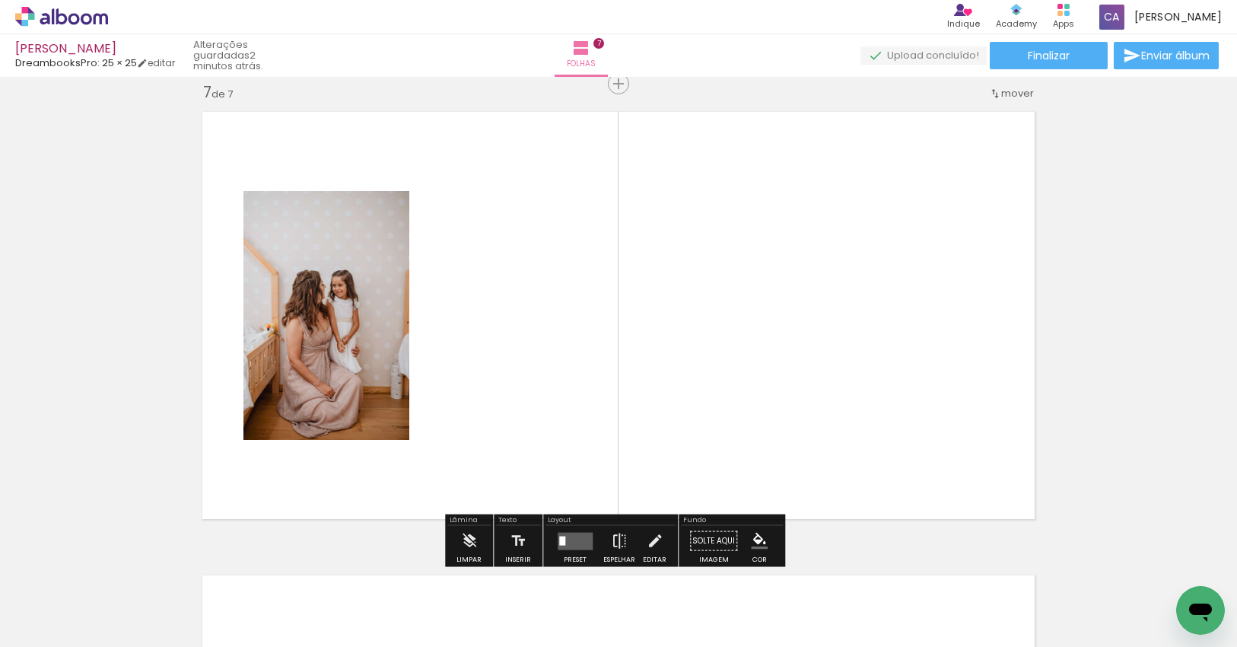
scroll to position [2799, 0]
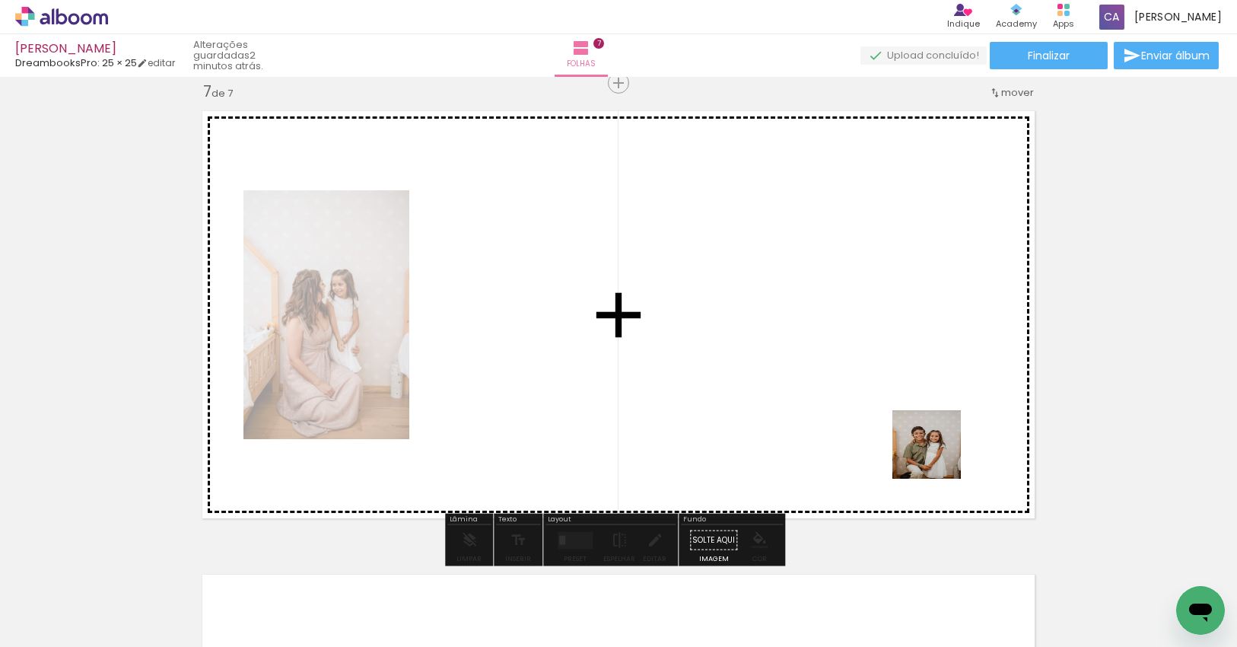
drag, startPoint x: 1063, startPoint y: 594, endPoint x: 915, endPoint y: 415, distance: 232.3
click at [917, 420] on quentale-workspace at bounding box center [618, 323] width 1237 height 647
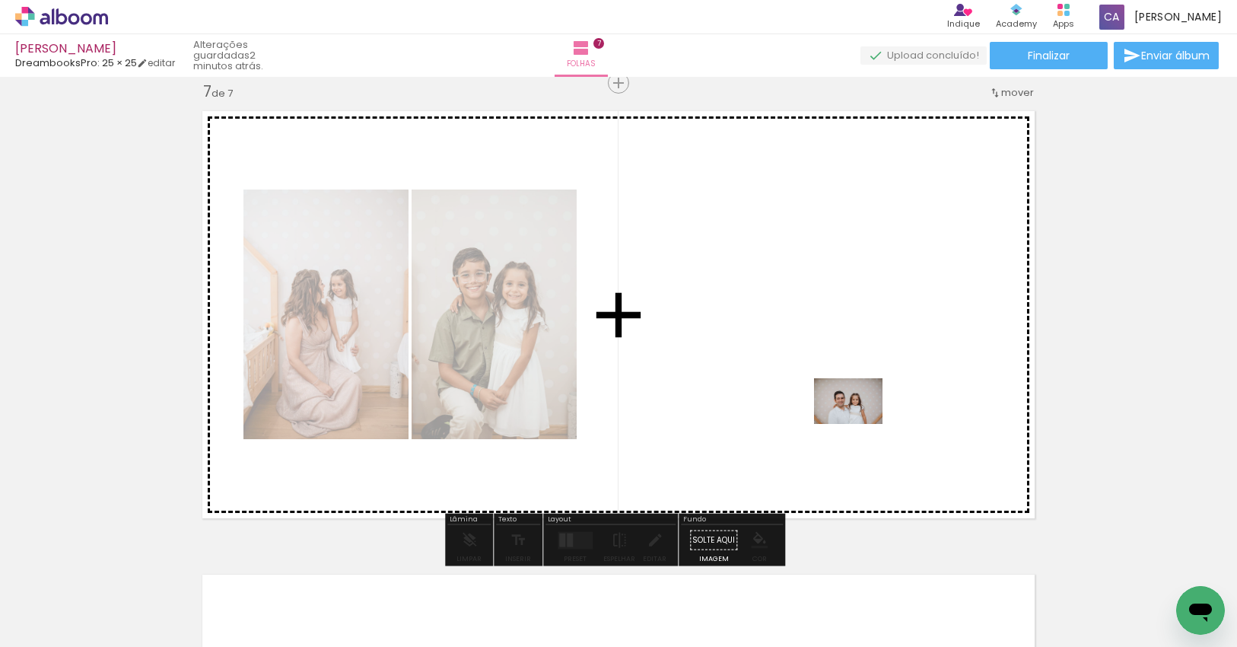
drag, startPoint x: 1153, startPoint y: 600, endPoint x: 860, endPoint y: 424, distance: 342.6
click at [860, 424] on quentale-workspace at bounding box center [618, 323] width 1237 height 647
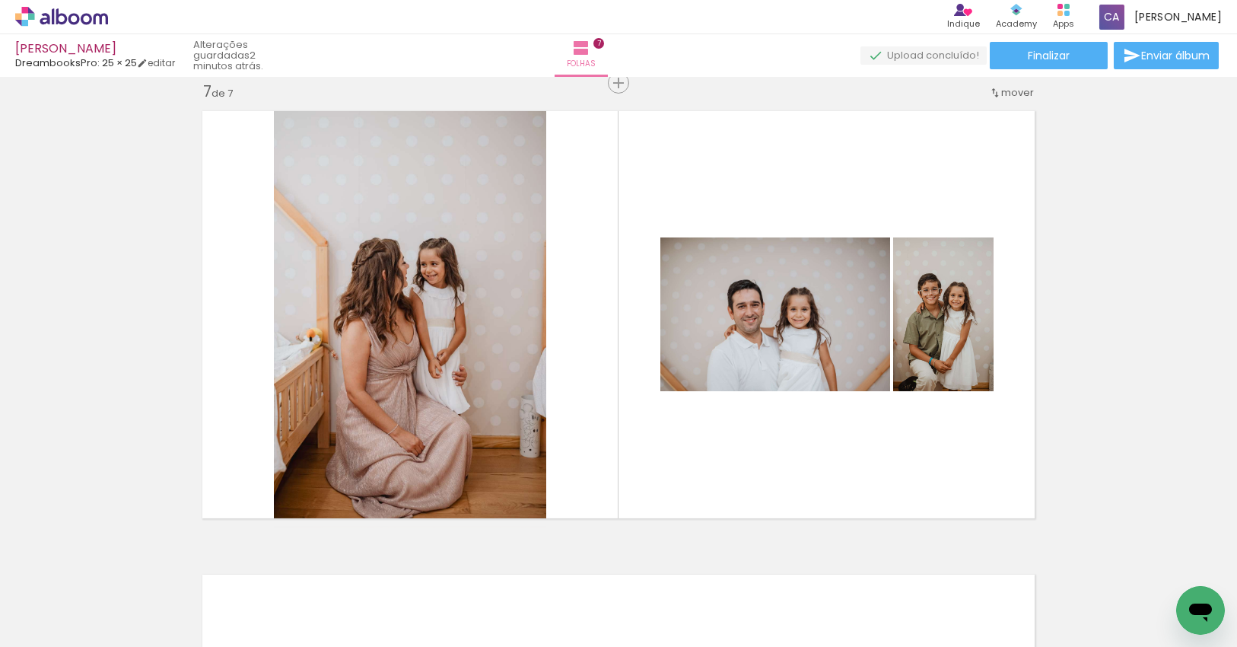
scroll to position [0, 1029]
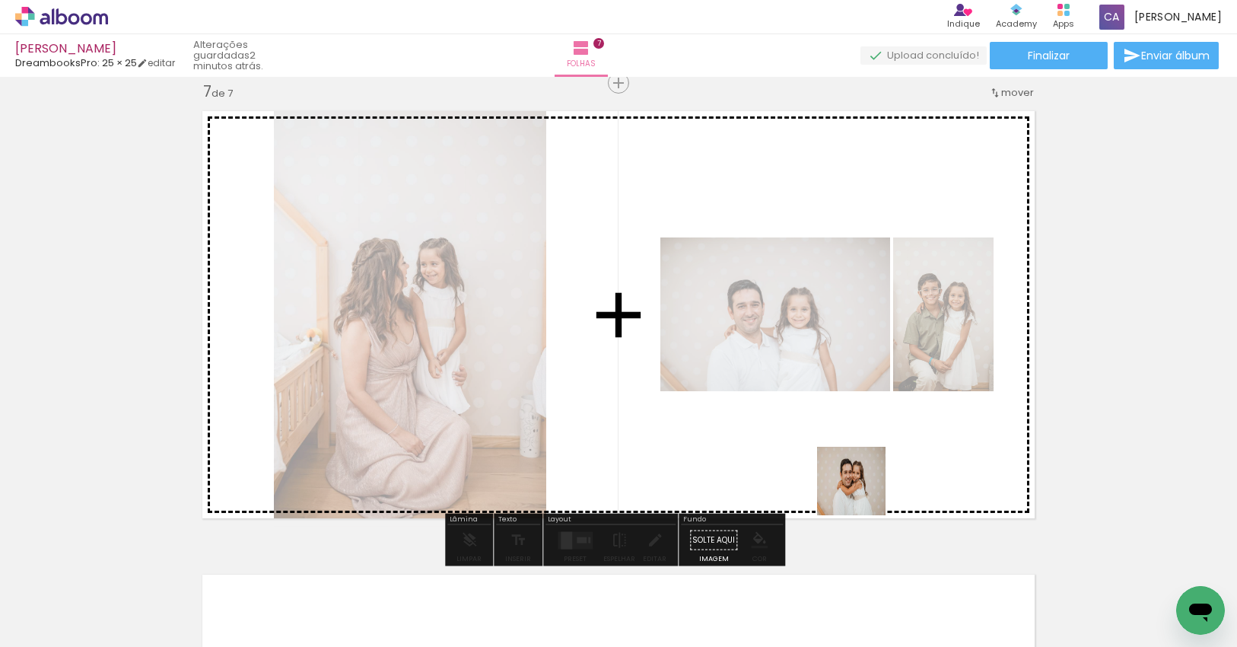
drag, startPoint x: 939, startPoint y: 601, endPoint x: 863, endPoint y: 491, distance: 134.0
click at [863, 491] on quentale-workspace at bounding box center [618, 323] width 1237 height 647
